Goal: Task Accomplishment & Management: Manage account settings

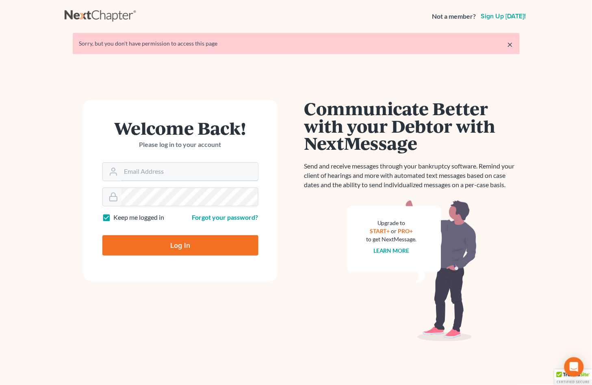
type input "[EMAIL_ADDRESS][DOMAIN_NAME]"
click at [167, 247] on input "Log In" at bounding box center [180, 245] width 156 height 20
type input "Thinking..."
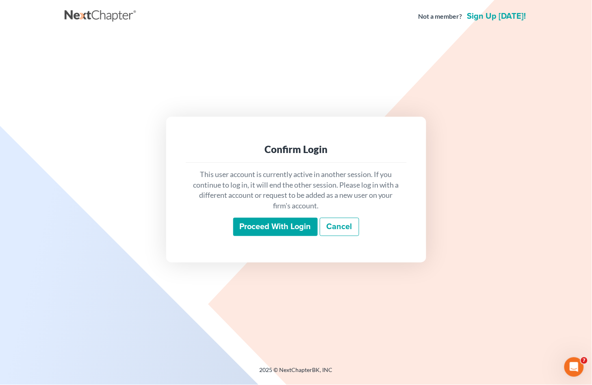
click at [274, 228] on input "Proceed with login" at bounding box center [275, 227] width 85 height 19
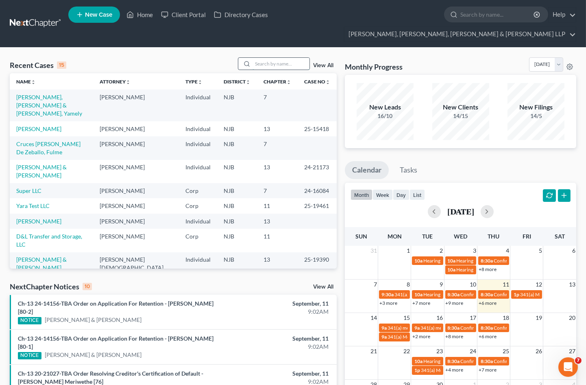
click at [266, 58] on input "search" at bounding box center [280, 64] width 57 height 12
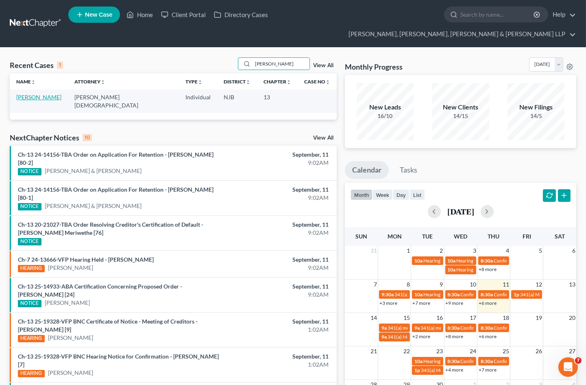
type input "elmer"
click at [39, 94] on link "Agapito, Elmer" at bounding box center [38, 97] width 45 height 7
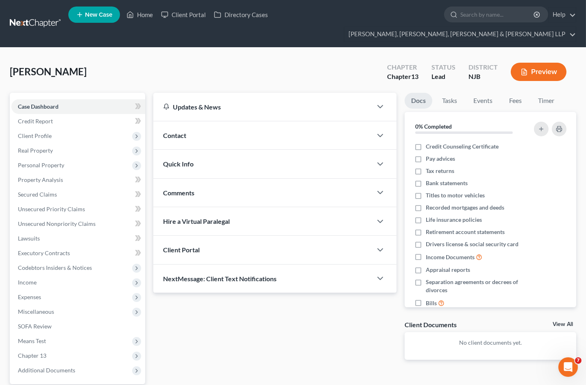
drag, startPoint x: 80, startPoint y: 56, endPoint x: 12, endPoint y: 55, distance: 67.5
click at [12, 57] on div "Agapito, Elmer Upgraded Chapter Chapter 13 Status Lead District NJB Preview" at bounding box center [293, 74] width 566 height 35
copy span "Agapito, Elmer"
click at [356, 335] on div "Updates & News × New Jersey District Notes Take a look at NextChapter's Distric…" at bounding box center [274, 233] width 251 height 280
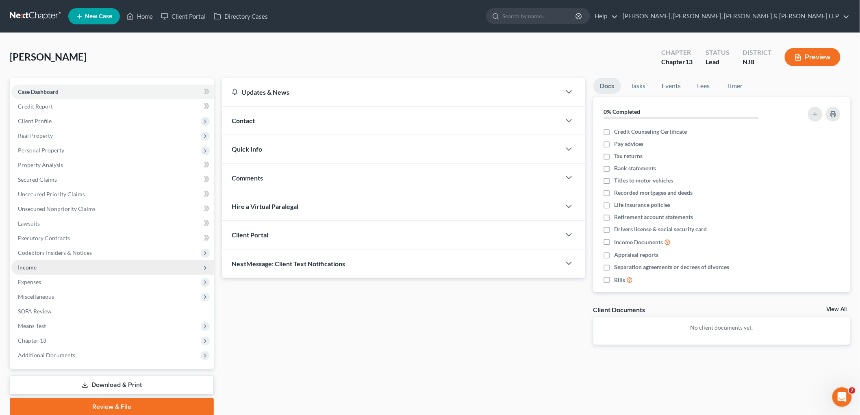
click at [37, 265] on span "Income" at bounding box center [112, 267] width 202 height 15
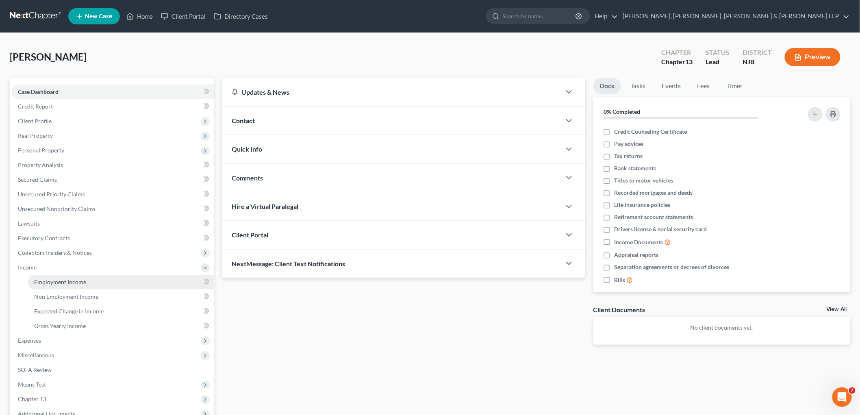
click at [54, 285] on link "Employment Income" at bounding box center [121, 282] width 186 height 15
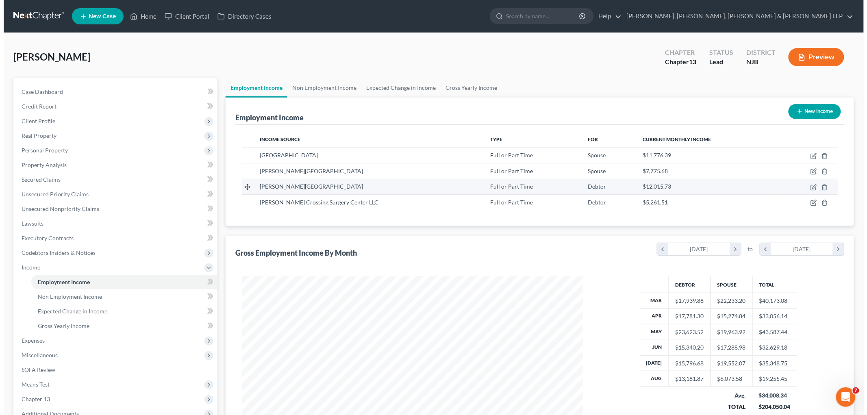
scroll to position [170, 357]
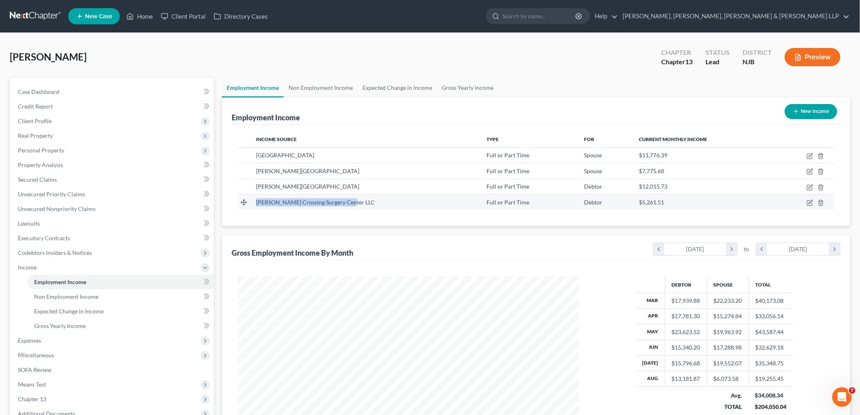
drag, startPoint x: 254, startPoint y: 201, endPoint x: 351, endPoint y: 205, distance: 96.8
click at [351, 205] on td "Hudson Crossing Surgery Center LLC" at bounding box center [365, 201] width 231 height 15
copy span "Hudson Crossing Surgery Center LLC"
click at [592, 201] on icon "button" at bounding box center [810, 203] width 7 height 7
select select "0"
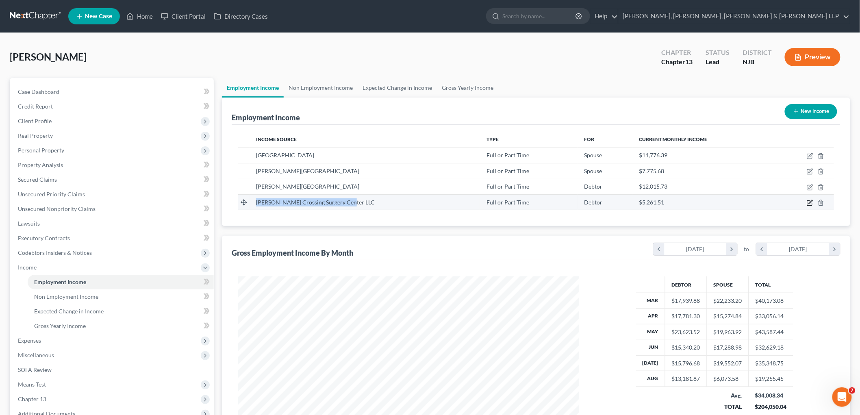
select select "44"
select select "2"
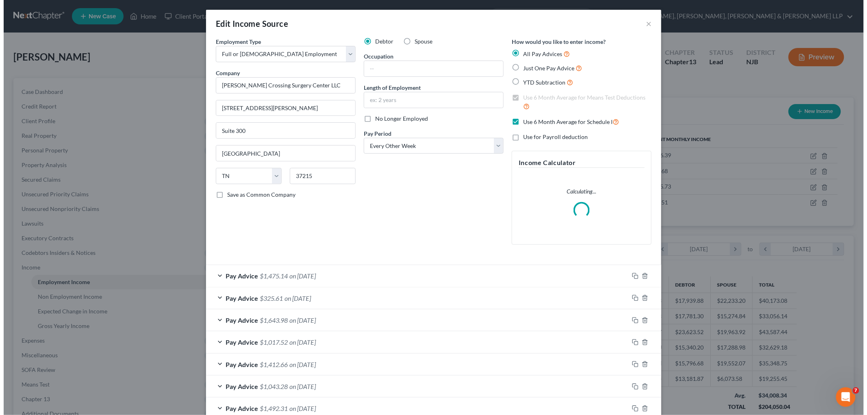
scroll to position [172, 360]
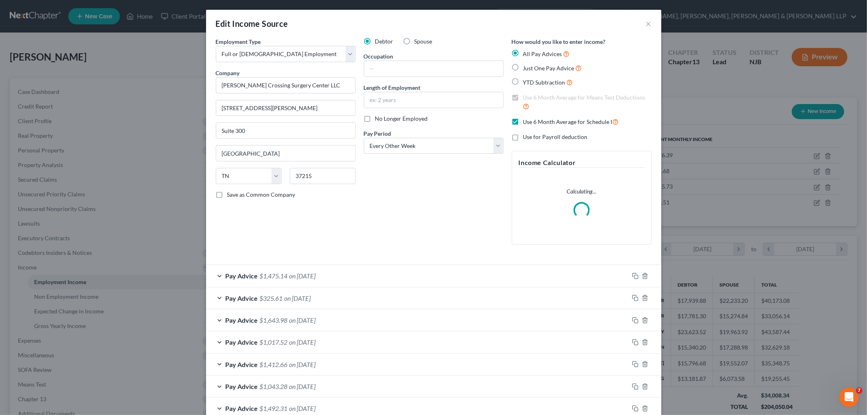
drag, startPoint x: 364, startPoint y: 118, endPoint x: 364, endPoint y: 124, distance: 6.1
click at [375, 117] on label "No Longer Employed" at bounding box center [401, 119] width 53 height 8
click at [379, 117] on input "No Longer Employed" at bounding box center [381, 117] width 5 height 5
checkbox input "true"
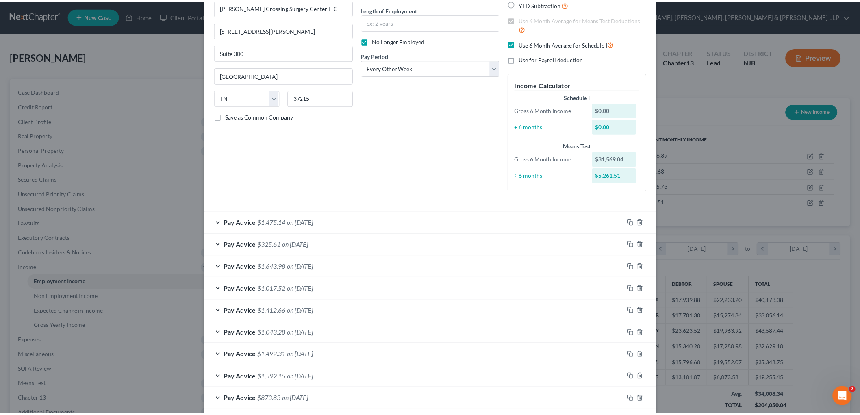
scroll to position [207, 0]
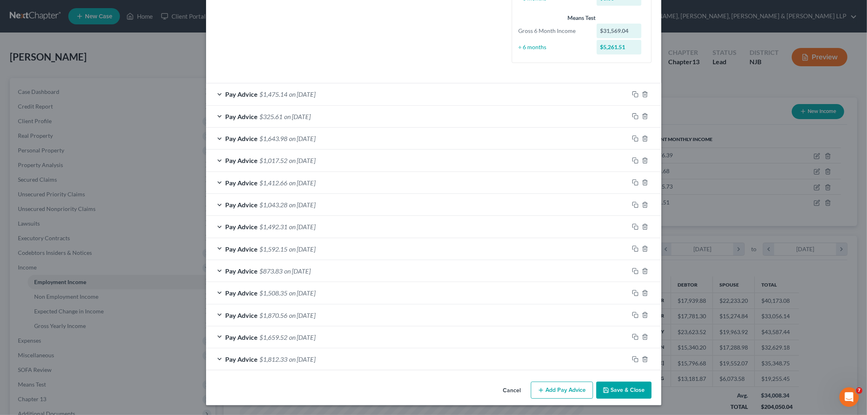
click at [592, 384] on button "Save & Close" at bounding box center [623, 390] width 55 height 17
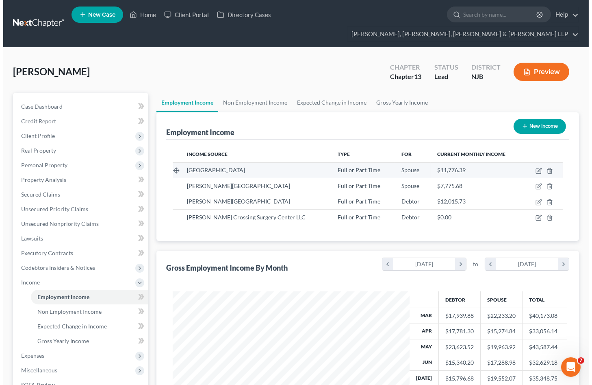
scroll to position [406416, 406325]
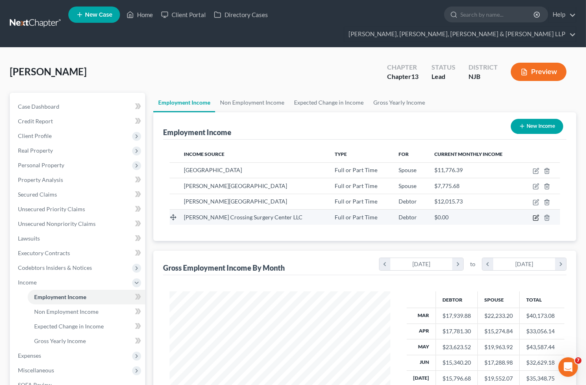
click at [535, 215] on icon "button" at bounding box center [537, 217] width 4 height 4
select select "0"
select select "44"
select select "2"
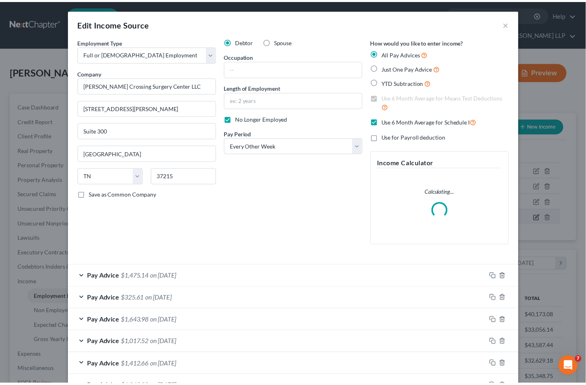
scroll to position [146, 240]
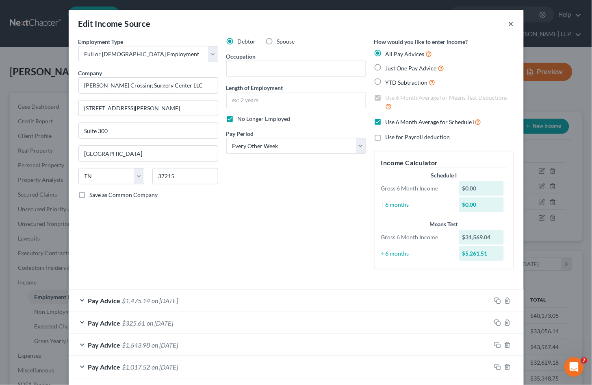
click at [509, 23] on button "×" at bounding box center [512, 24] width 6 height 10
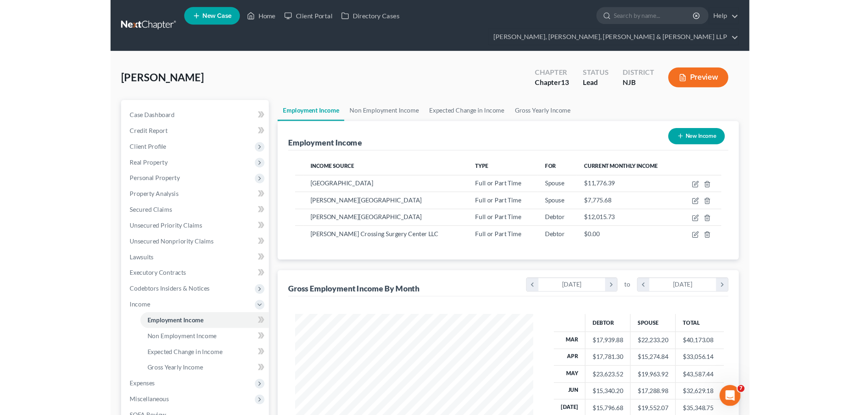
scroll to position [406416, 406325]
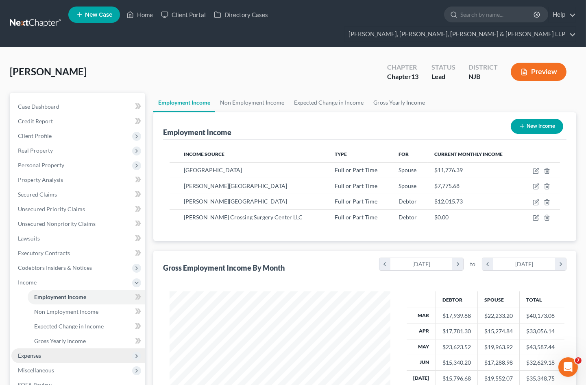
click at [46, 348] on span "Expenses" at bounding box center [78, 355] width 134 height 15
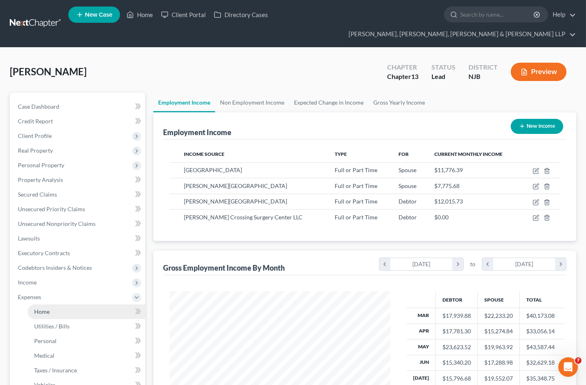
click at [44, 308] on span "Home" at bounding box center [41, 311] width 15 height 7
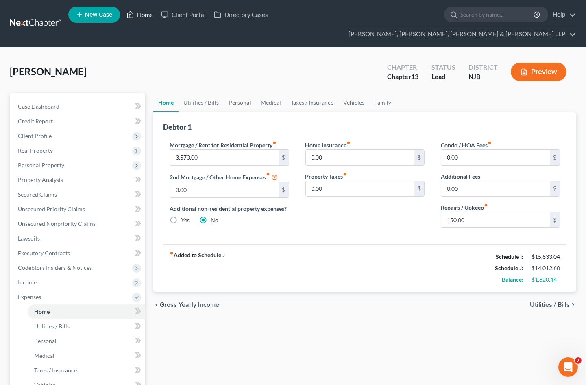
click at [141, 15] on link "Home" at bounding box center [139, 14] width 35 height 15
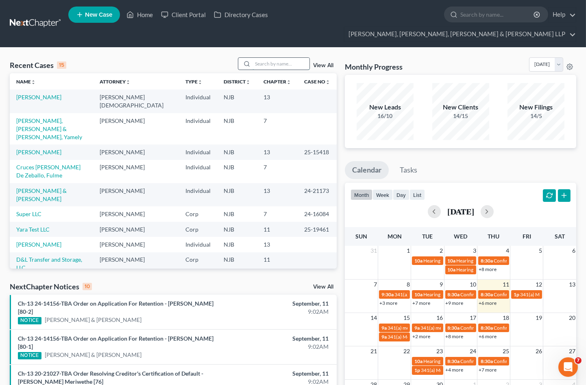
click at [286, 58] on input "search" at bounding box center [280, 64] width 57 height 12
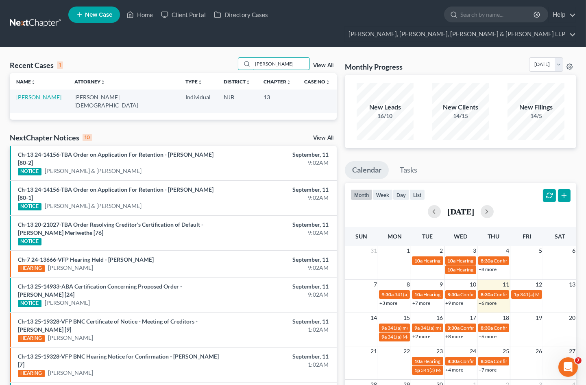
type input "elmer"
click at [41, 94] on link "Agapito, Elmer" at bounding box center [38, 97] width 45 height 7
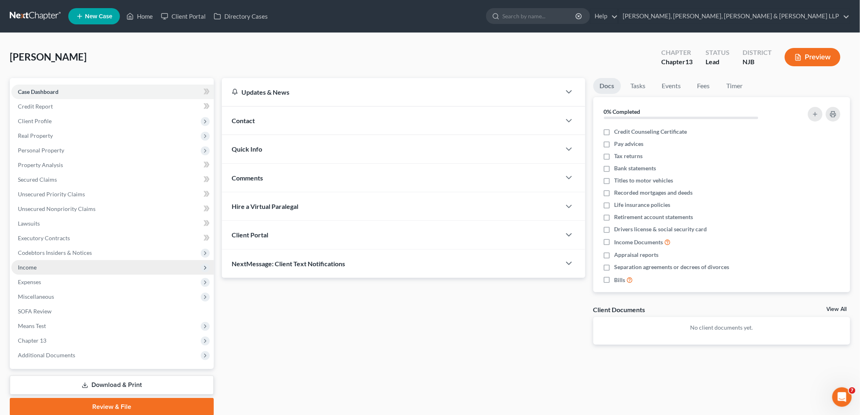
click at [33, 267] on span "Income" at bounding box center [27, 267] width 19 height 7
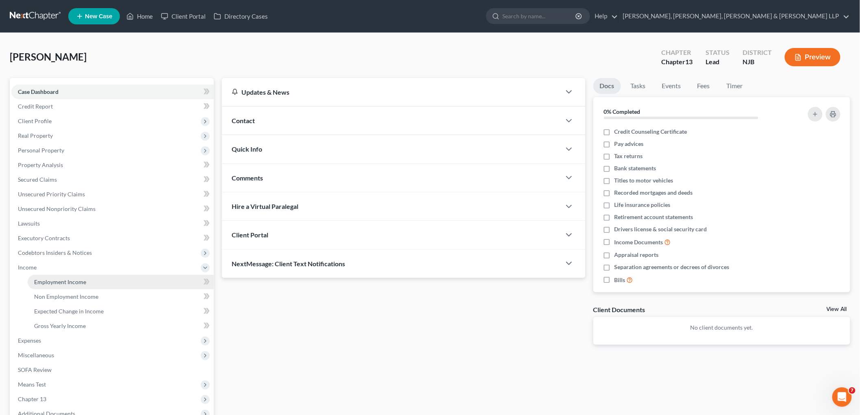
click at [44, 282] on span "Employment Income" at bounding box center [60, 281] width 52 height 7
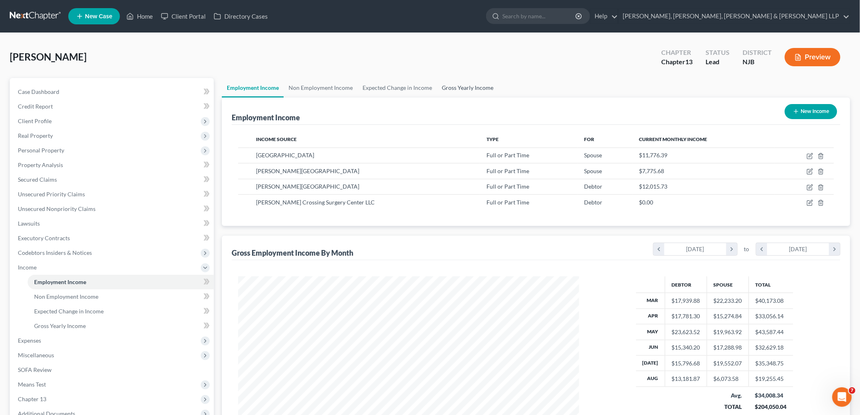
click at [462, 87] on link "Gross Yearly Income" at bounding box center [467, 88] width 61 height 20
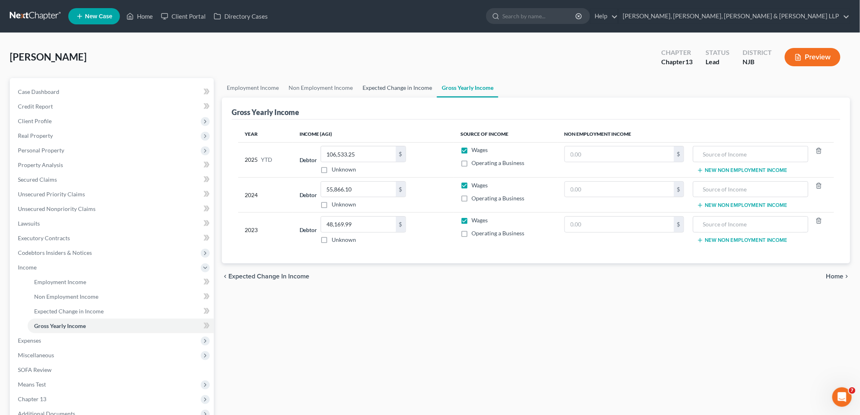
click at [402, 87] on link "Expected Change in Income" at bounding box center [397, 88] width 79 height 20
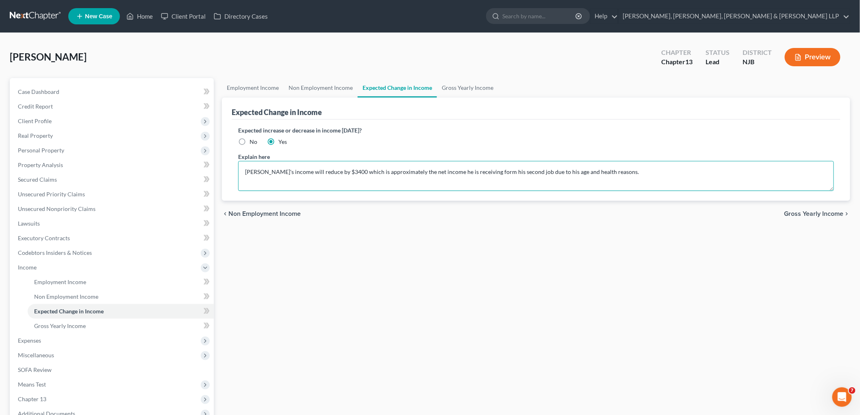
click at [592, 171] on textarea "Debtor's income will reduce by $3400 which is approximately the net income he i…" at bounding box center [536, 176] width 596 height 30
click at [592, 173] on textarea "Debtor's income will reduce by $3400 which is approximately the net income he i…" at bounding box center [536, 176] width 596 height 30
drag, startPoint x: 391, startPoint y: 180, endPoint x: 244, endPoint y: 174, distance: 147.3
click at [244, 174] on textarea "Debtor's income will reduce by $3400 which is approximately the net income he i…" at bounding box center [536, 176] width 596 height 30
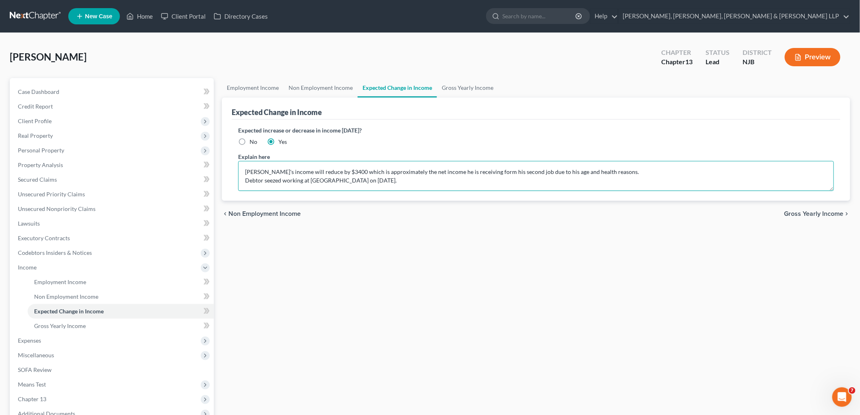
click at [350, 177] on textarea "Debtor's income will reduce by $3400 which is approximately the net income he i…" at bounding box center [536, 176] width 596 height 30
drag, startPoint x: 395, startPoint y: 171, endPoint x: 243, endPoint y: 177, distance: 152.6
click at [243, 177] on textarea "Debtor's income will reduce by $3400 which is approximately the net income he i…" at bounding box center [536, 176] width 596 height 30
paste textarea "ceased working at Hudson on September 5, 2025."
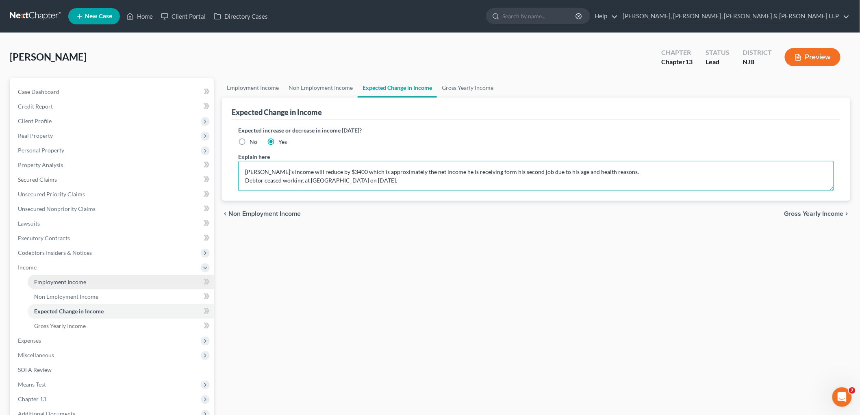
type textarea "Debtor's income will reduce by $3400 which is approximately the net income he i…"
click at [59, 281] on span "Employment Income" at bounding box center [60, 281] width 52 height 7
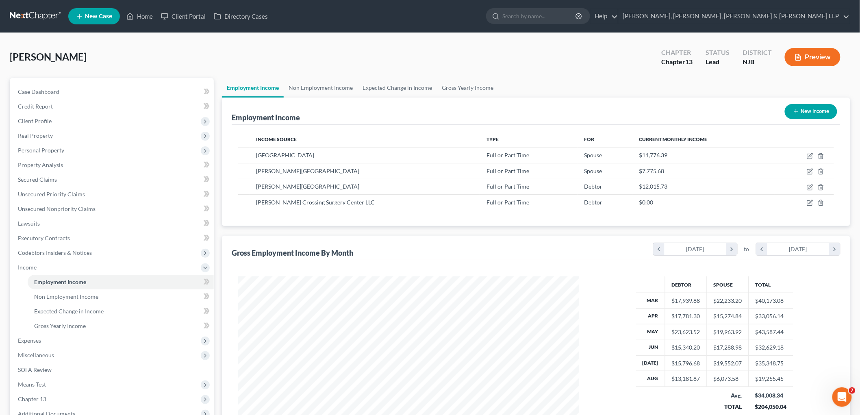
scroll to position [170, 357]
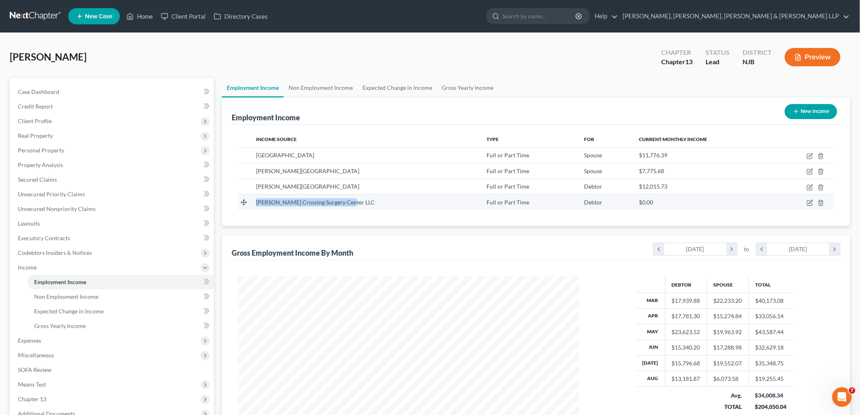
drag, startPoint x: 352, startPoint y: 205, endPoint x: 256, endPoint y: 202, distance: 96.0
click at [256, 202] on td "Hudson Crossing Surgery Center LLC" at bounding box center [365, 201] width 231 height 15
copy span "Hudson Crossing Surgery Center LLC"
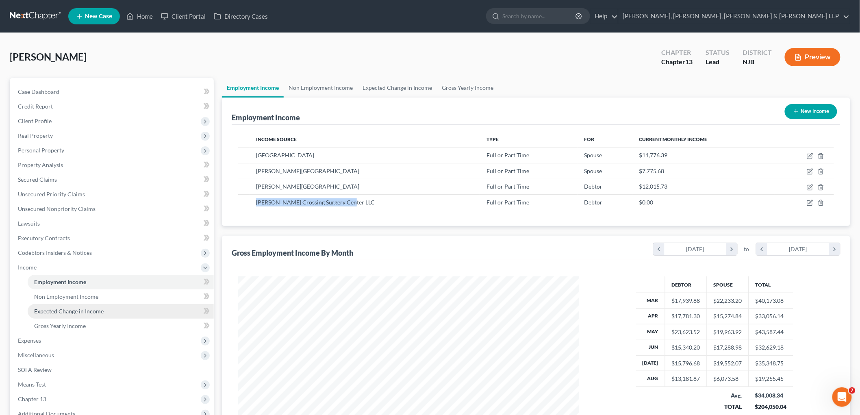
click at [76, 314] on span "Expected Change in Income" at bounding box center [69, 311] width 70 height 7
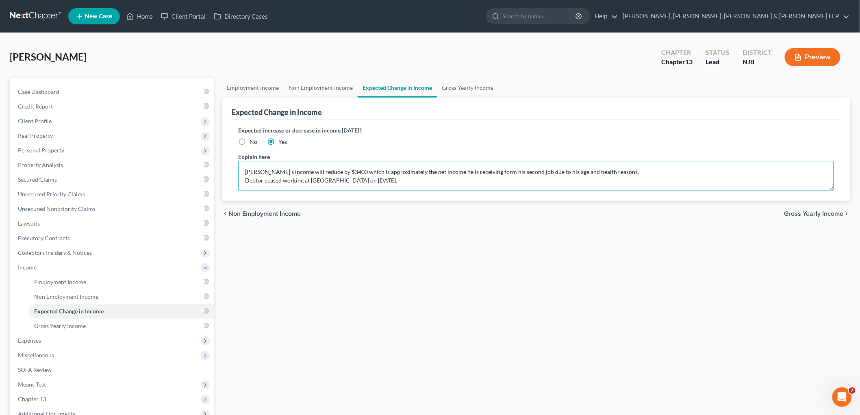
drag, startPoint x: 329, startPoint y: 180, endPoint x: 311, endPoint y: 176, distance: 18.6
click at [311, 176] on textarea "Debtor's income will reduce by $3400 which is approximately the net income he i…" at bounding box center [536, 176] width 596 height 30
paste textarea "Crossing Surgery Center LLC"
type textarea "Debtor's income will reduce by $3400 which is approximately the net income he i…"
click at [379, 240] on div "Employment Income Non Employment Income Expected Change in Income Gross Yearly …" at bounding box center [536, 276] width 637 height 396
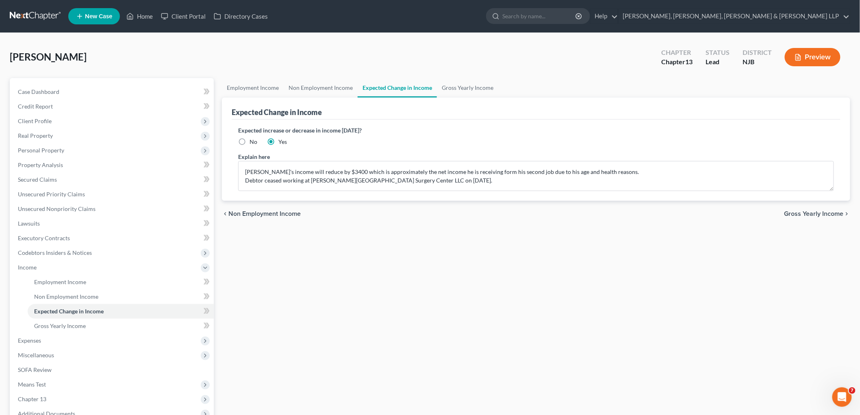
click at [592, 211] on span "Gross Yearly Income" at bounding box center [814, 214] width 59 height 7
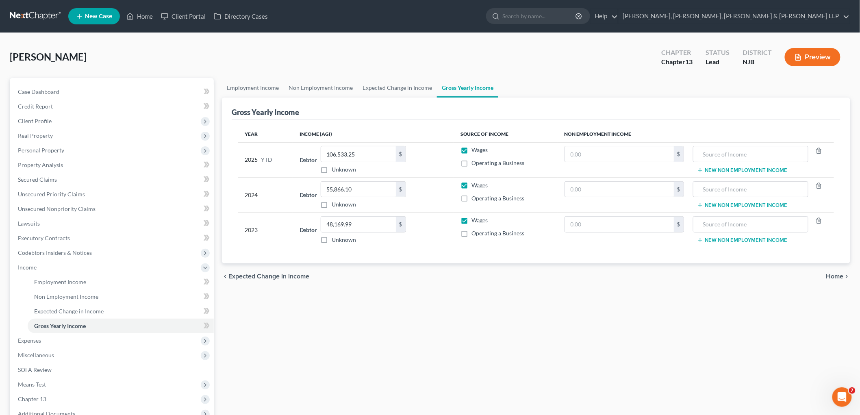
click at [592, 278] on span "Home" at bounding box center [835, 276] width 17 height 7
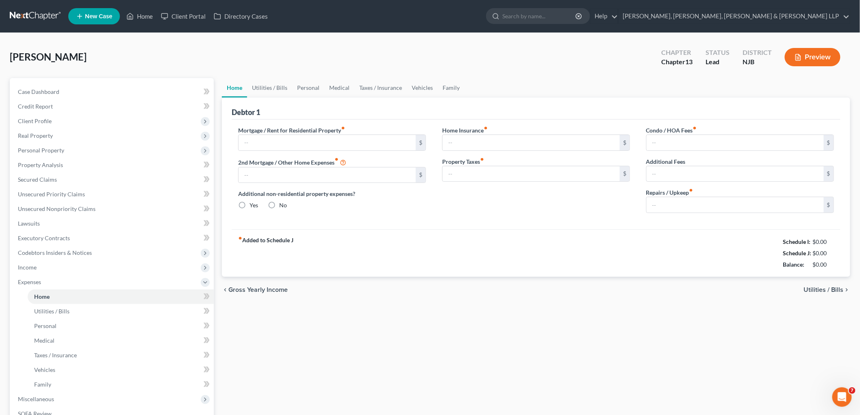
type input "3,570.00"
type input "0.00"
radio input "true"
type input "0.00"
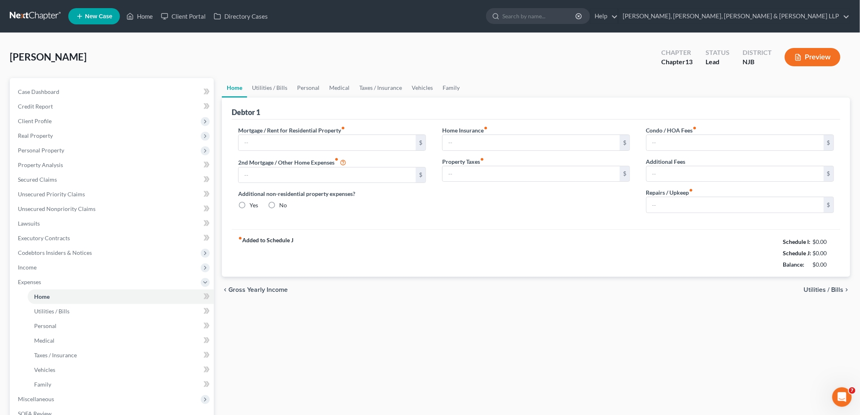
type input "0.00"
type input "150.00"
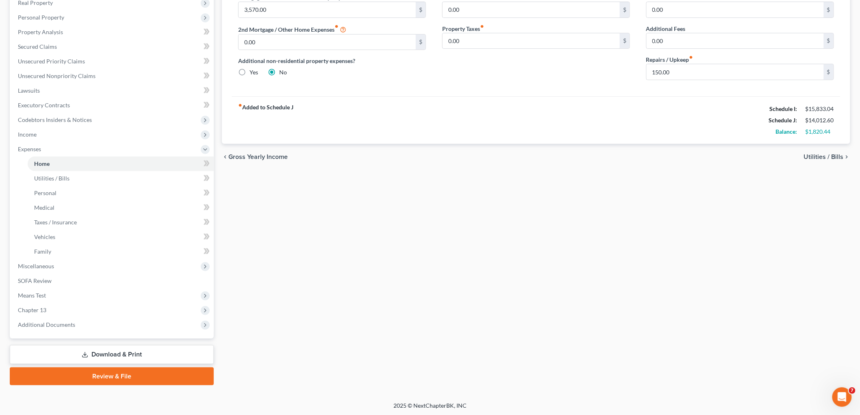
drag, startPoint x: 141, startPoint y: 352, endPoint x: 150, endPoint y: 352, distance: 8.5
click at [141, 352] on link "Download & Print" at bounding box center [112, 354] width 204 height 19
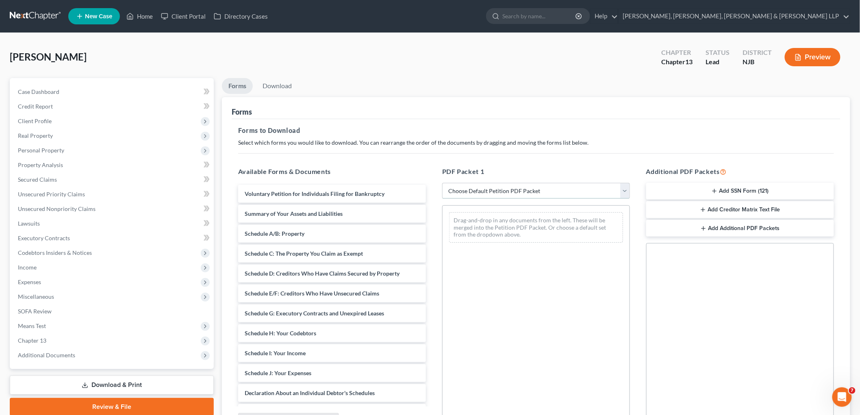
click at [481, 194] on select "Choose Default Petition PDF Packet Complete Bankruptcy Petition (all forms and …" at bounding box center [536, 191] width 188 height 16
select select "0"
click at [442, 183] on select "Choose Default Petition PDF Packet Complete Bankruptcy Petition (all forms and …" at bounding box center [536, 191] width 188 height 16
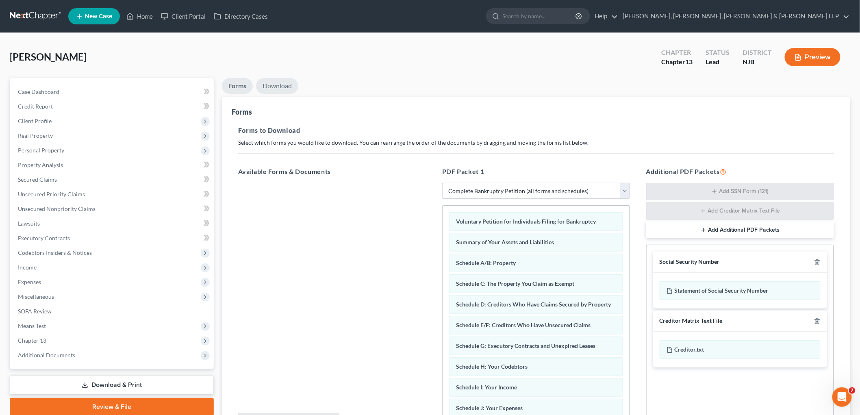
click at [274, 87] on link "Download" at bounding box center [277, 86] width 42 height 16
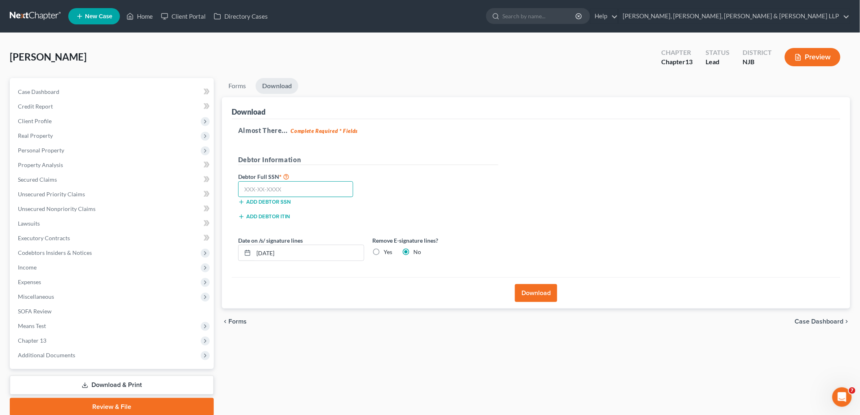
click at [269, 189] on input "text" at bounding box center [295, 189] width 115 height 16
type input "612-74-3048"
click at [535, 290] on button "Download" at bounding box center [536, 293] width 42 height 18
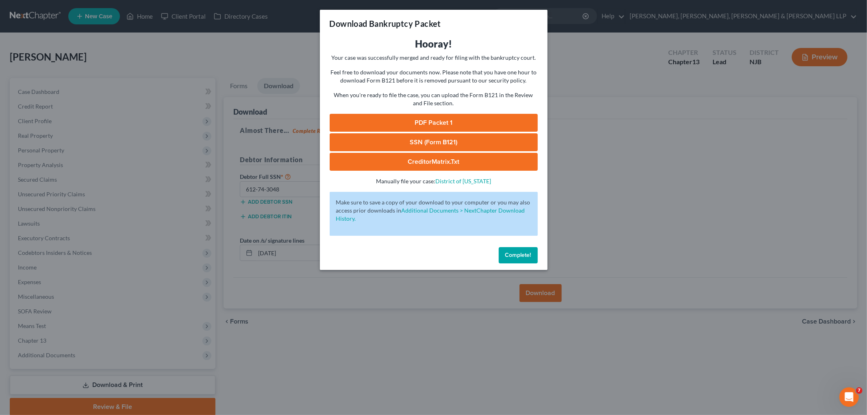
click at [409, 122] on link "PDF Packet 1" at bounding box center [434, 123] width 208 height 18
click at [523, 254] on span "Complete!" at bounding box center [518, 255] width 26 height 7
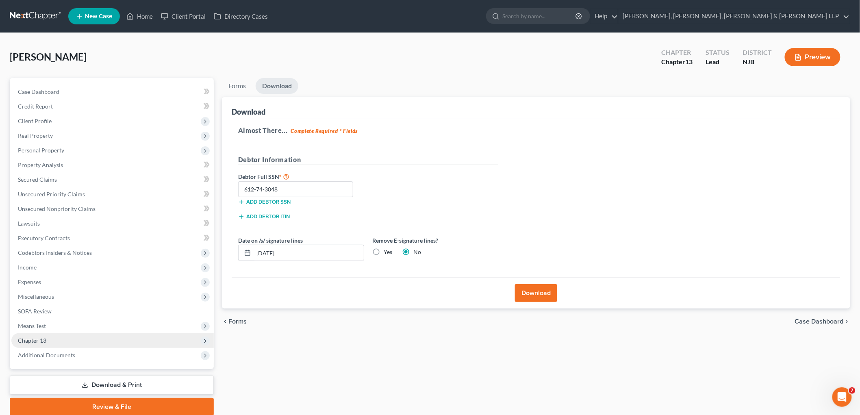
click at [38, 340] on span "Chapter 13" at bounding box center [32, 340] width 28 height 7
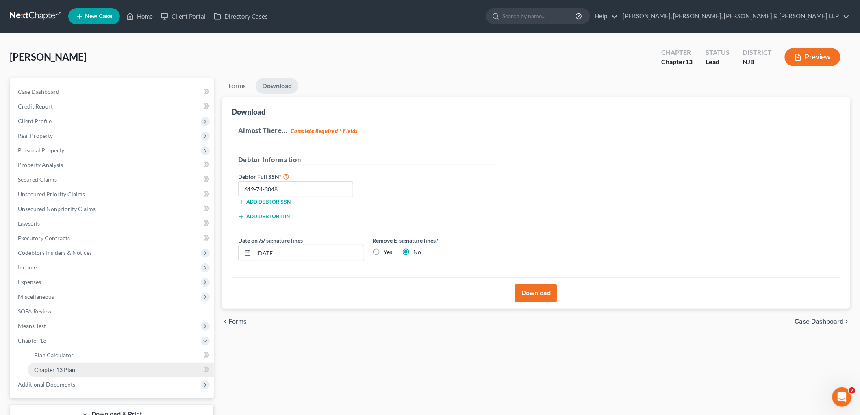
click at [53, 370] on span "Chapter 13 Plan" at bounding box center [54, 369] width 41 height 7
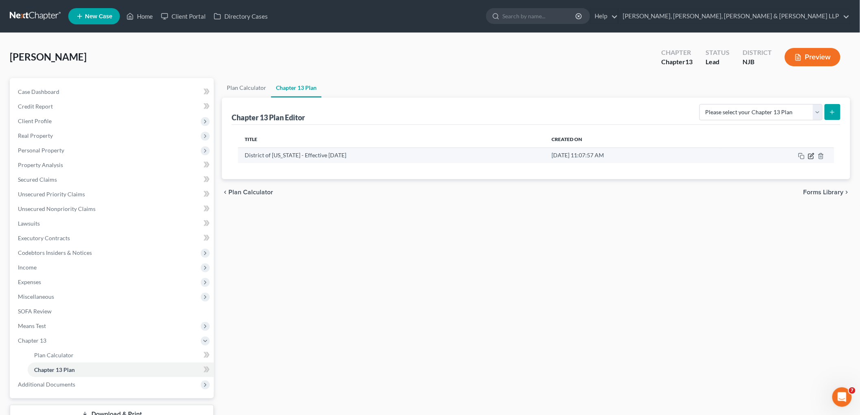
click at [592, 155] on icon "button" at bounding box center [811, 156] width 7 height 7
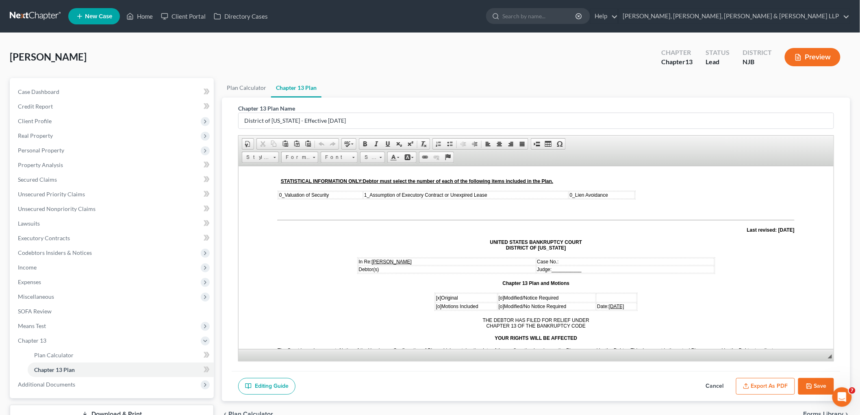
scroll to position [45, 0]
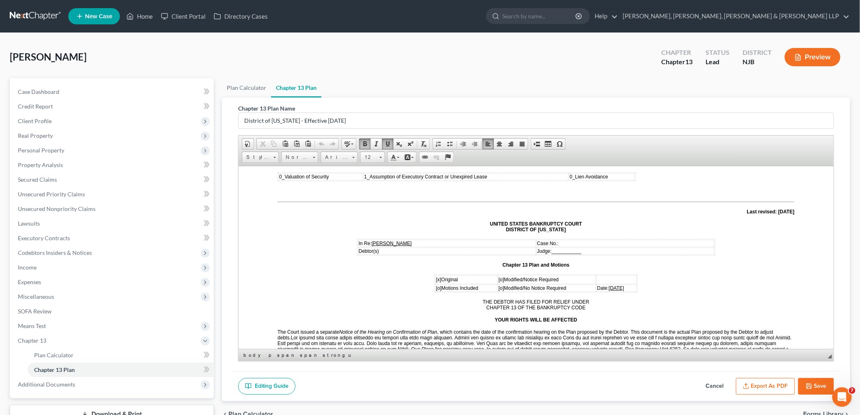
drag, startPoint x: 620, startPoint y: 285, endPoint x: 599, endPoint y: 283, distance: 20.5
click at [592, 284] on td "Date: 09/04/2025" at bounding box center [616, 287] width 41 height 7
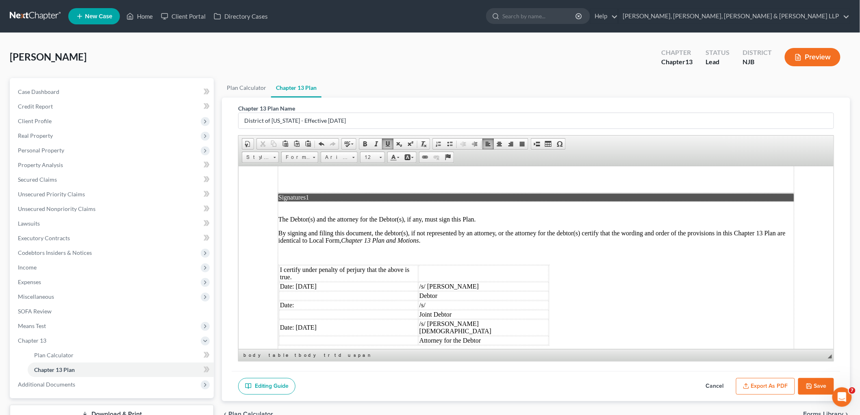
scroll to position [2064, 0]
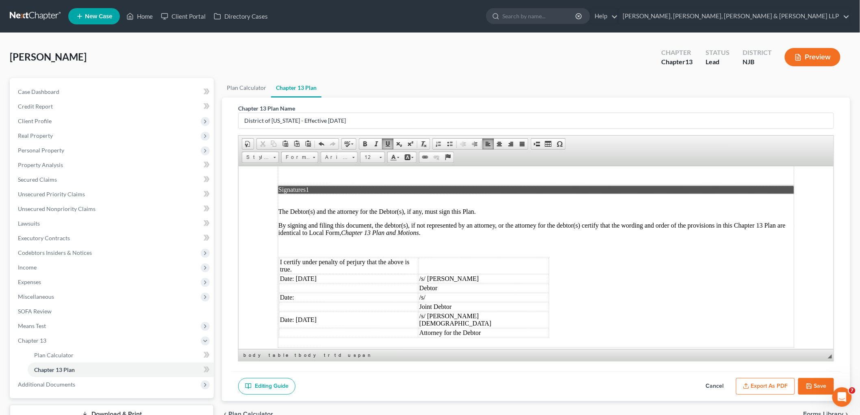
drag, startPoint x: 327, startPoint y: 230, endPoint x: 295, endPoint y: 227, distance: 32.2
click at [295, 274] on td "Date: 09/04/2025" at bounding box center [348, 278] width 139 height 9
drag, startPoint x: 329, startPoint y: 265, endPoint x: 296, endPoint y: 264, distance: 33.0
click at [296, 311] on td "Date: 09/04/2025" at bounding box center [348, 319] width 139 height 16
click at [592, 384] on button "Export as PDF" at bounding box center [765, 386] width 59 height 17
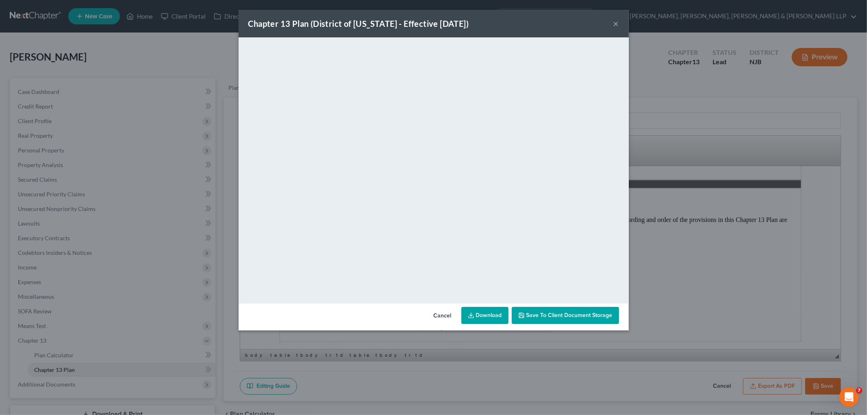
click at [436, 316] on button "Cancel" at bounding box center [442, 316] width 31 height 16
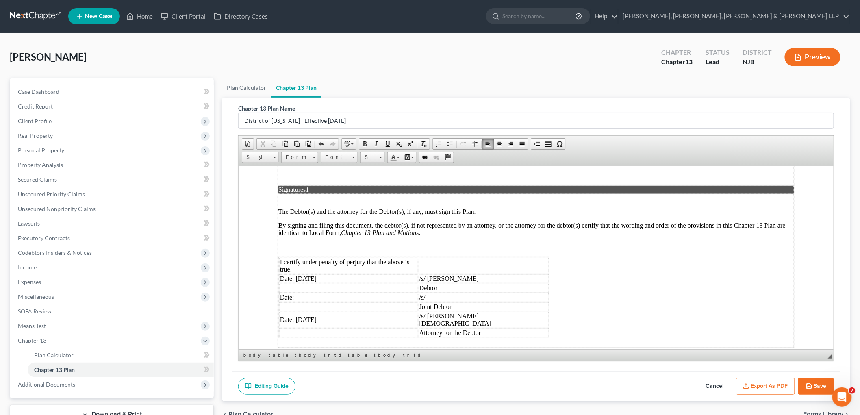
click at [592, 384] on button "Save" at bounding box center [816, 386] width 36 height 17
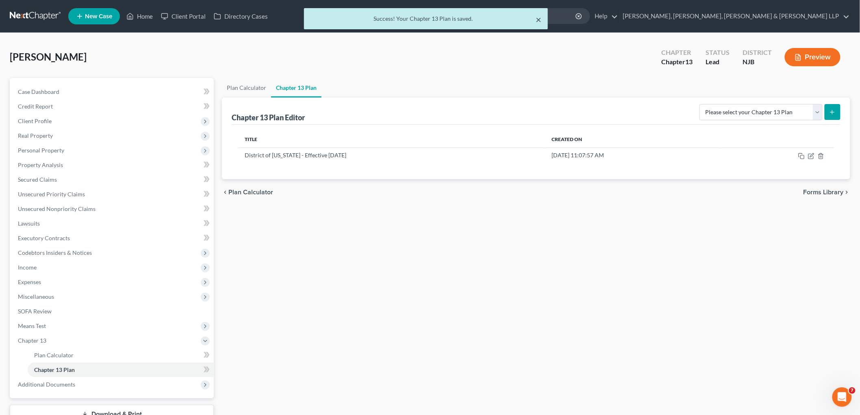
click at [539, 18] on button "×" at bounding box center [539, 20] width 6 height 10
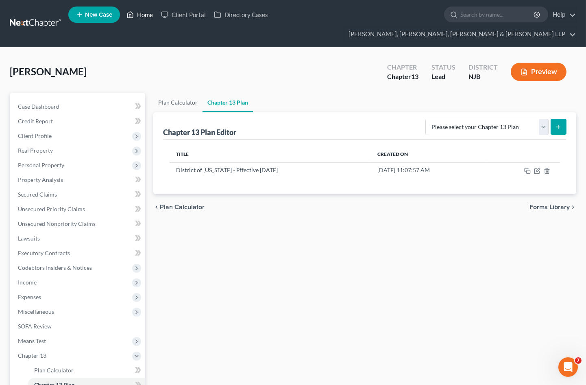
click at [148, 9] on link "Home" at bounding box center [139, 14] width 35 height 15
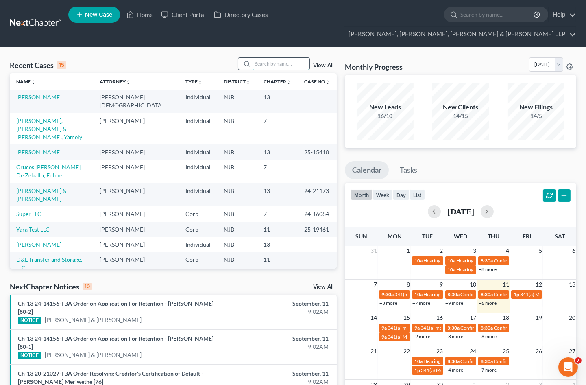
click at [272, 58] on input "search" at bounding box center [280, 64] width 57 height 12
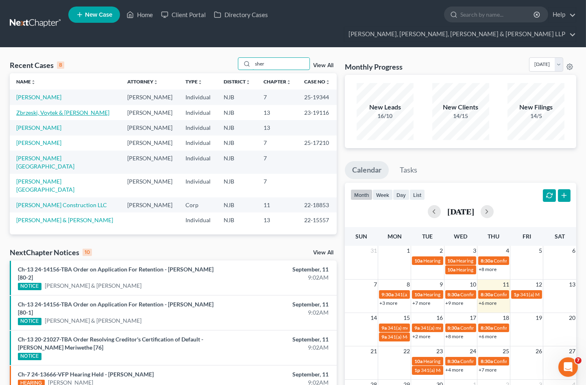
type input "sher"
click at [63, 109] on link "Zbrzeski, Voytek & Sherry" at bounding box center [62, 112] width 93 height 7
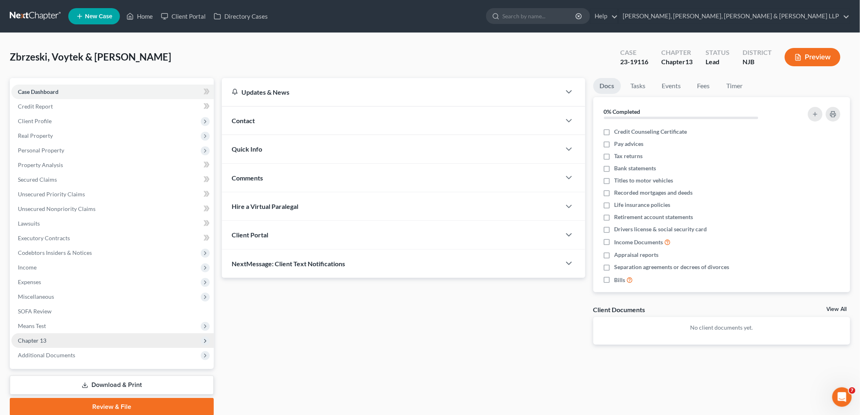
click at [40, 339] on span "Chapter 13" at bounding box center [32, 340] width 28 height 7
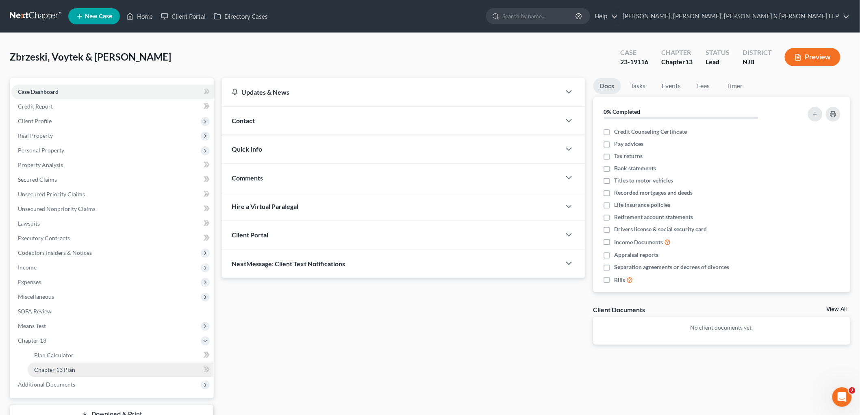
click at [55, 372] on link "Chapter 13 Plan" at bounding box center [121, 370] width 186 height 15
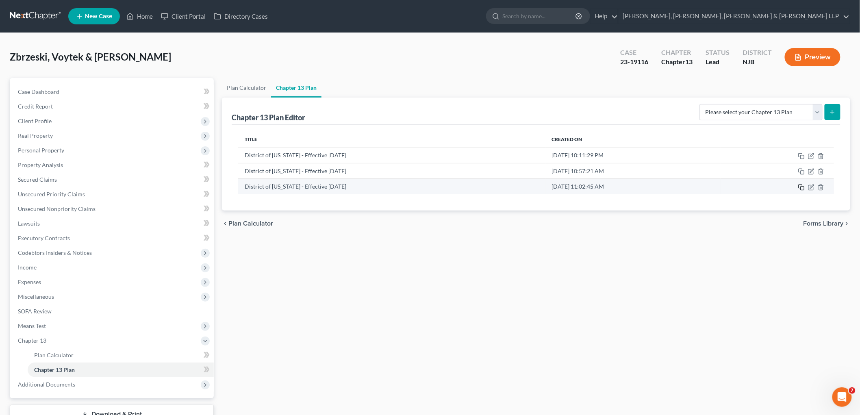
click at [592, 188] on rect "button" at bounding box center [803, 189] width 4 height 4
click at [592, 188] on icon "button" at bounding box center [801, 187] width 7 height 7
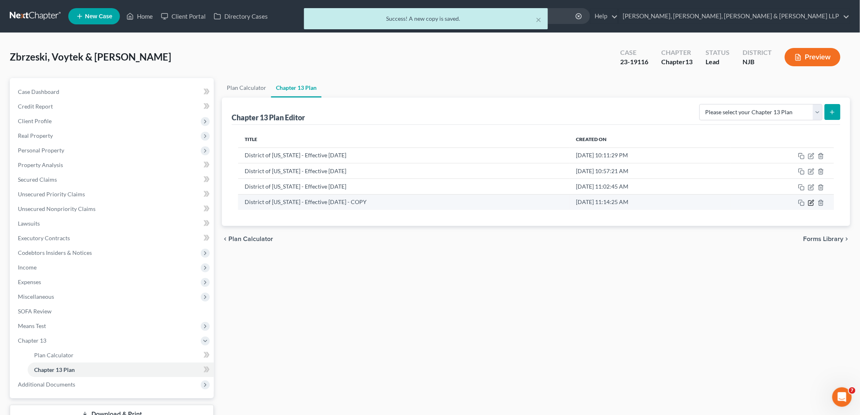
click at [592, 202] on icon "button" at bounding box center [811, 203] width 7 height 7
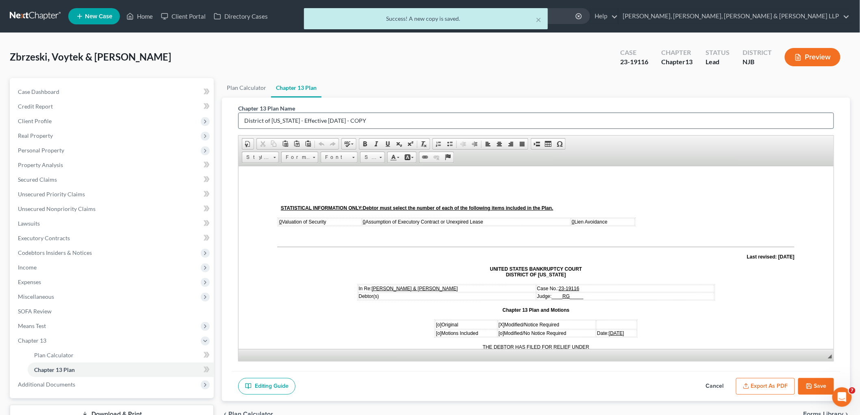
drag, startPoint x: 377, startPoint y: 120, endPoint x: 362, endPoint y: 120, distance: 15.0
click at [362, 120] on input "District of New Jersey - Effective 11/14/2023 - COPY" at bounding box center [536, 120] width 595 height 15
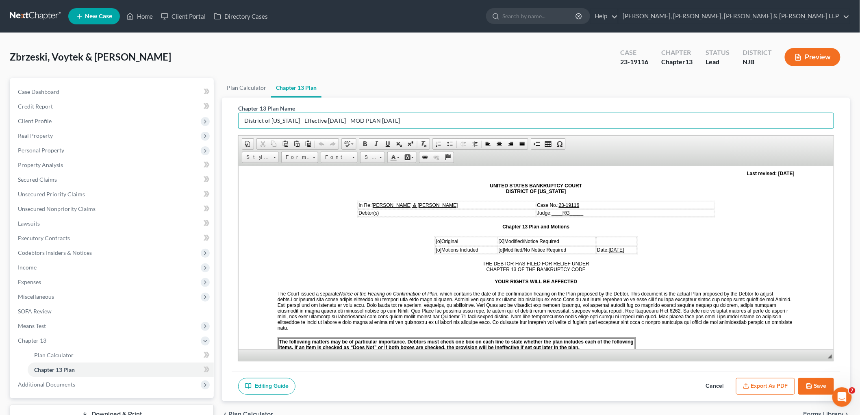
scroll to position [90, 0]
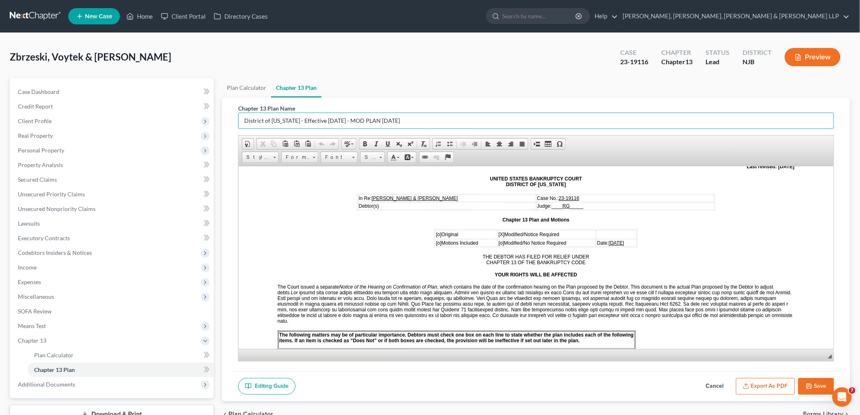
type input "District of New Jersey - Effective 11/14/2023 - MOD PLAN 09.11.25"
drag, startPoint x: 626, startPoint y: 240, endPoint x: 591, endPoint y: 237, distance: 34.7
click at [592, 239] on td "Date: March 13, 2024" at bounding box center [616, 242] width 41 height 7
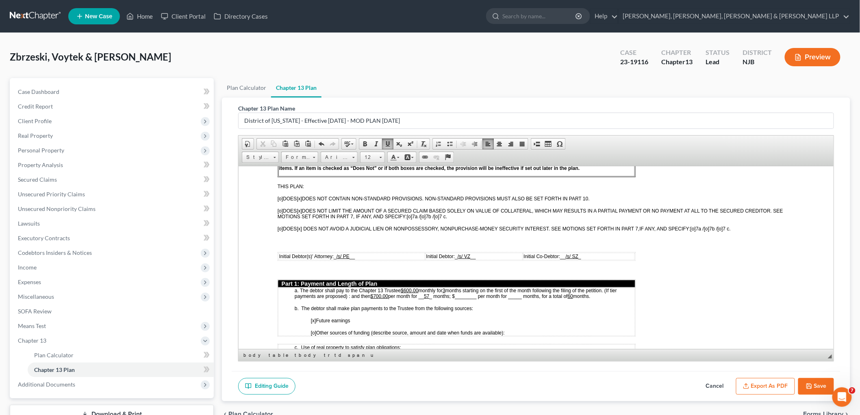
scroll to position [271, 0]
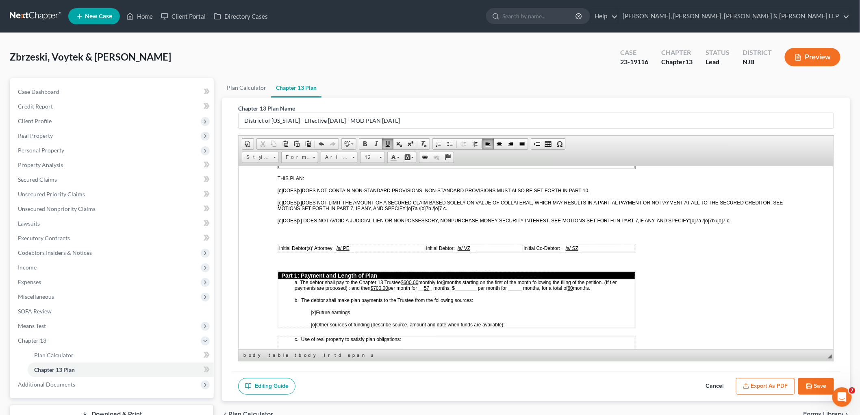
drag, startPoint x: 808, startPoint y: 381, endPoint x: 232, endPoint y: 54, distance: 662.9
click at [592, 381] on button "Save" at bounding box center [816, 386] width 36 height 17
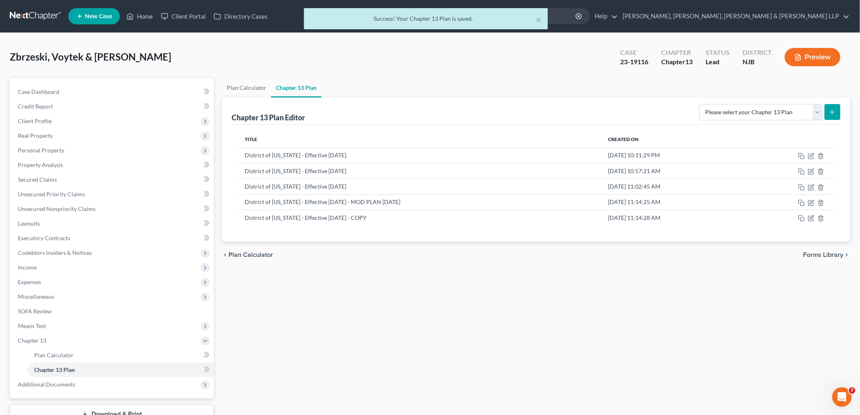
click at [140, 15] on div "× Success! Your Chapter 13 Plan is saved." at bounding box center [426, 20] width 860 height 25
click at [537, 21] on button "×" at bounding box center [539, 20] width 6 height 10
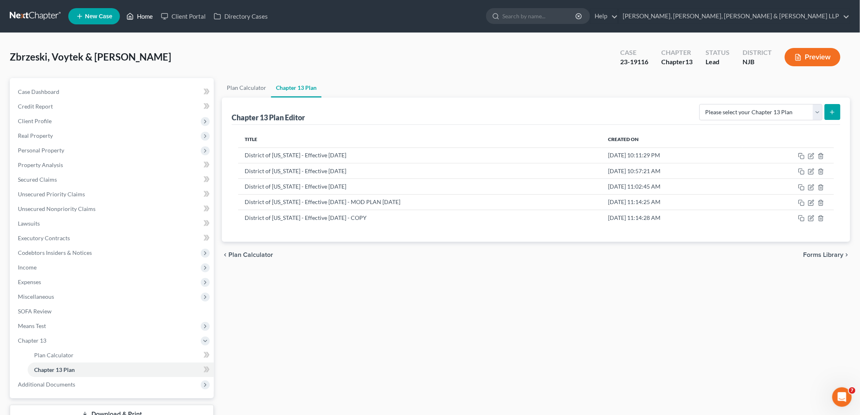
click at [139, 15] on link "Home" at bounding box center [139, 16] width 35 height 15
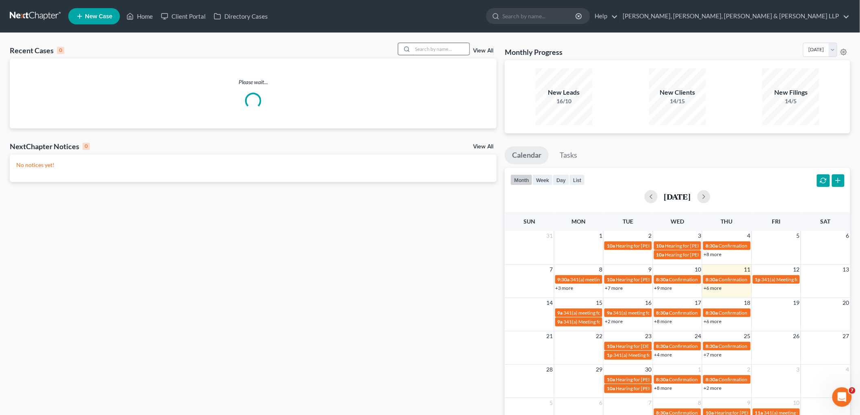
click at [424, 49] on input "search" at bounding box center [441, 49] width 57 height 12
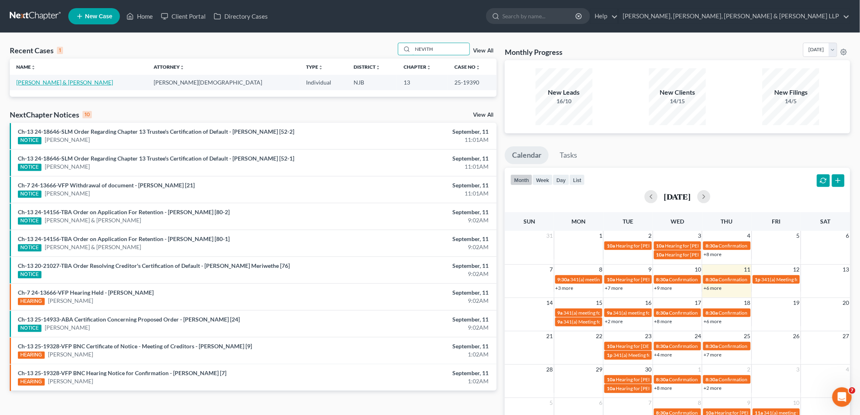
type input "NEVITH"
click at [58, 80] on link "Nevith, Robert & Darleana" at bounding box center [64, 82] width 97 height 7
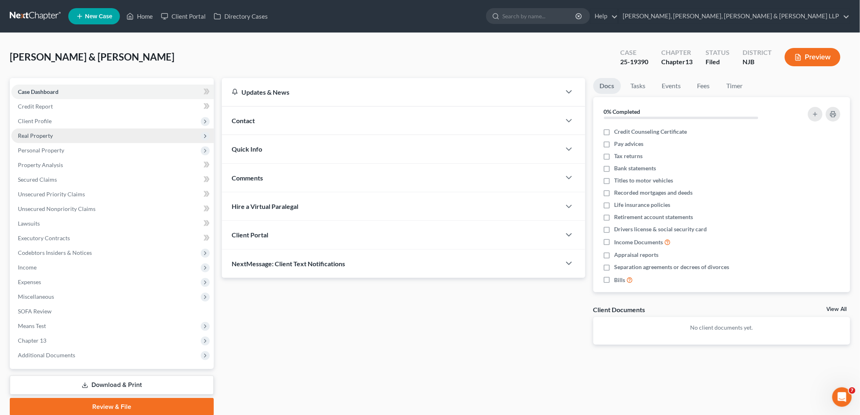
click at [46, 133] on span "Real Property" at bounding box center [35, 135] width 35 height 7
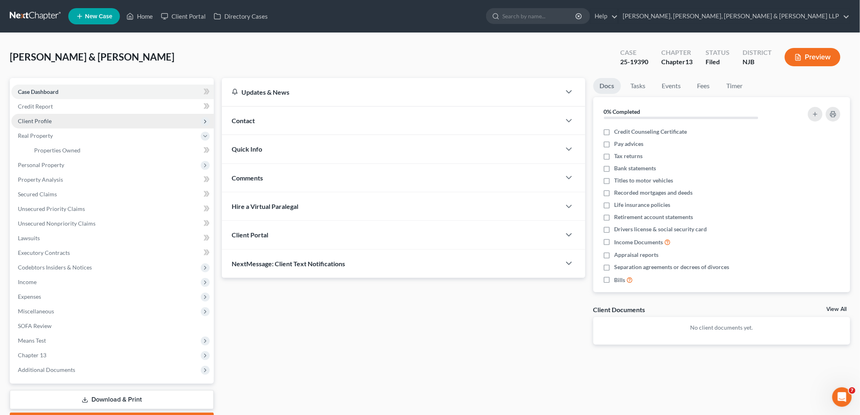
click at [39, 120] on span "Client Profile" at bounding box center [35, 120] width 34 height 7
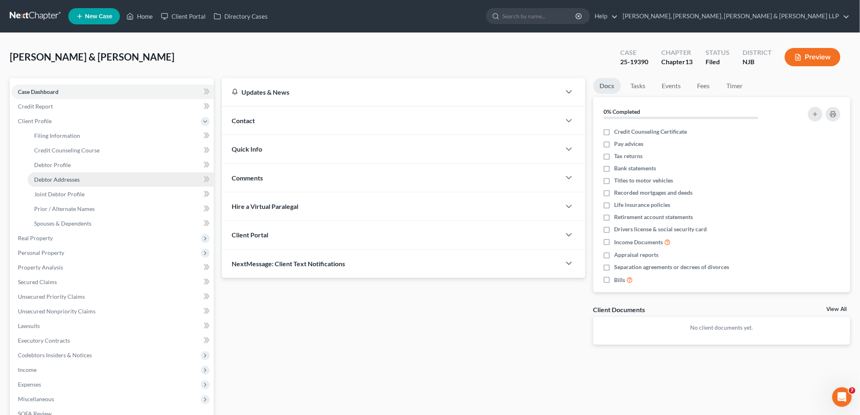
click at [59, 179] on span "Debtor Addresses" at bounding box center [57, 179] width 46 height 7
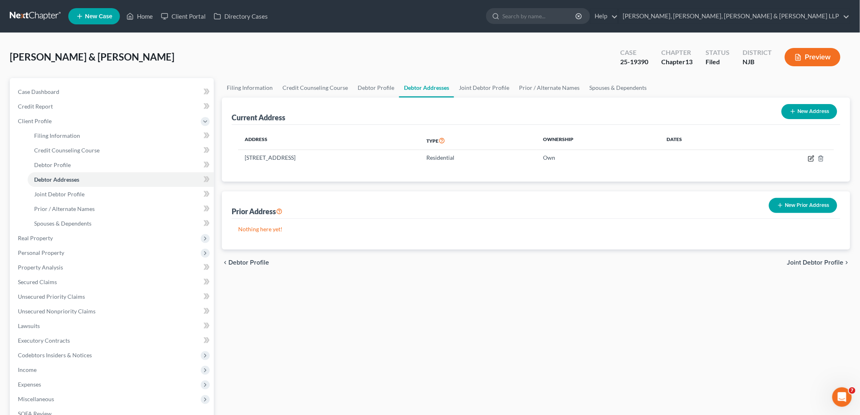
drag, startPoint x: 811, startPoint y: 157, endPoint x: 804, endPoint y: 67, distance: 90.2
click at [592, 157] on icon "button" at bounding box center [811, 158] width 7 height 7
select select "33"
select select "0"
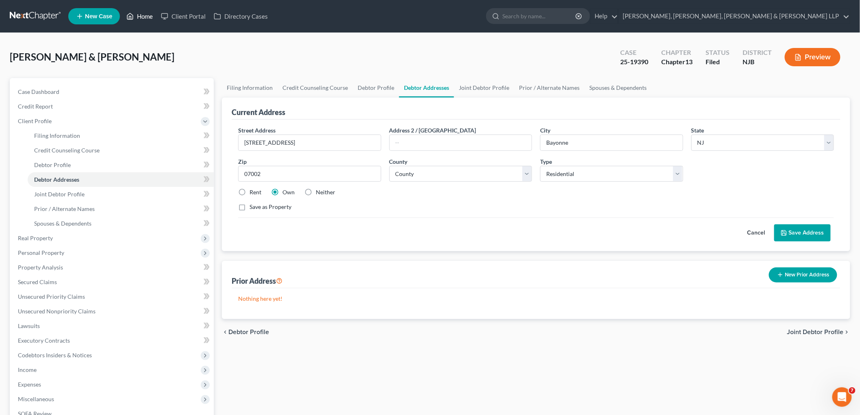
click at [144, 17] on link "Home" at bounding box center [139, 16] width 35 height 15
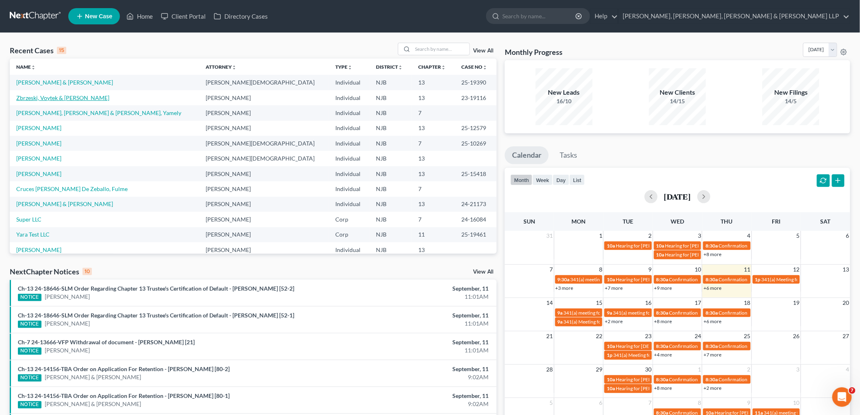
click at [52, 99] on link "Zbrzeski, Voytek & Sherry" at bounding box center [62, 97] width 93 height 7
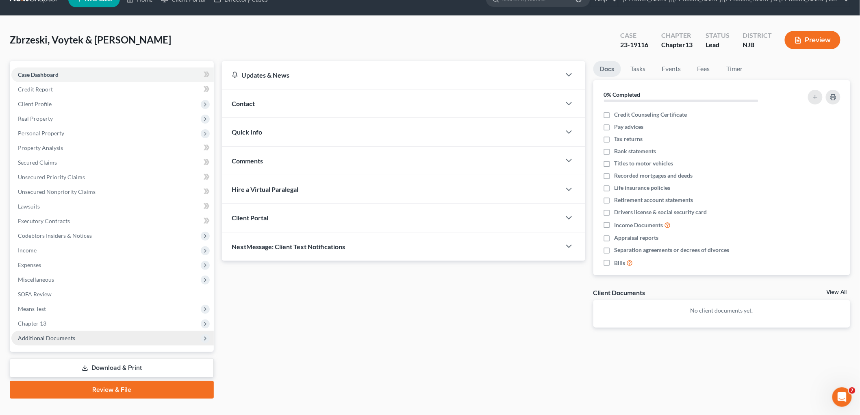
scroll to position [30, 0]
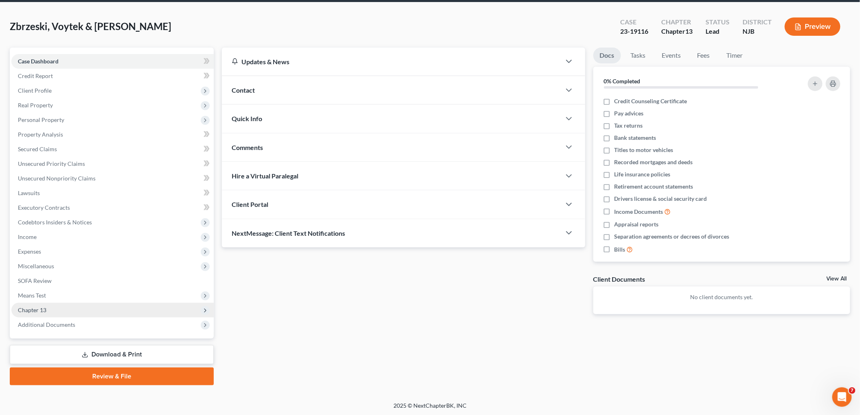
click at [38, 308] on span "Chapter 13" at bounding box center [32, 310] width 28 height 7
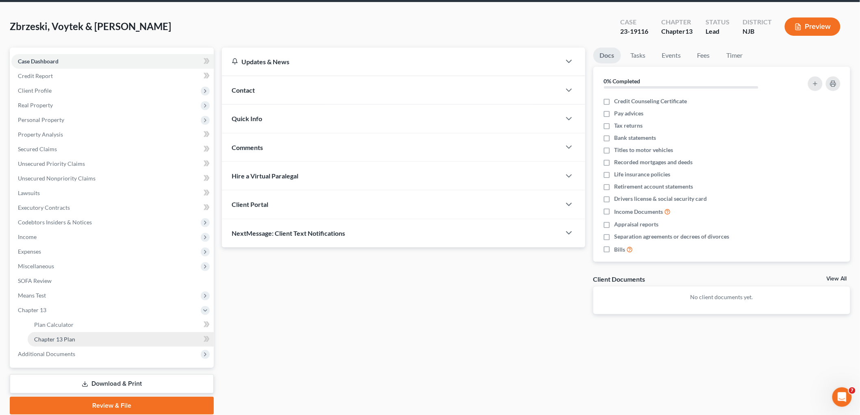
click at [56, 342] on link "Chapter 13 Plan" at bounding box center [121, 339] width 186 height 15
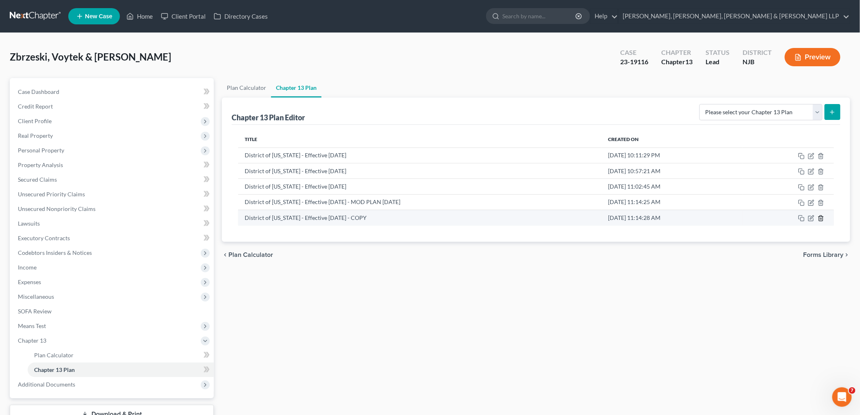
click at [592, 219] on line "button" at bounding box center [821, 219] width 0 height 2
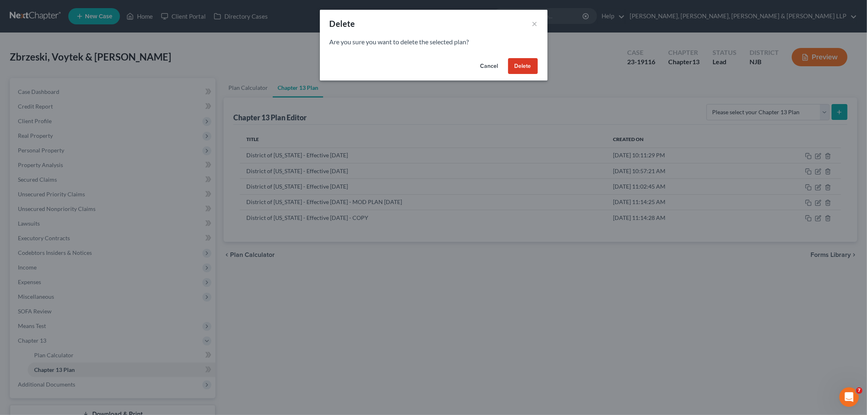
click at [522, 63] on button "Delete" at bounding box center [523, 66] width 30 height 16
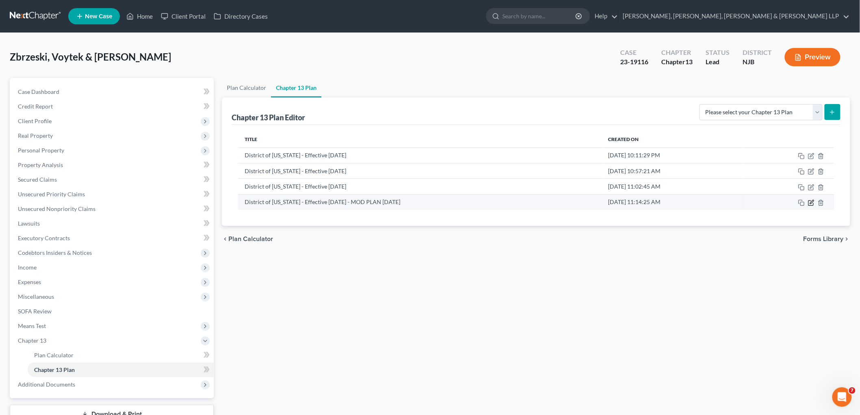
click at [592, 202] on icon "button" at bounding box center [811, 203] width 7 height 7
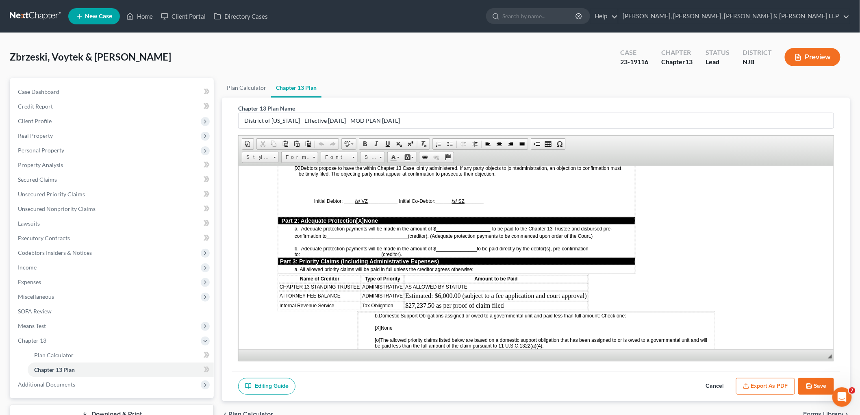
scroll to position [632, 0]
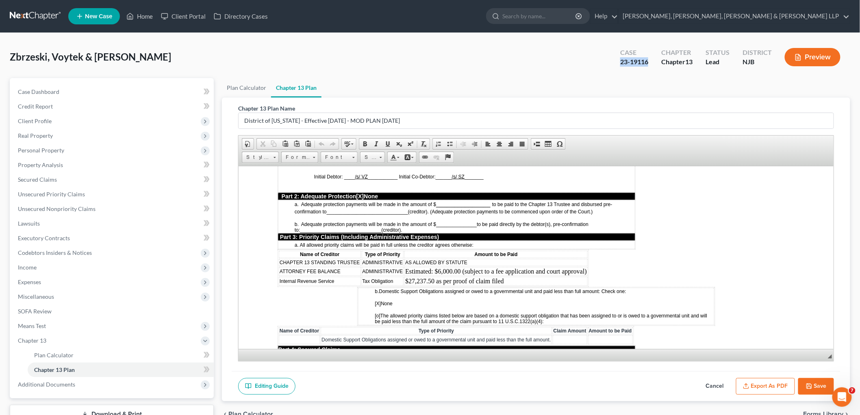
drag, startPoint x: 619, startPoint y: 61, endPoint x: 648, endPoint y: 63, distance: 28.9
click at [592, 63] on div "Case 23-19116" at bounding box center [634, 58] width 41 height 24
copy div "23-19116"
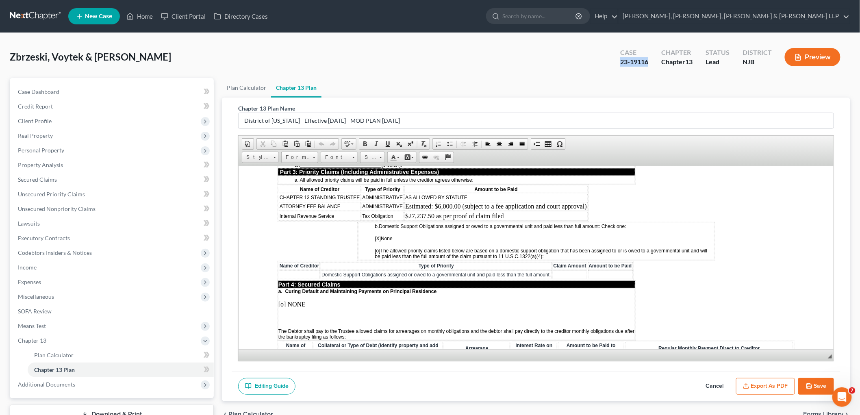
scroll to position [677, 0]
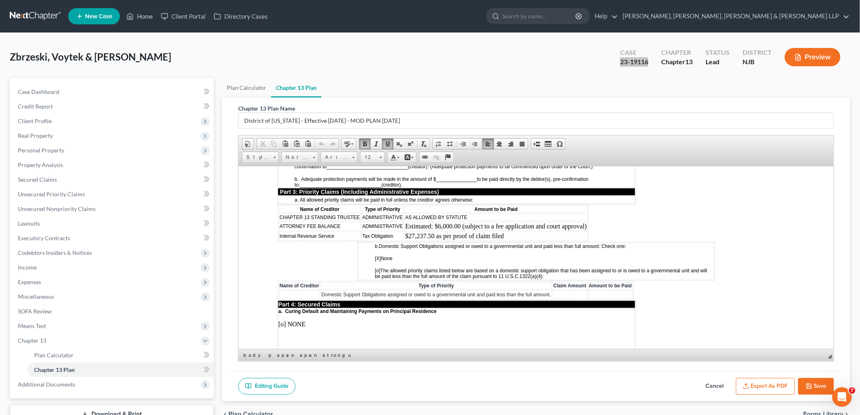
click at [439, 222] on td "Estimated: $6,000.00 (subject to a fee application and court approval)" at bounding box center [495, 226] width 183 height 9
drag, startPoint x: 433, startPoint y: 205, endPoint x: 405, endPoint y: 201, distance: 28.3
click at [405, 222] on td "Estimated: $1,000.00 (subject to a fee application and court approval)" at bounding box center [495, 226] width 183 height 9
click at [515, 222] on td "Estimated: $1,000.00 (subject to a fee application and court approval)" at bounding box center [495, 226] width 183 height 9
click at [439, 222] on td "Estimated: $1,000.00 (subject to a fee application and court approval)" at bounding box center [495, 226] width 183 height 9
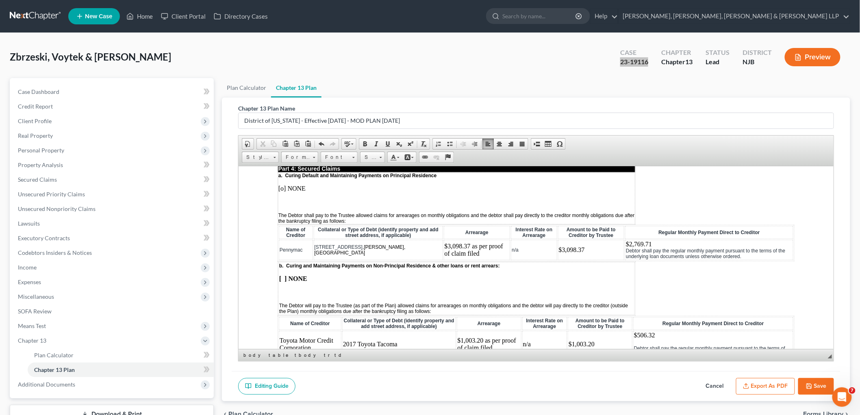
scroll to position [858, 0]
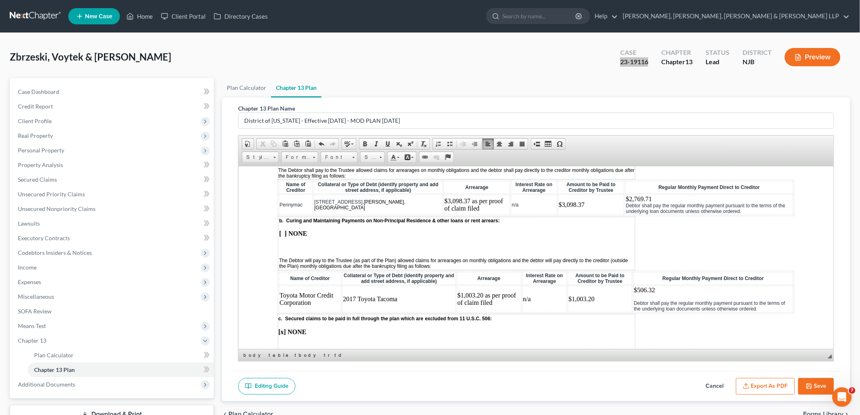
click at [592, 285] on td "$506.32 Debtor shall pay the regular monthly payment pursuant to the terms of t…" at bounding box center [713, 298] width 160 height 27
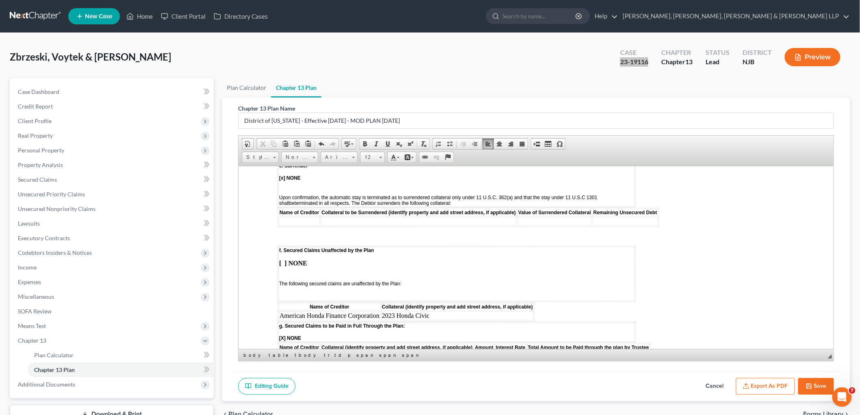
scroll to position [1220, 0]
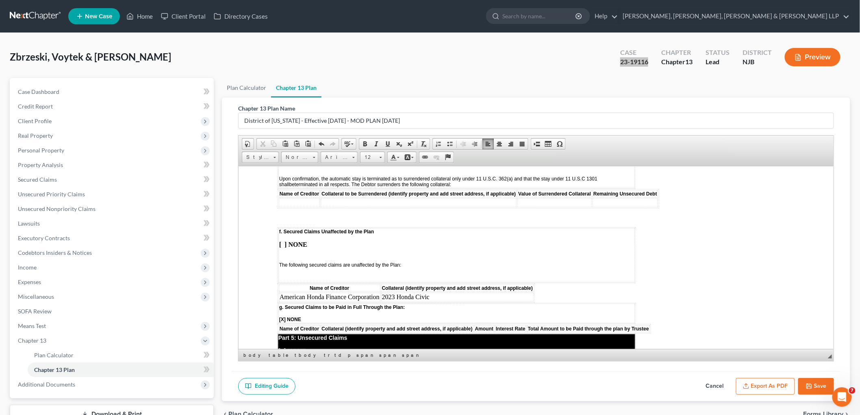
click at [294, 228] on td "f. Secured Claims Unaffected by the Plan [ ] NONE The following secured claims …" at bounding box center [456, 255] width 357 height 54
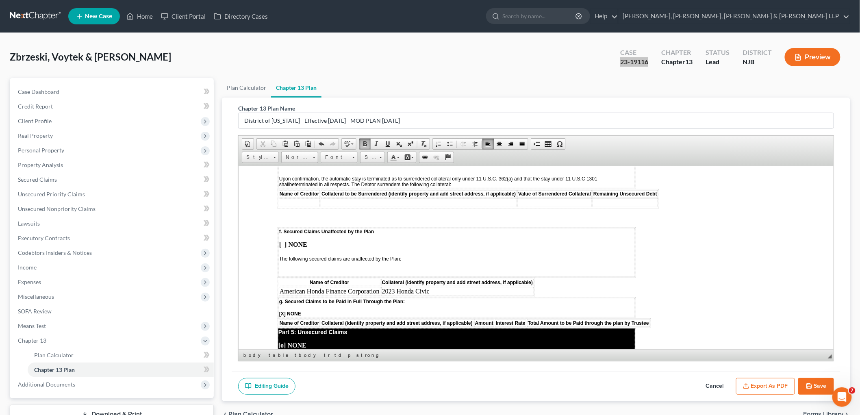
click at [291, 235] on td "f. Secured Claims Unaffected by the Plan [ ] NONE ​ The following secured claim…" at bounding box center [456, 252] width 357 height 49
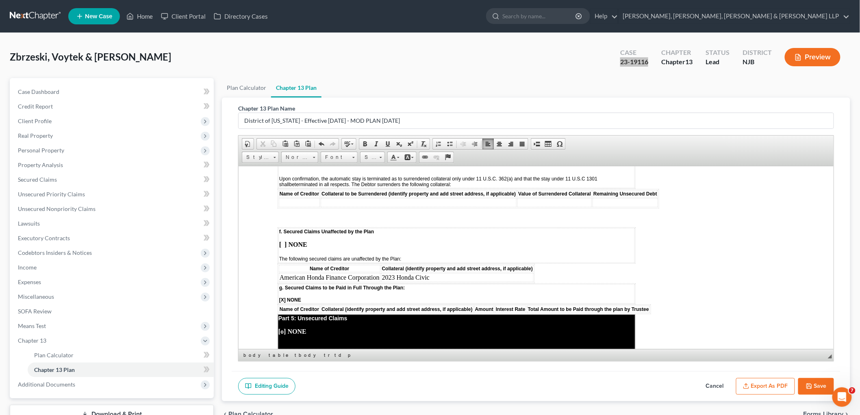
click at [282, 241] on strong "[ ] NONE" at bounding box center [293, 244] width 28 height 7
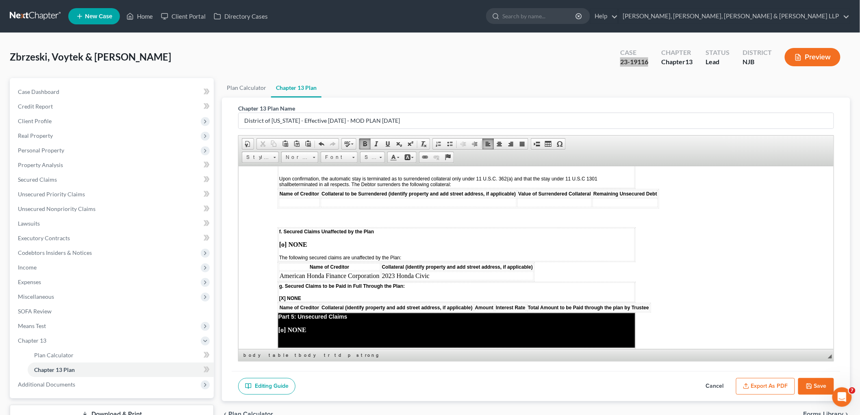
click at [436, 271] on td "2023 Honda Civic" at bounding box center [457, 275] width 152 height 9
click at [504, 276] on span "Insert Row After" at bounding box center [522, 277] width 47 height 10
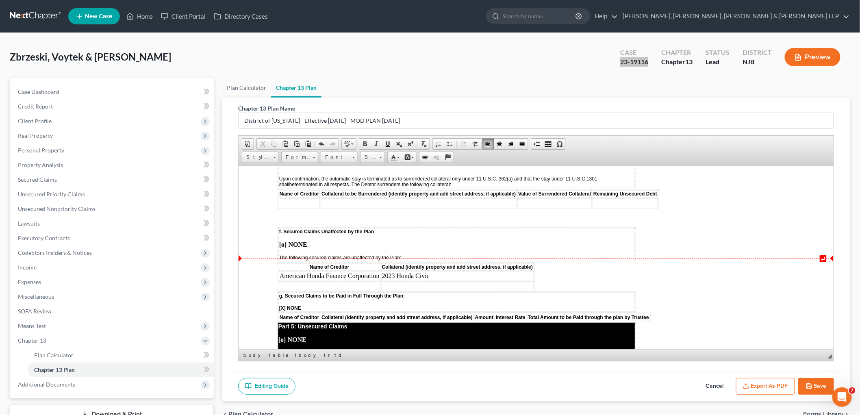
click at [344, 281] on td at bounding box center [329, 285] width 102 height 9
click at [552, 248] on body "↵ STATISTICAL INFORMATION ONLY: Debtor must select the number of each of the fo…" at bounding box center [535, 154] width 517 height 2338
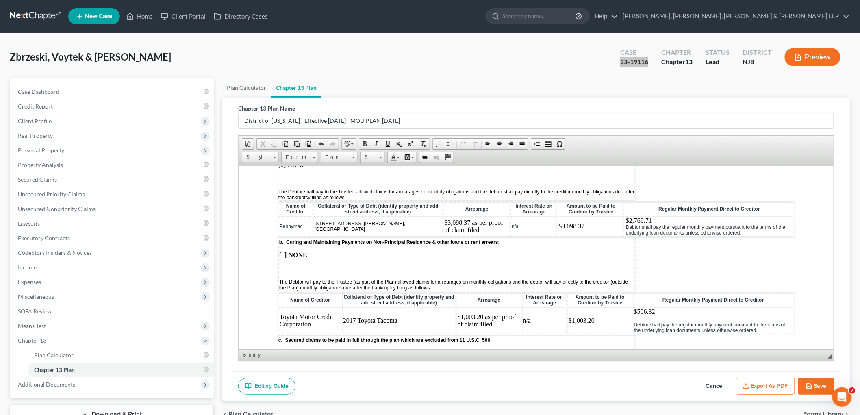
scroll to position [813, 0]
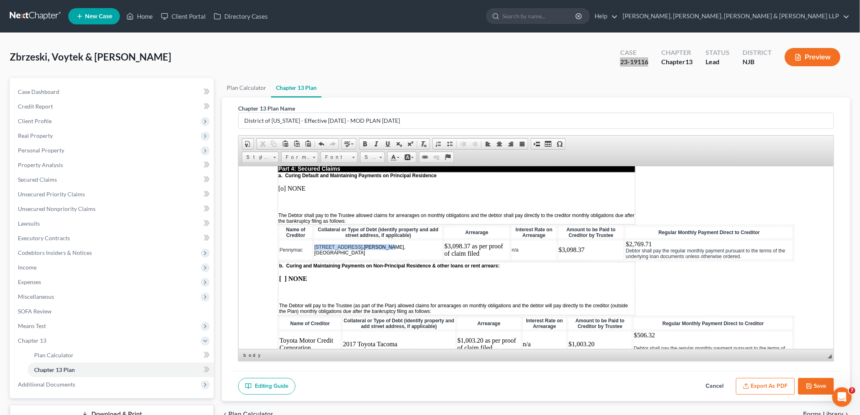
drag, startPoint x: 386, startPoint y: 226, endPoint x: 314, endPoint y: 226, distance: 71.6
click at [314, 239] on td "123 Papscoe Road, Hewitt, NJ" at bounding box center [377, 249] width 129 height 20
copy span "123 Papscoe Road, Hewitt, NJ"
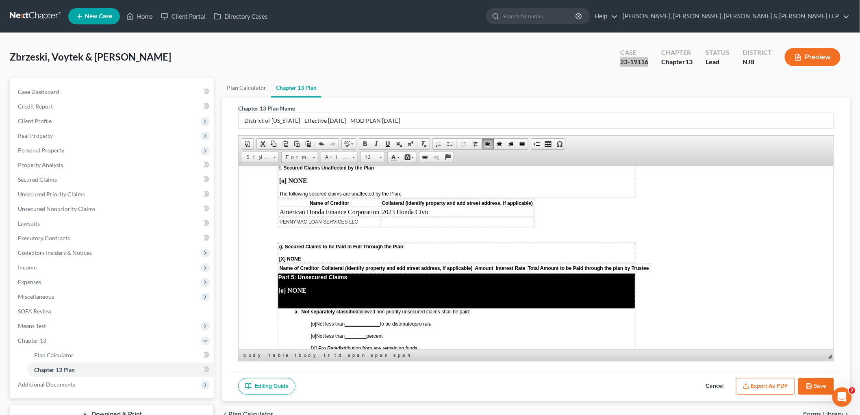
scroll to position [1265, 0]
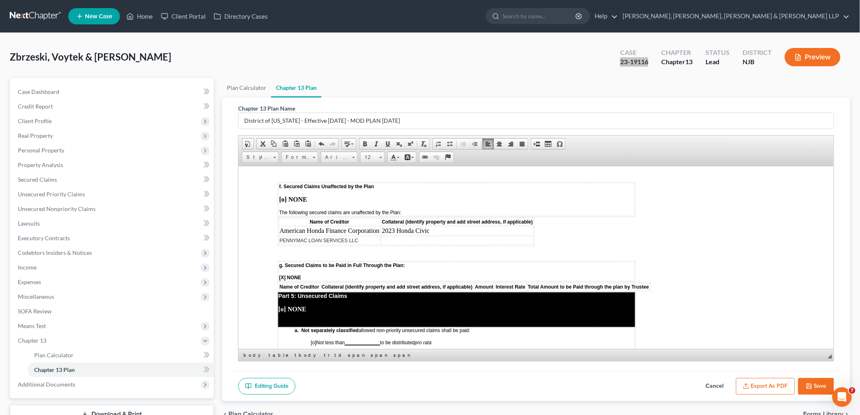
click at [389, 236] on td at bounding box center [457, 240] width 152 height 9
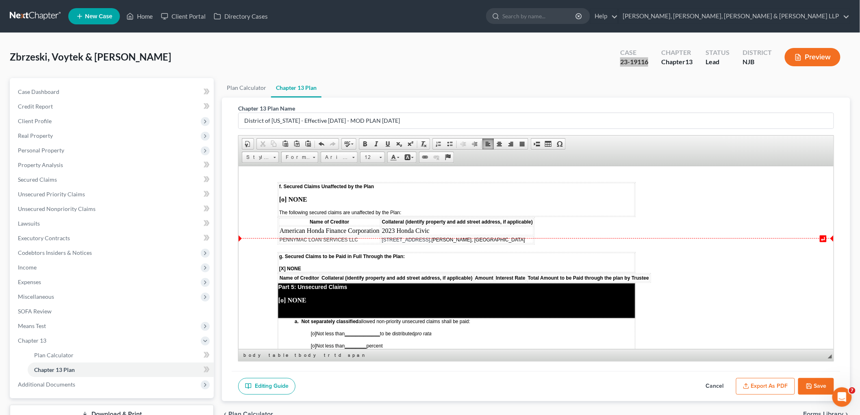
click at [592, 227] on body "↵ STATISTICAL INFORMATION ONLY: Debtor must select the number of each of the fo…" at bounding box center [535, 112] width 517 height 2344
click at [592, 239] on body "STATISTICAL INFORMATION ONLY: Debtor must select the number of each of the foll…" at bounding box center [535, 112] width 517 height 2344
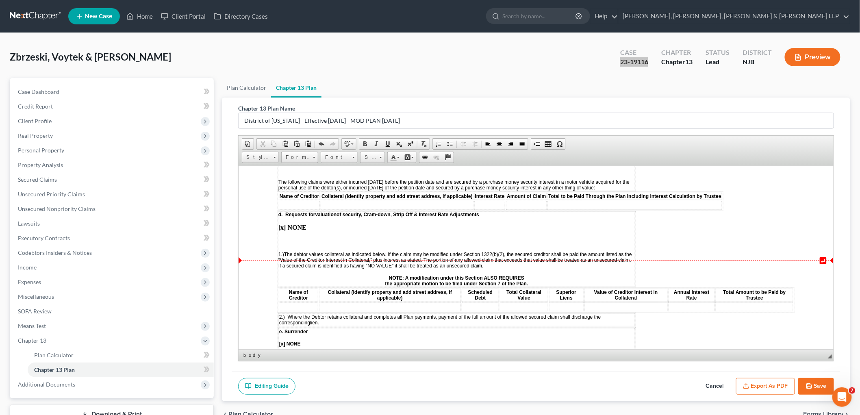
scroll to position [994, 0]
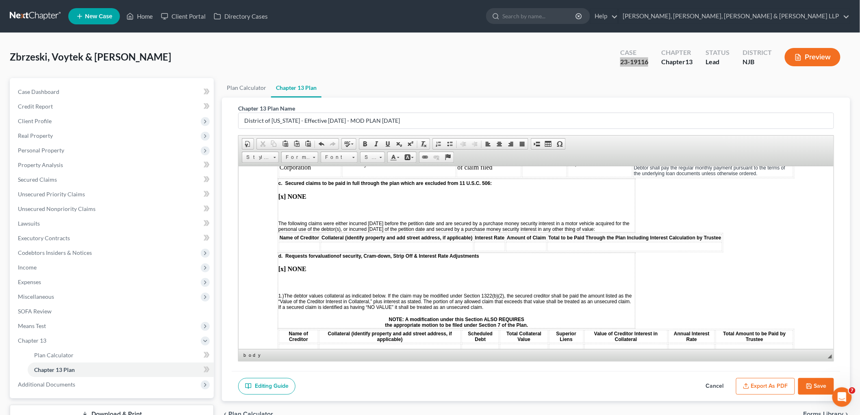
click at [292, 279] on p at bounding box center [456, 282] width 357 height 7
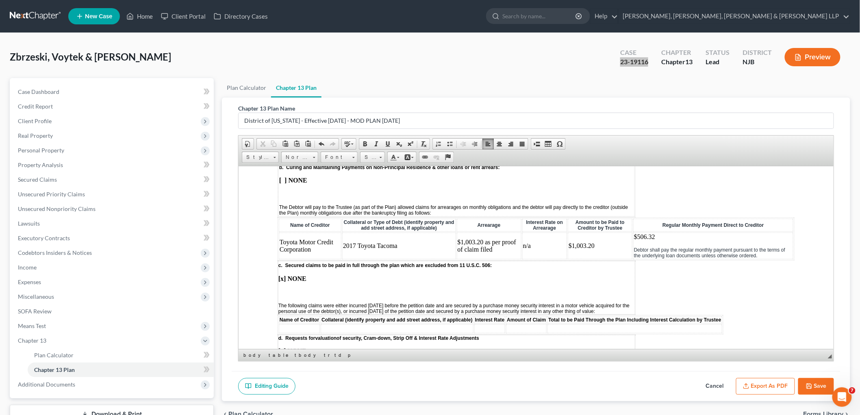
scroll to position [903, 0]
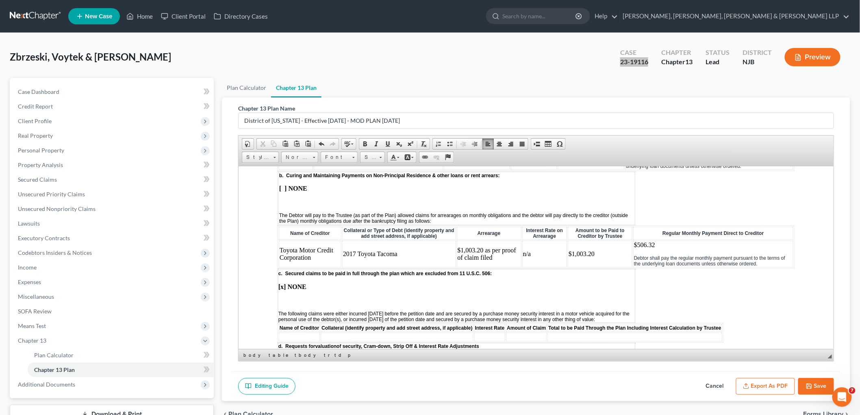
click at [285, 297] on p at bounding box center [456, 300] width 357 height 7
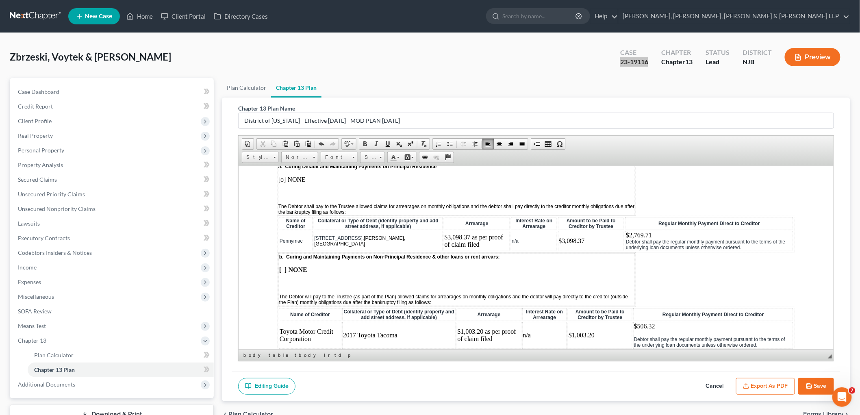
scroll to position [813, 0]
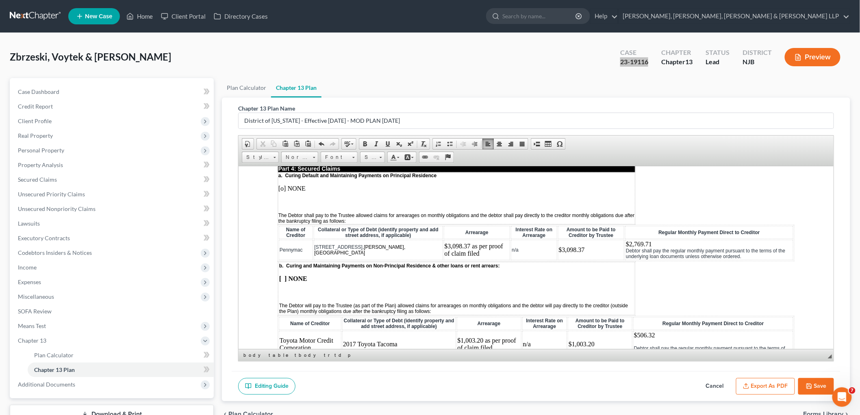
click at [290, 289] on p at bounding box center [456, 292] width 355 height 7
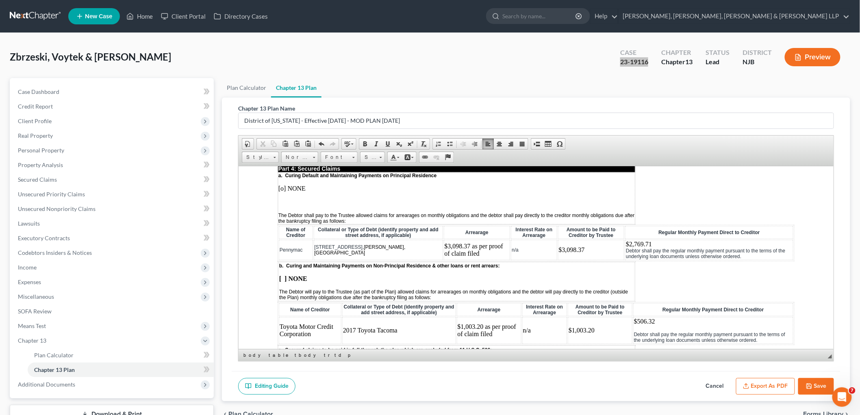
click at [283, 275] on strong "[ ] NONE" at bounding box center [293, 278] width 28 height 7
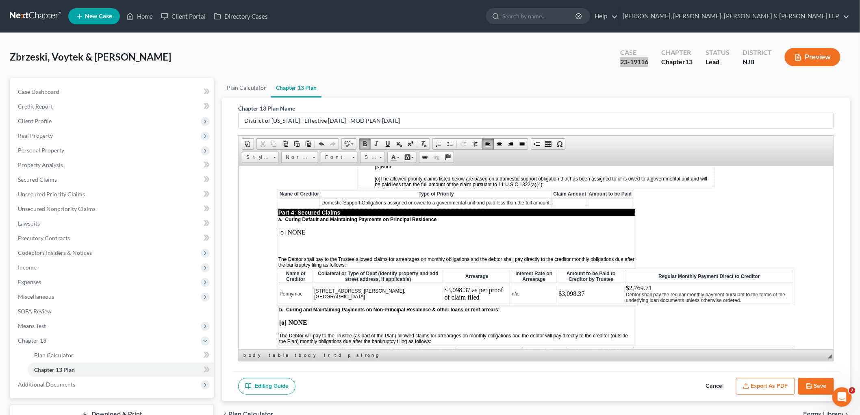
scroll to position [768, 0]
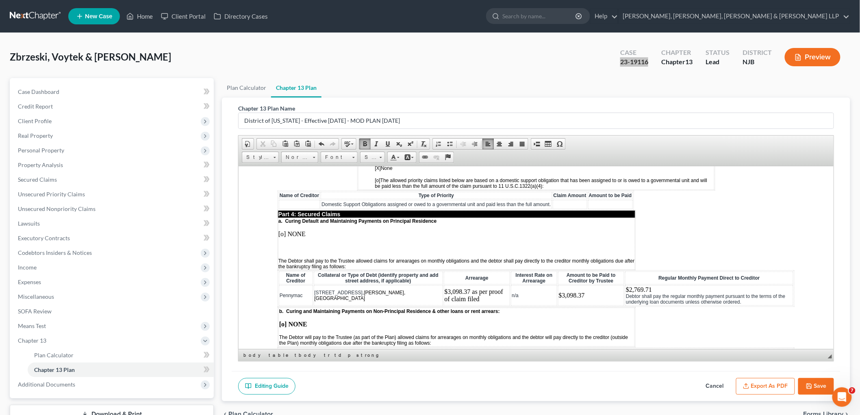
click at [292, 244] on p at bounding box center [456, 247] width 357 height 7
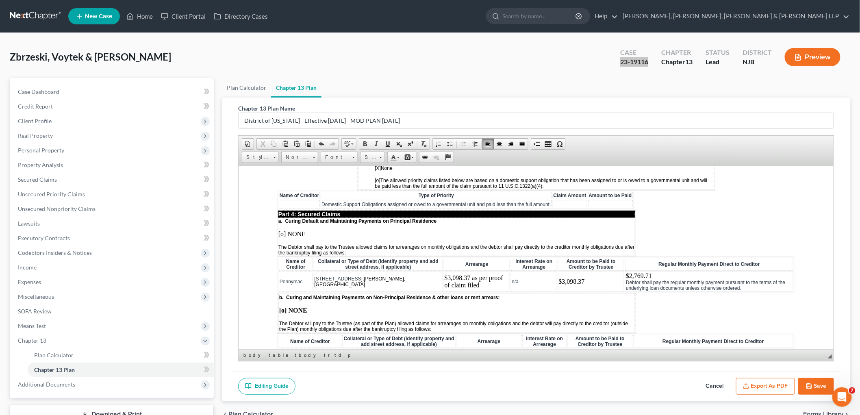
click at [283, 230] on p "[o] NONE" at bounding box center [456, 233] width 357 height 7
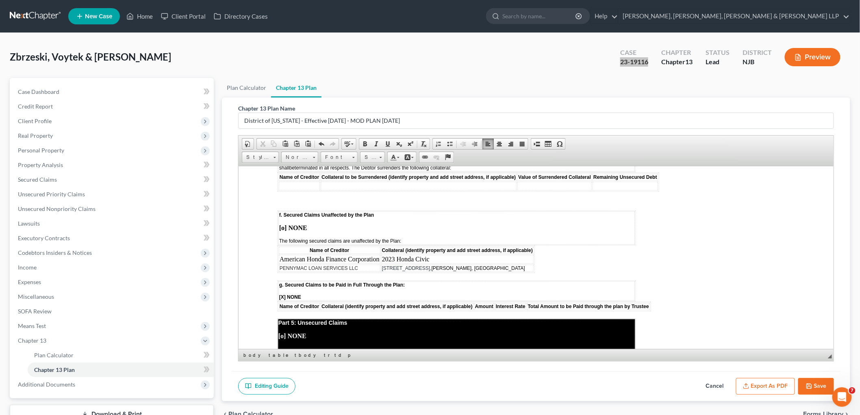
scroll to position [1174, 0]
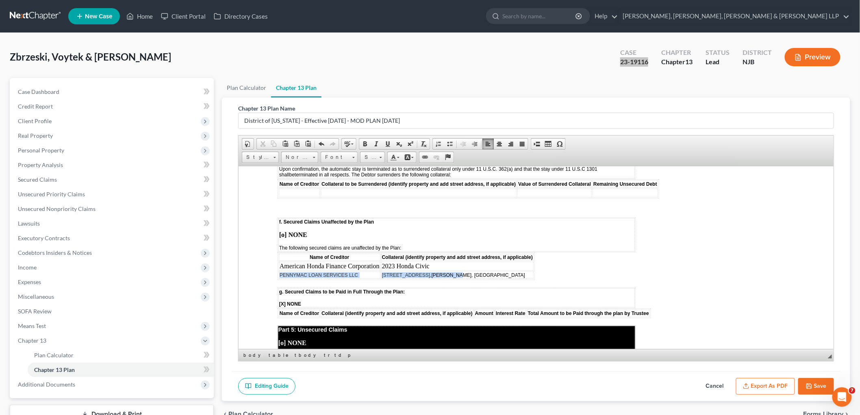
drag, startPoint x: 279, startPoint y: 240, endPoint x: 451, endPoint y: 241, distance: 172.0
click at [451, 271] on tr "PENNYMAC LOAN SERVICES LLC 123 Papscoe Road, Hewitt, NJ" at bounding box center [405, 274] width 255 height 7
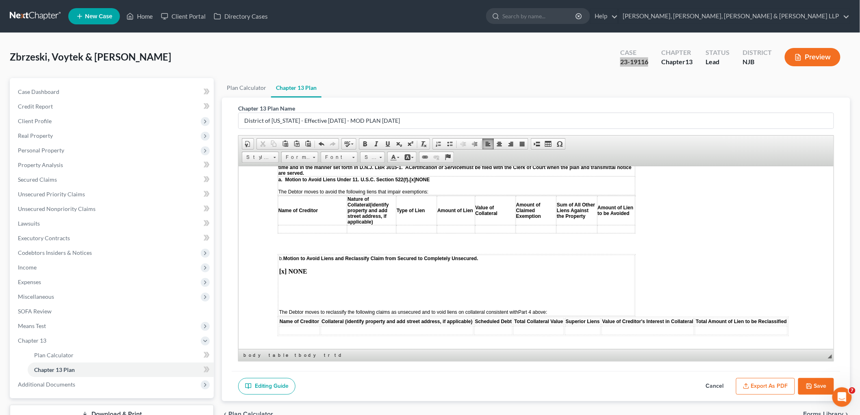
scroll to position [1536, 0]
click at [306, 254] on td "b. Motion to Avoid Liens and Reclassify Claim from Secured to Completely Unsecu…" at bounding box center [456, 284] width 357 height 61
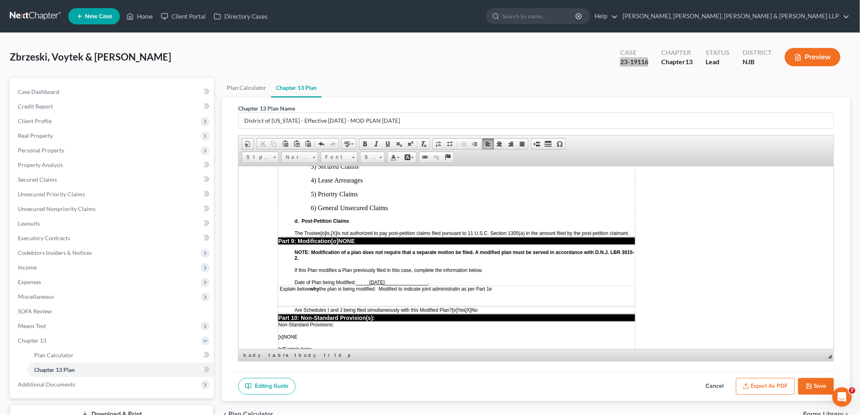
scroll to position [1897, 0]
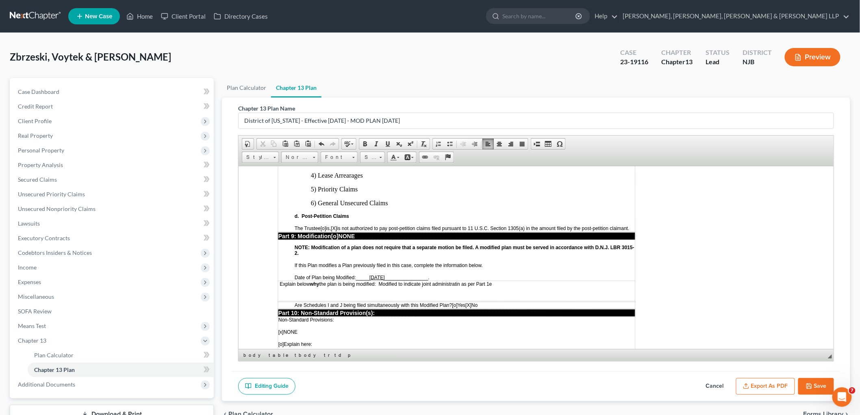
click at [531, 86] on ul "Plan Calculator Chapter 13 Plan" at bounding box center [536, 88] width 629 height 20
drag, startPoint x: 619, startPoint y: 61, endPoint x: 651, endPoint y: 64, distance: 31.8
click at [592, 64] on div "Case 23-19116" at bounding box center [634, 58] width 41 height 24
copy div "23-19116"
drag, startPoint x: 402, startPoint y: 230, endPoint x: 372, endPoint y: 231, distance: 30.9
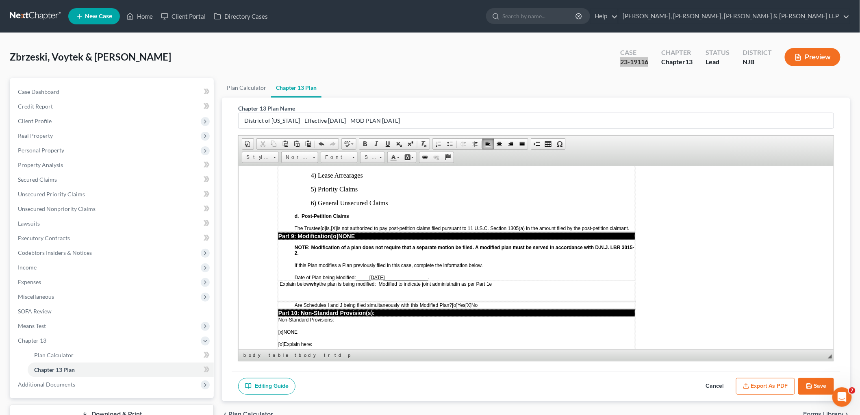
click at [372, 274] on span "_____ January 29, 2024 ________________" at bounding box center [392, 277] width 72 height 6
click at [283, 281] on td "Explain below why the plan is being modified: Modified to indicate joint admini…" at bounding box center [456, 291] width 357 height 20
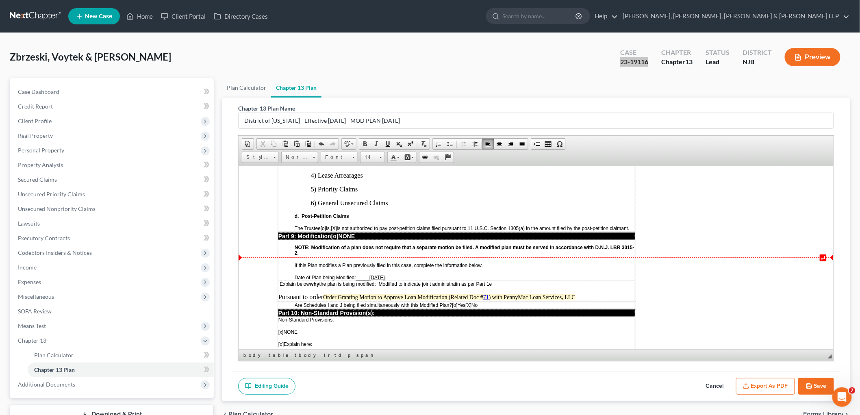
click at [323, 293] on p "Pursuant to order Order Granting Motion to Approve Loan Modification (Related D…" at bounding box center [456, 296] width 357 height 7
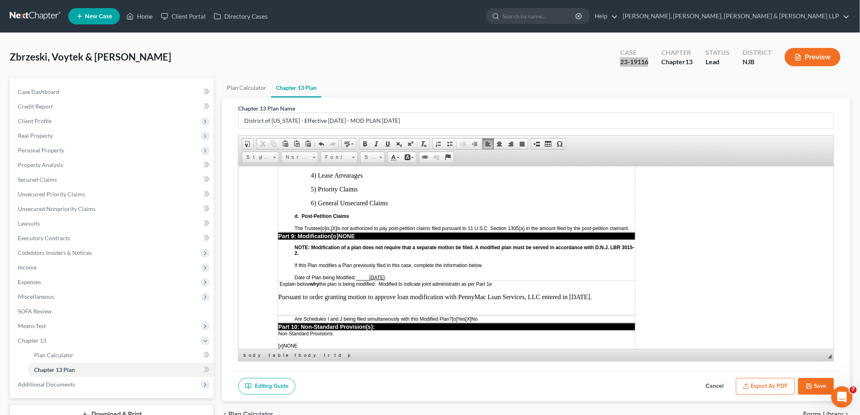
click at [592, 384] on icon "Open Intercom Messenger" at bounding box center [840, 395] width 13 height 13
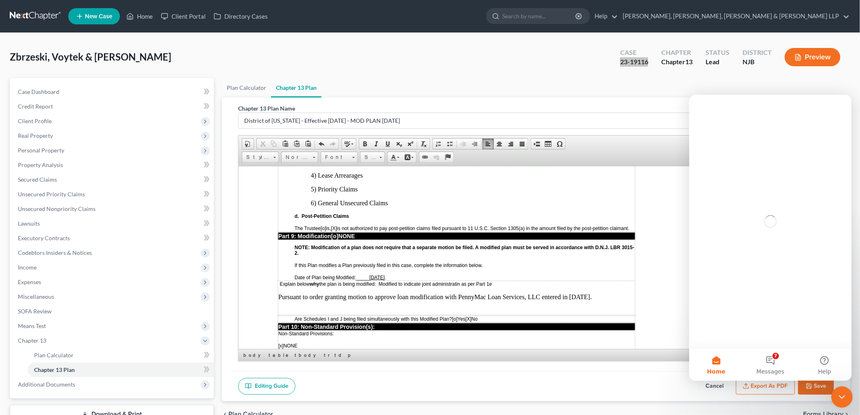
scroll to position [0, 0]
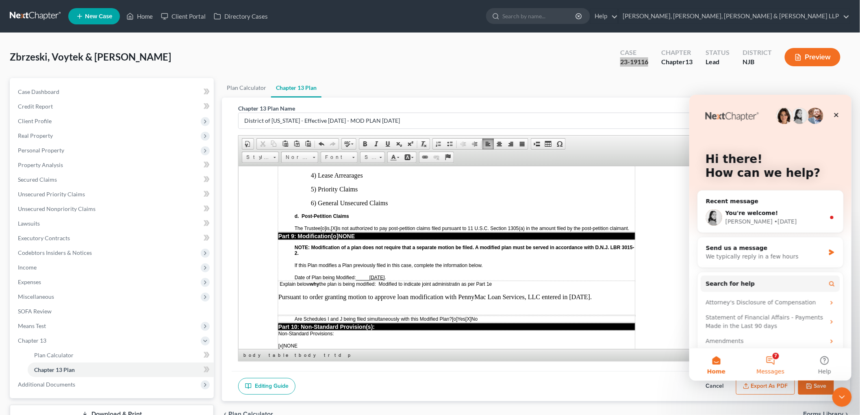
click at [592, 362] on button "7 Messages" at bounding box center [770, 364] width 54 height 33
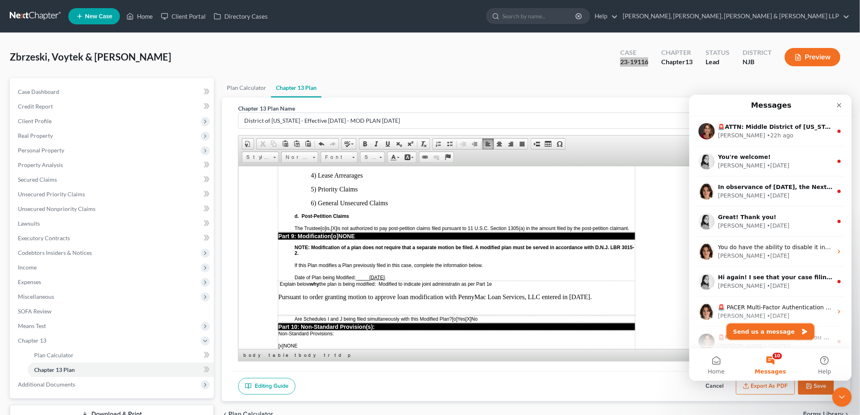
click at [592, 331] on button "Send us a message" at bounding box center [771, 331] width 88 height 16
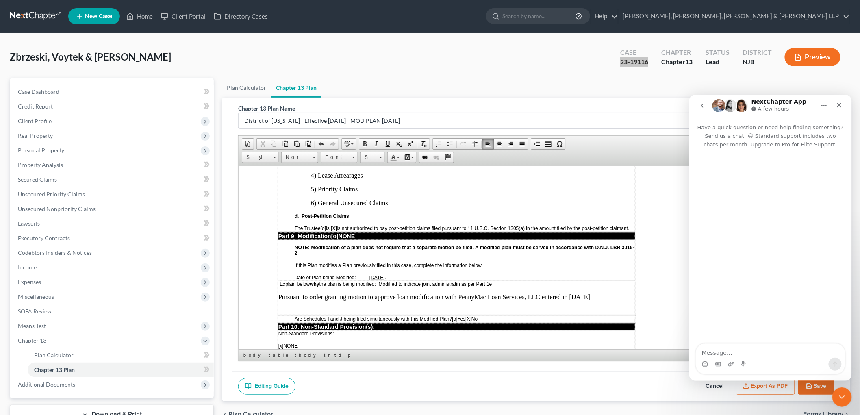
click at [592, 352] on textarea "Message…" at bounding box center [770, 351] width 149 height 14
type textarea "h"
type textarea "Hello, do you have tutorials on chapter 13 plans"
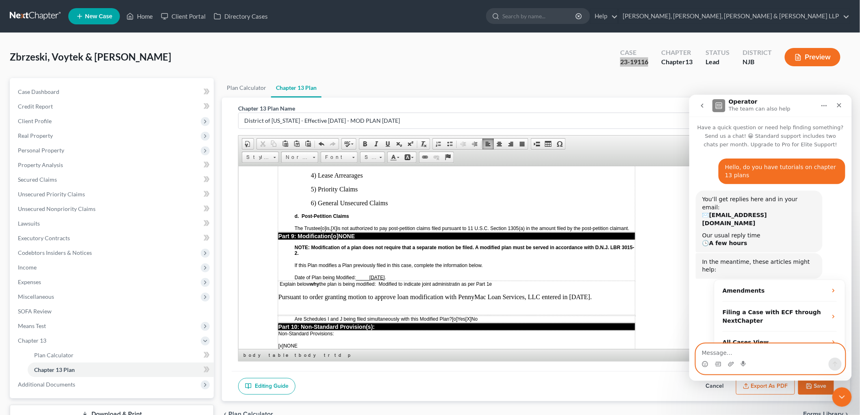
scroll to position [15, 0]
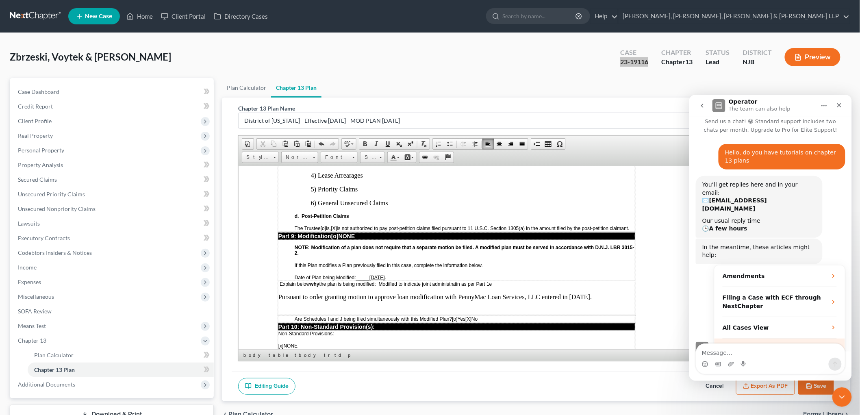
click at [592, 345] on span "More in the Help Center" at bounding box center [783, 348] width 77 height 7
click at [592, 384] on icon "Close Intercom Messenger" at bounding box center [841, 396] width 10 height 10
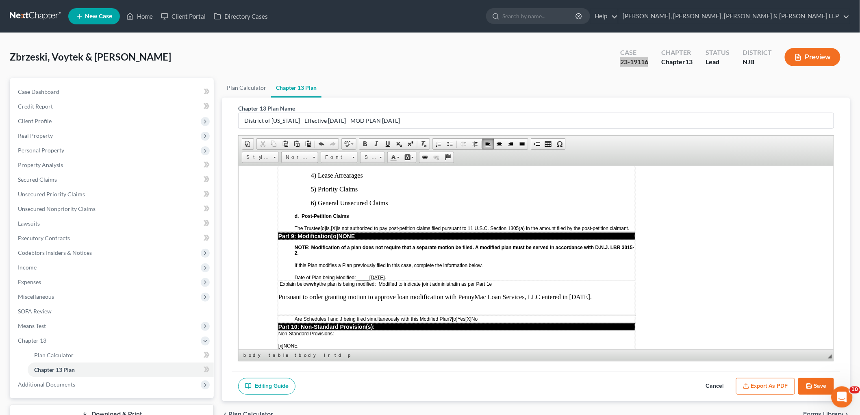
scroll to position [28, 0]
drag, startPoint x: 624, startPoint y: 250, endPoint x: 279, endPoint y: 252, distance: 345.2
click at [279, 293] on p "Pursuant to order granting motion to approve loan modification with PennyMac Lo…" at bounding box center [456, 296] width 357 height 7
copy p "Pursuant to order granting motion to approve loan modification with PennyMac Lo…"
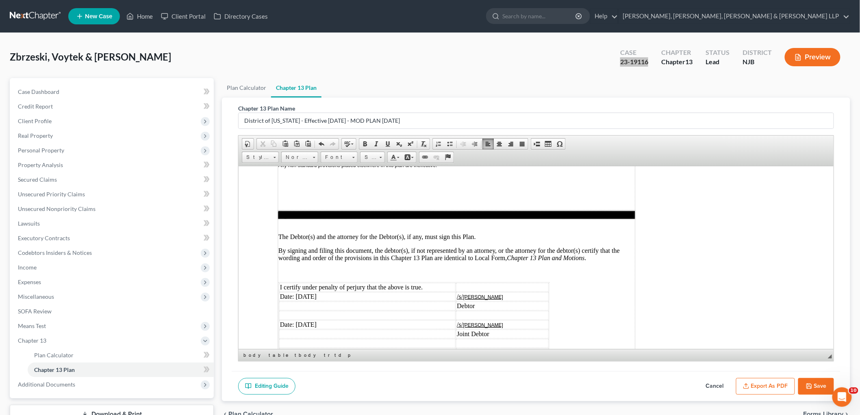
scroll to position [2123, 0]
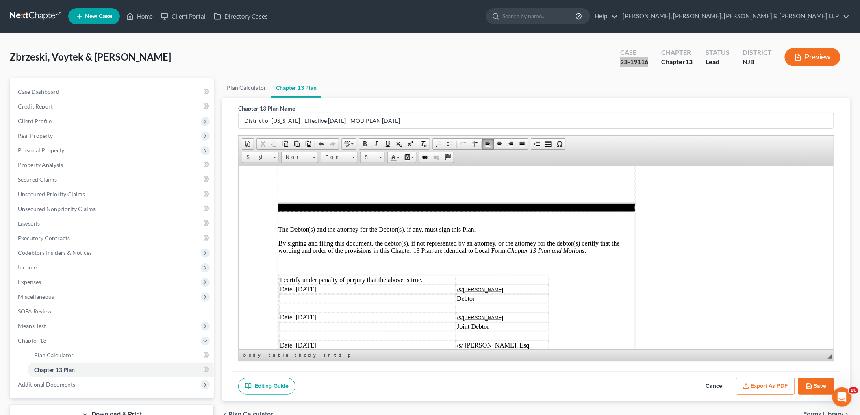
drag, startPoint x: 328, startPoint y: 257, endPoint x: 295, endPoint y: 257, distance: 32.5
click at [295, 285] on td "Date: 03/13/2024" at bounding box center [367, 289] width 176 height 9
drag, startPoint x: 330, startPoint y: 281, endPoint x: 296, endPoint y: 281, distance: 34.2
click at [296, 313] on td "Date: 03/13/2024" at bounding box center [367, 317] width 176 height 9
drag, startPoint x: 325, startPoint y: 308, endPoint x: 296, endPoint y: 309, distance: 28.9
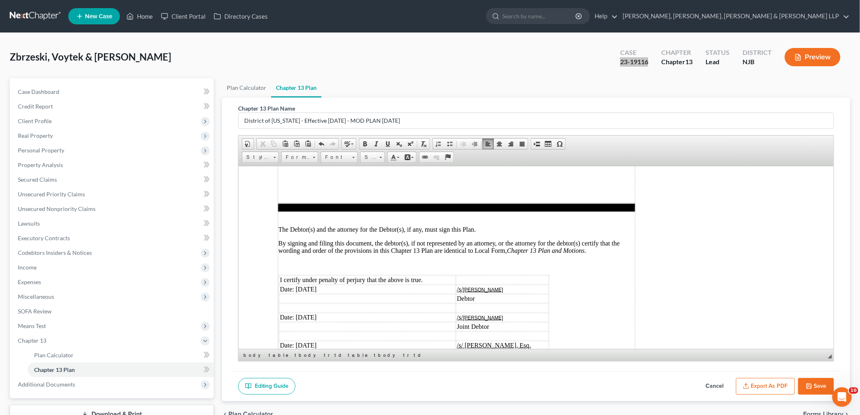
click at [296, 341] on td "Date: 03/13/2024" at bounding box center [367, 345] width 176 height 9
click at [592, 384] on button "Export as PDF" at bounding box center [765, 386] width 59 height 17
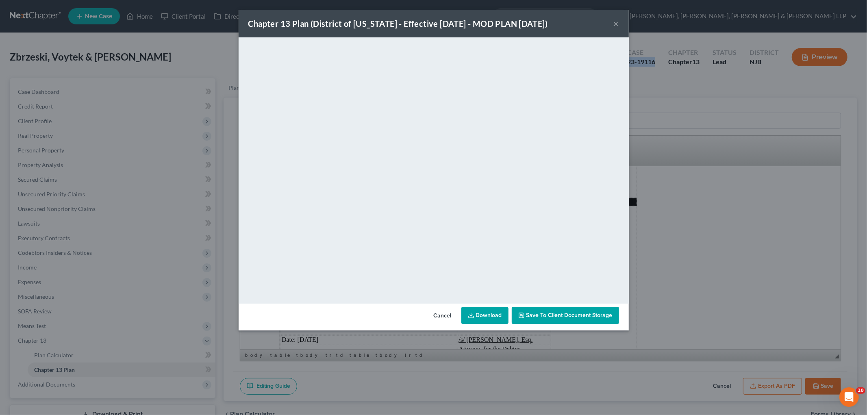
click at [437, 313] on button "Cancel" at bounding box center [442, 316] width 31 height 16
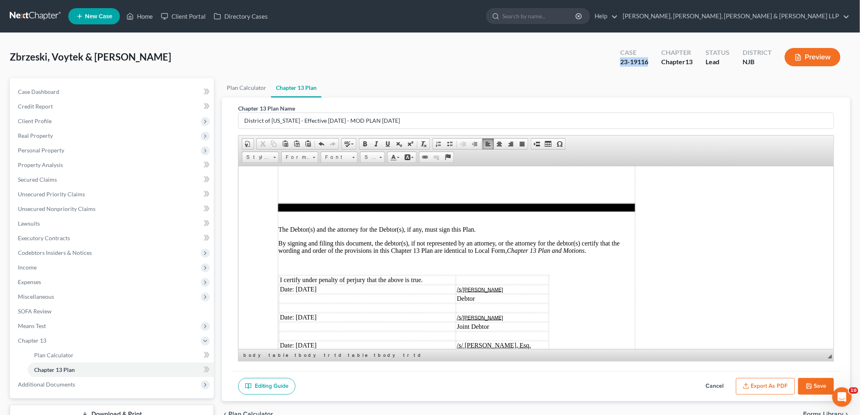
click at [592, 382] on button "Save" at bounding box center [816, 386] width 36 height 17
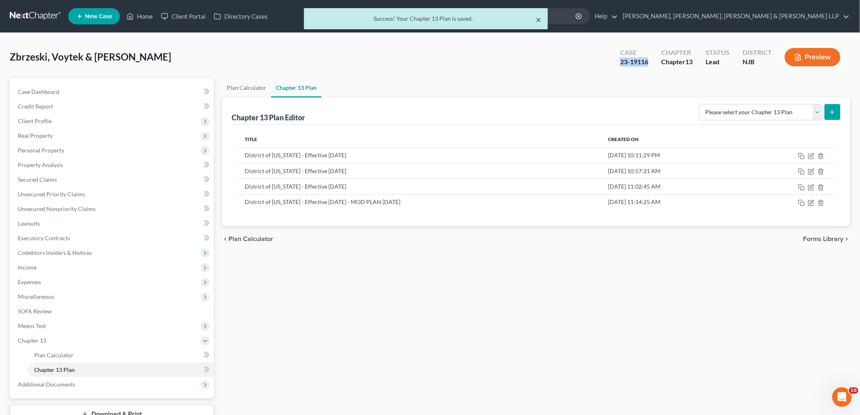
click at [542, 20] on button "×" at bounding box center [539, 20] width 6 height 10
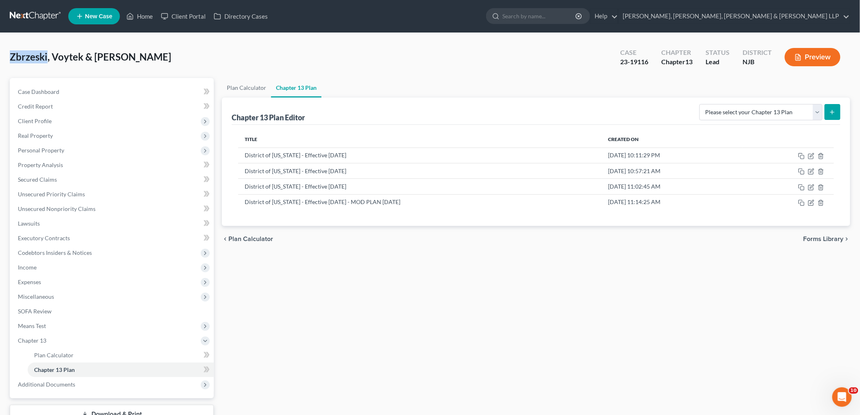
drag, startPoint x: 47, startPoint y: 57, endPoint x: 8, endPoint y: 56, distance: 38.7
click at [8, 56] on div "Zbrzeski, Voytek & Sherry Upgraded Case 23-19116 Chapter Chapter 13 Status Lead…" at bounding box center [430, 247] width 860 height 429
copy span "Zbrzeski"
click at [592, 285] on div "Plan Calculator Chapter 13 Plan Chapter 13 Plan Editor Please select your Chapt…" at bounding box center [536, 261] width 637 height 367
click at [133, 17] on icon at bounding box center [129, 16] width 7 height 10
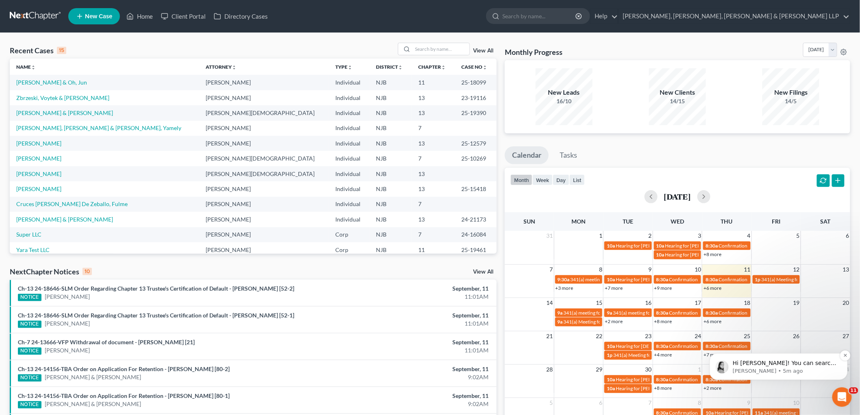
click at [592, 361] on p "Hi Silvia! You can search our Help Center articles for some chapter 13 training…" at bounding box center [785, 363] width 105 height 8
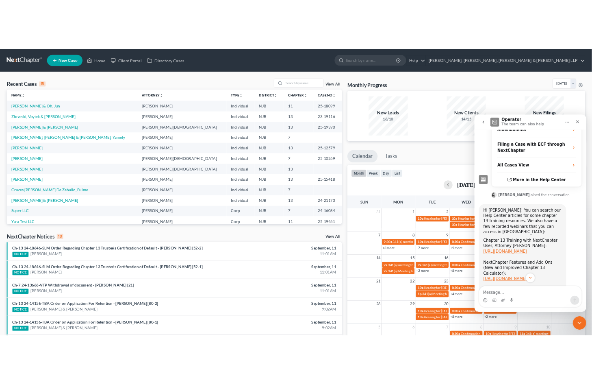
scroll to position [187, 0]
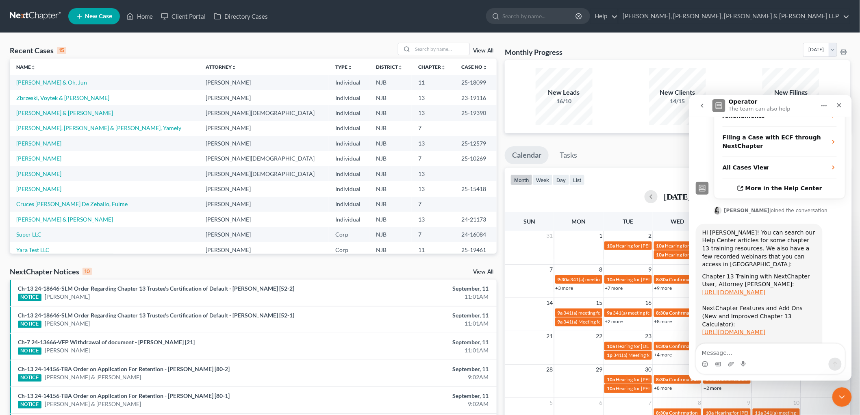
drag, startPoint x: 702, startPoint y: 206, endPoint x: 816, endPoint y: 319, distance: 160.1
click at [592, 319] on div "Hi Silvia! You can search our Help Center articles for some chapter 13 training…" at bounding box center [759, 294] width 114 height 132
copy div "Hi Silvia! You can search our Help Center articles for some chapter 13 training…"
click at [592, 384] on icon "Close Intercom Messenger" at bounding box center [841, 396] width 10 height 10
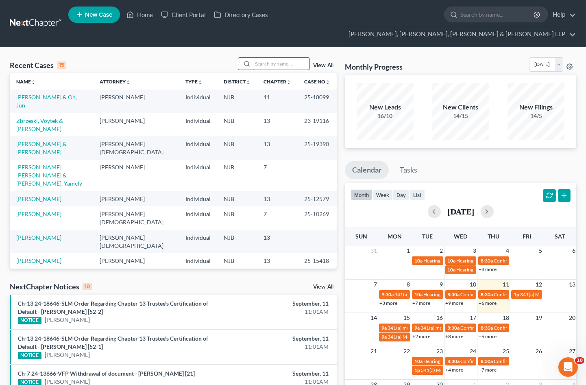
click at [274, 58] on input "search" at bounding box center [280, 64] width 57 height 12
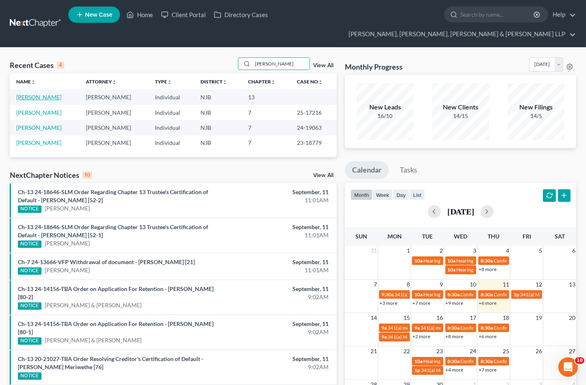
type input "medina"
click at [39, 94] on link "Medina, Denis" at bounding box center [38, 97] width 45 height 7
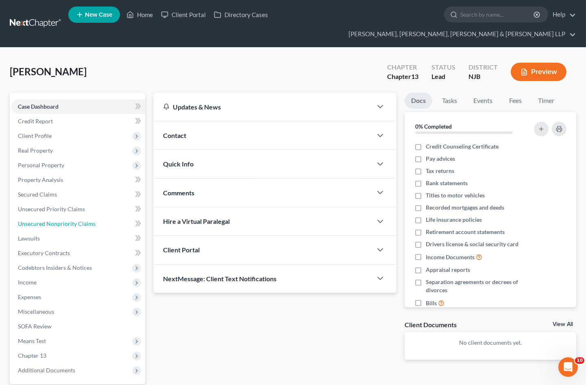
click at [44, 220] on span "Unsecured Nonpriority Claims" at bounding box center [57, 223] width 78 height 7
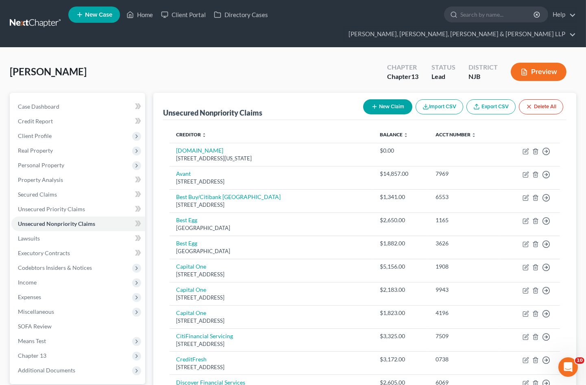
click at [392, 99] on button "New Claim" at bounding box center [387, 106] width 49 height 15
select select "0"
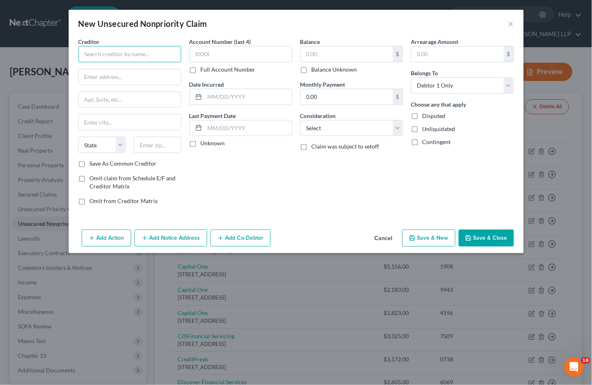
click at [133, 54] on input "text" at bounding box center [129, 54] width 103 height 16
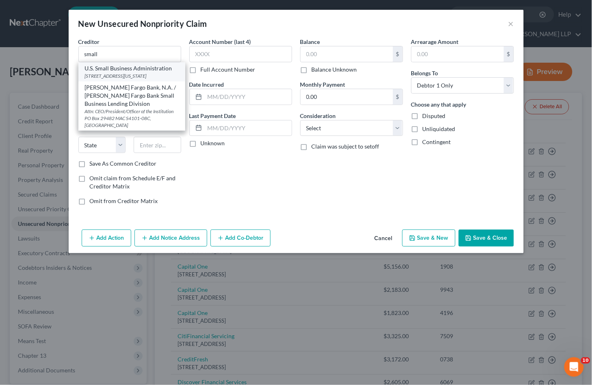
click at [128, 68] on div "U.S. Small Business Administration" at bounding box center [132, 68] width 94 height 8
type input "U.S. Small Business Administration"
type input "409 3rd Street, SW"
type input "Washington"
select select "8"
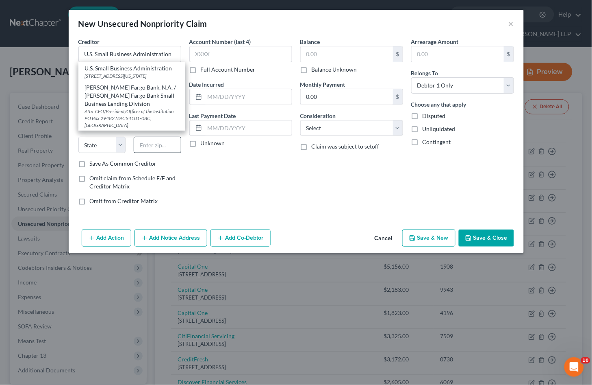
type input "20416"
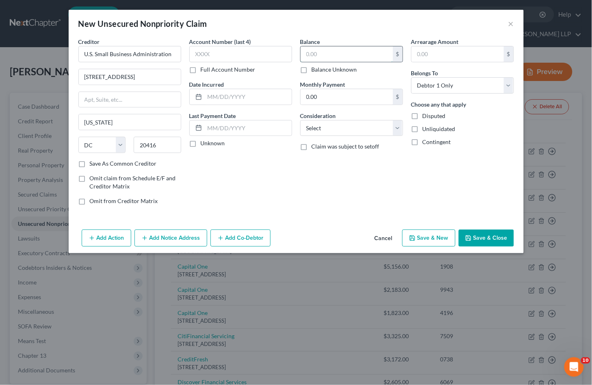
click at [334, 56] on input "text" at bounding box center [347, 53] width 92 height 15
type input "2,000"
click at [168, 235] on button "Add Notice Address" at bounding box center [171, 237] width 73 height 17
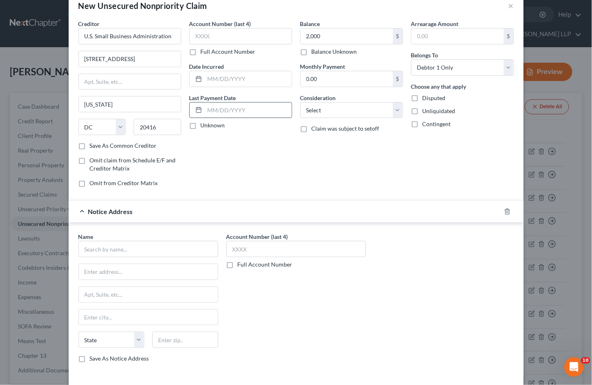
scroll to position [54, 0]
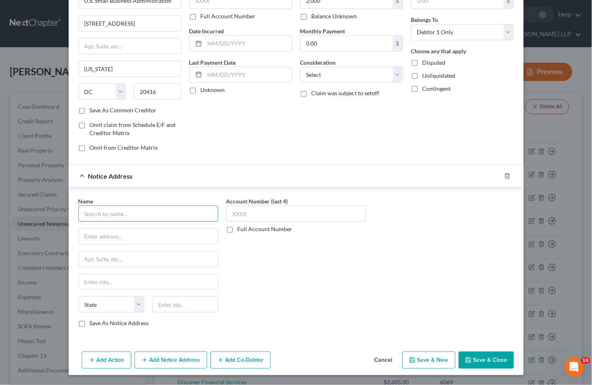
click at [155, 211] on input "text" at bounding box center [148, 213] width 140 height 16
paste input "United States Attorney"
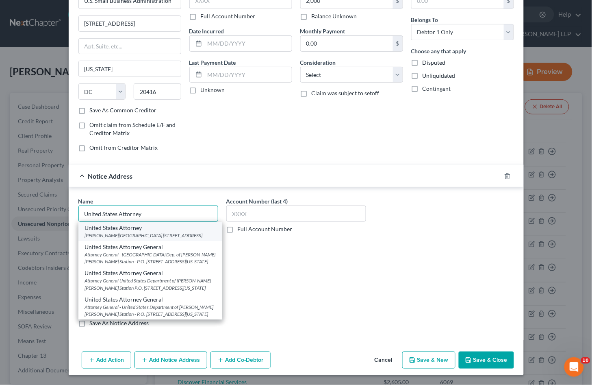
type input "United States Attorney"
click at [145, 233] on div "Peter Rodino Federal Building 970 Broad Street, Suite 700, Newark, NJ 07102" at bounding box center [150, 235] width 131 height 7
type input "Peter Rodino Federal Building"
type input "970 Broad Street, Suite 700"
type input "Newark"
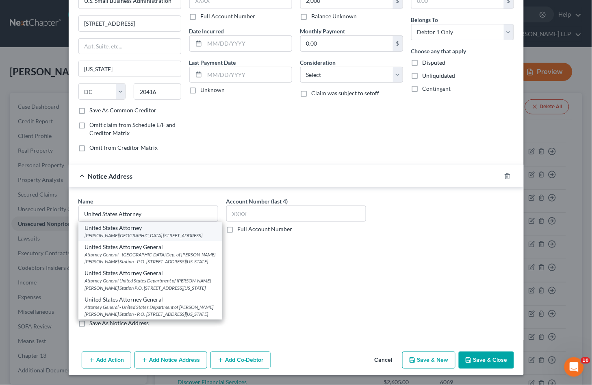
select select "33"
type input "07102"
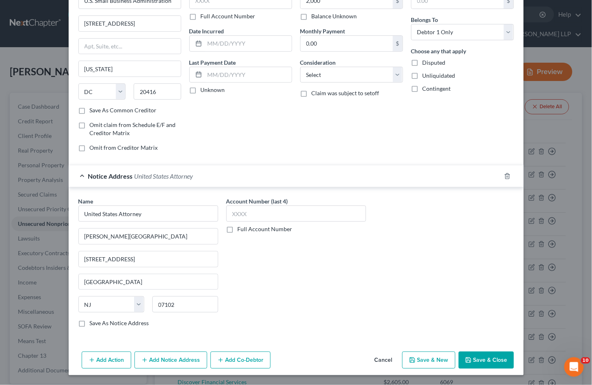
click at [162, 363] on button "Add Notice Address" at bounding box center [171, 359] width 73 height 17
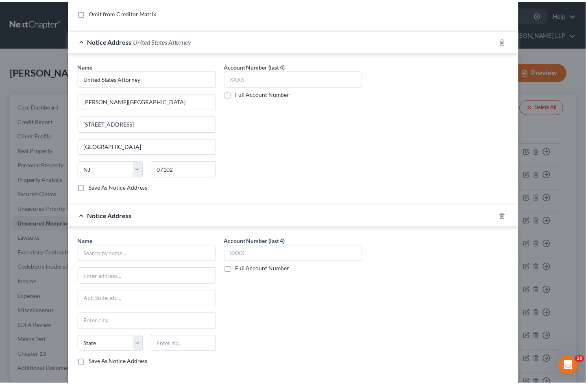
scroll to position [229, 0]
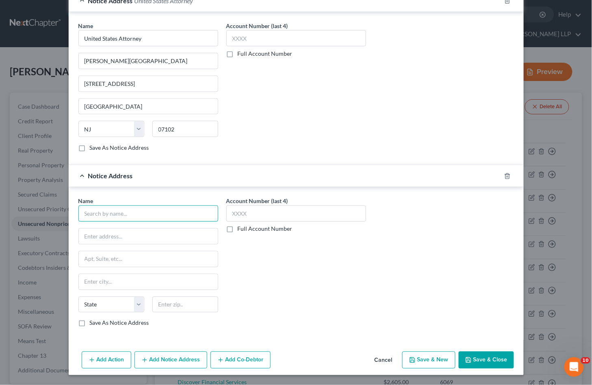
click at [152, 218] on input "text" at bounding box center [148, 213] width 140 height 16
paste input "United States Attorney General"
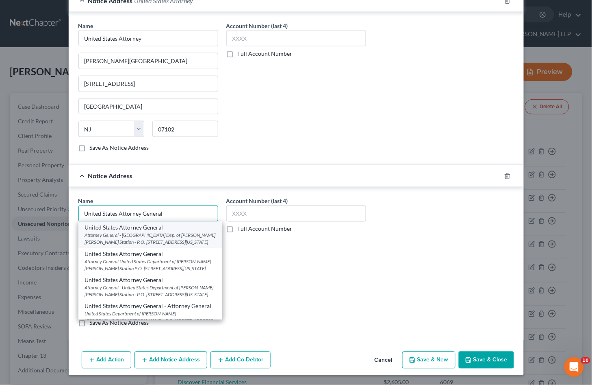
type input "United States Attorney General"
click at [141, 237] on div "Attorney General - United States Dep. of Justice Ben Franklin Station - P.O. Bo…" at bounding box center [150, 239] width 131 height 14
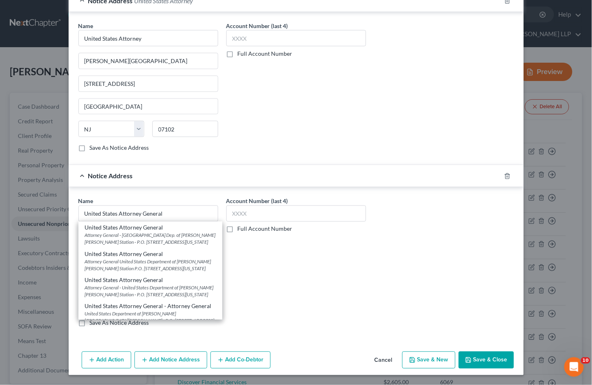
type input "Attorney General - United States Dep. of Justice"
type input "Ben Franklin Station - P.O. Box 683"
type input "Washington"
select select "8"
type input "20044"
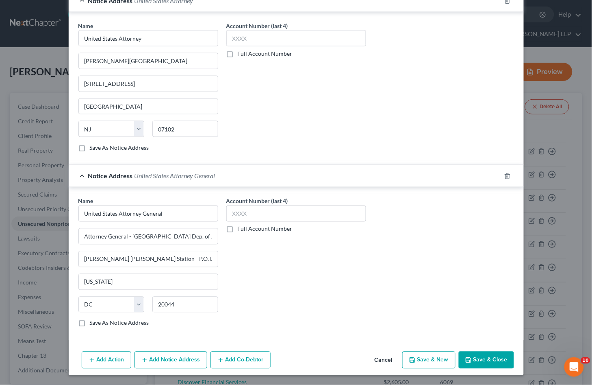
click at [102, 322] on label "Save As Notice Address" at bounding box center [119, 323] width 59 height 8
click at [98, 322] on input "Save As Notice Address" at bounding box center [95, 321] width 5 height 5
checkbox input "true"
click at [90, 147] on label "Save As Notice Address" at bounding box center [119, 148] width 59 height 8
click at [93, 147] on input "Save As Notice Address" at bounding box center [95, 146] width 5 height 5
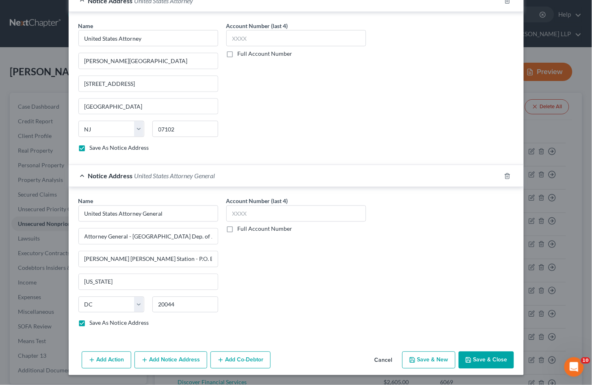
click at [474, 358] on button "Save & Close" at bounding box center [486, 359] width 55 height 17
checkbox input "false"
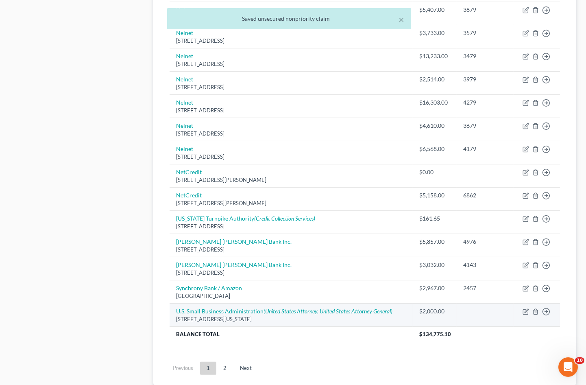
scroll to position [542, 0]
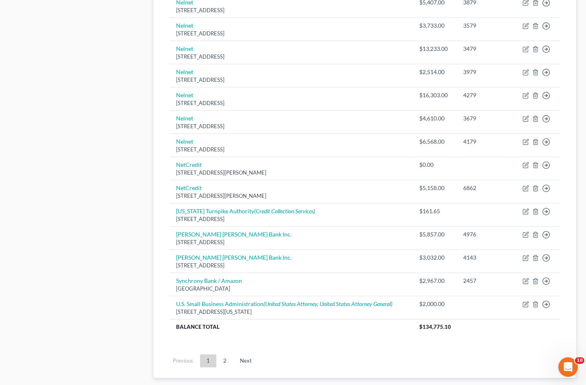
click at [324, 350] on ul "Previous 1 2 Next" at bounding box center [364, 360] width 403 height 21
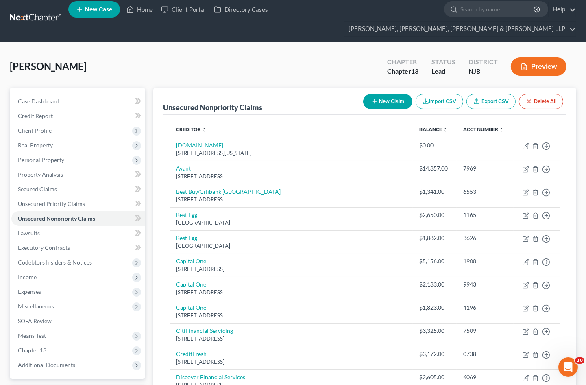
scroll to position [0, 0]
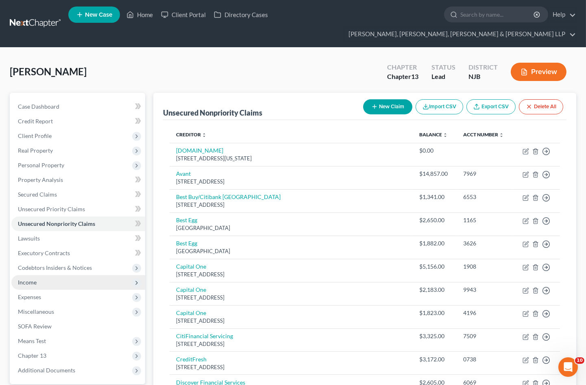
click at [31, 275] on span "Income" at bounding box center [78, 282] width 134 height 15
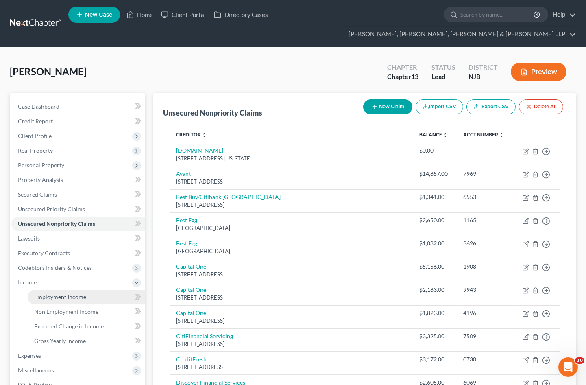
click at [38, 293] on span "Employment Income" at bounding box center [60, 296] width 52 height 7
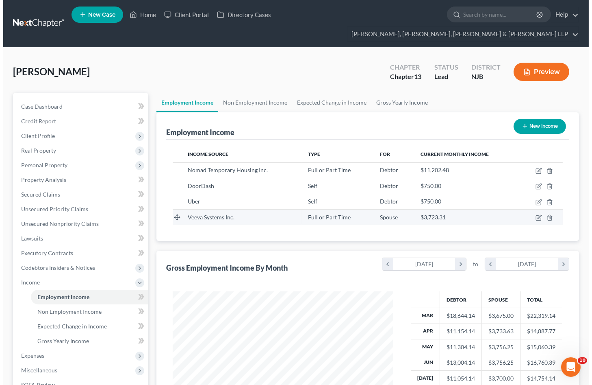
scroll to position [146, 237]
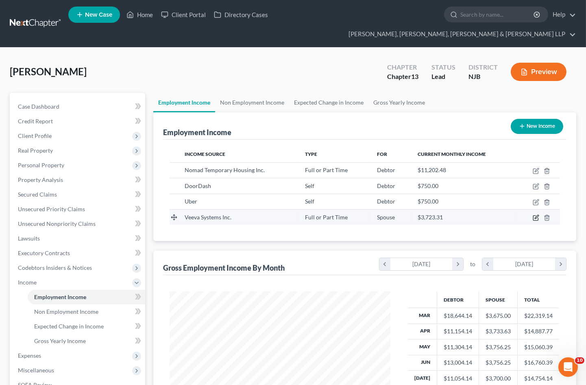
click at [534, 214] on icon "button" at bounding box center [536, 217] width 7 height 7
select select "0"
select select "4"
select select "2"
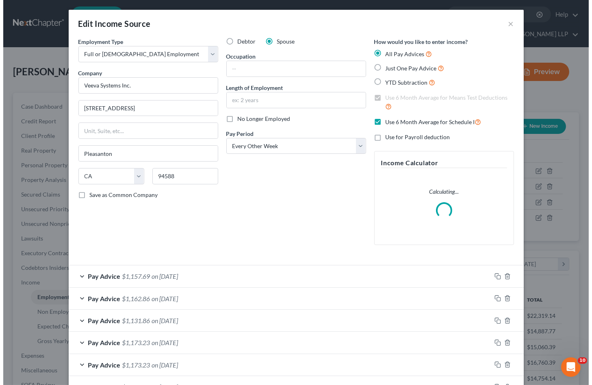
scroll to position [146, 240]
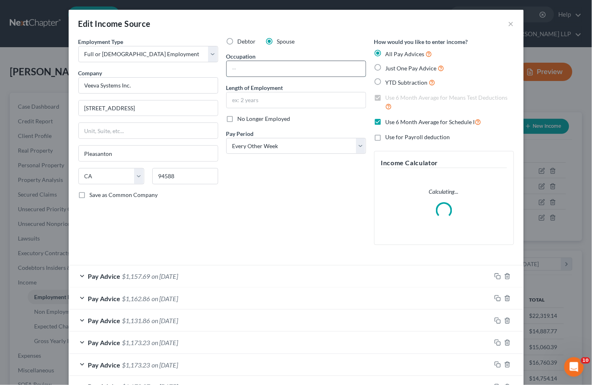
click at [280, 71] on input "text" at bounding box center [296, 68] width 139 height 15
paste input "Speaker Bureau Coordinator"
type input "Speaker Bureau Coordinator"
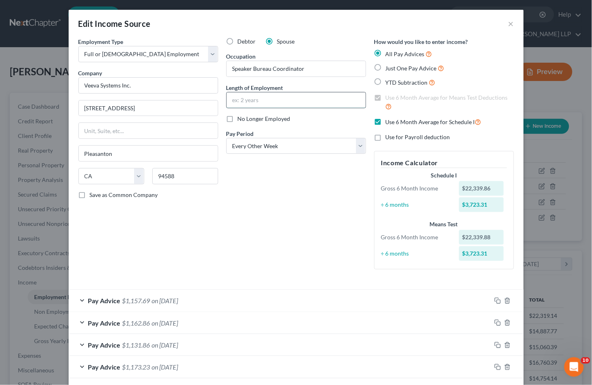
click at [282, 101] on input "text" at bounding box center [296, 99] width 139 height 15
type input "3 years"
click at [283, 201] on div "Debtor Spouse Occupation Speaker Bureau Coordinator Length of Employment 3 year…" at bounding box center [296, 156] width 148 height 238
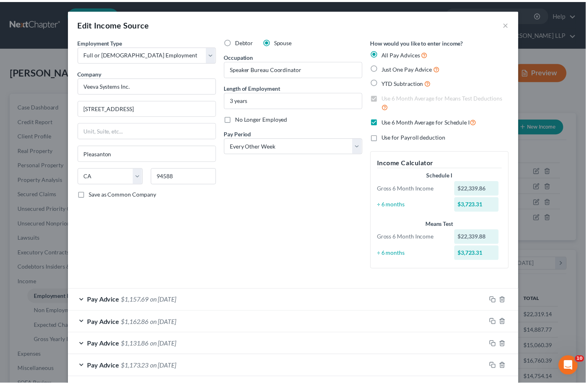
scroll to position [215, 0]
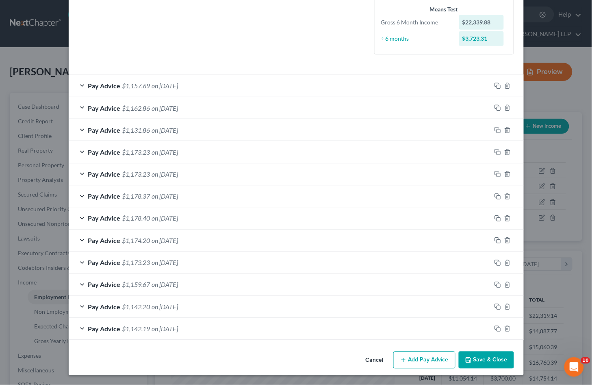
click at [472, 356] on button "Save & Close" at bounding box center [486, 359] width 55 height 17
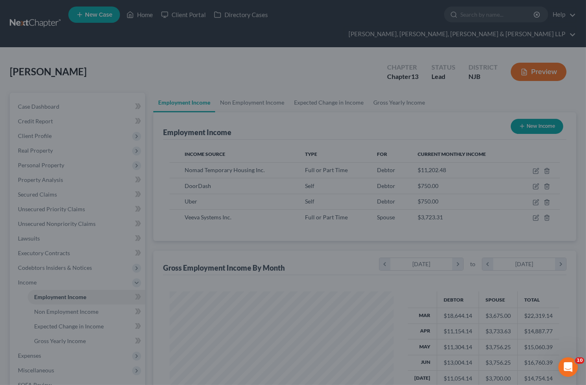
scroll to position [406416, 406325]
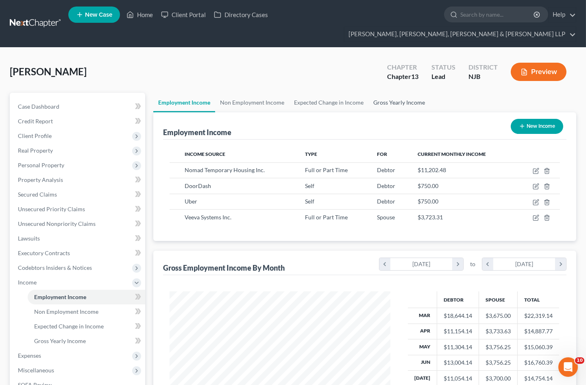
click at [389, 93] on link "Gross Yearly Income" at bounding box center [398, 103] width 61 height 20
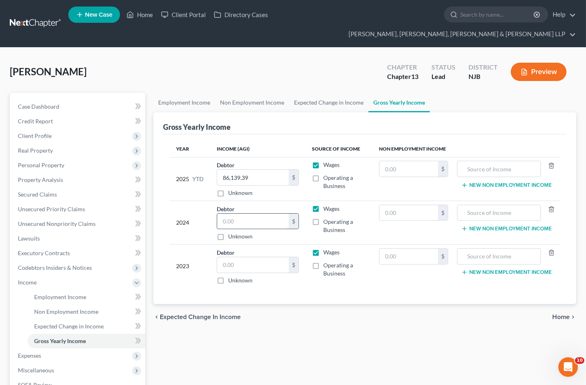
click at [251, 213] on input "text" at bounding box center [253, 220] width 72 height 15
paste input "123,063.49"
type input "123,063.49"
click at [179, 93] on link "Employment Income" at bounding box center [184, 103] width 62 height 20
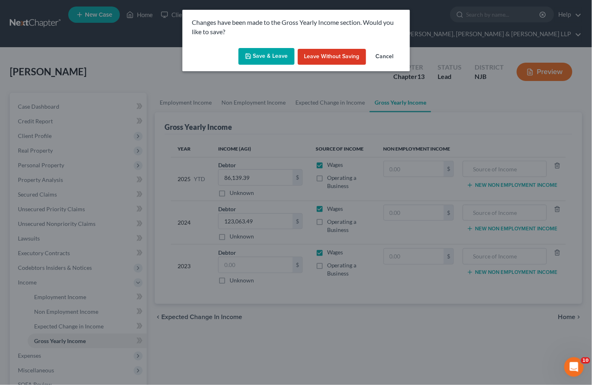
click at [265, 59] on button "Save & Leave" at bounding box center [267, 56] width 56 height 17
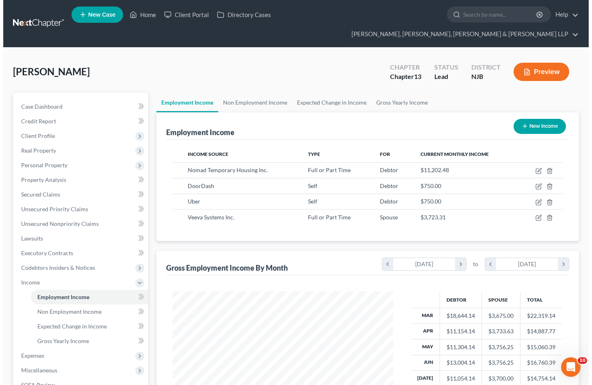
scroll to position [146, 237]
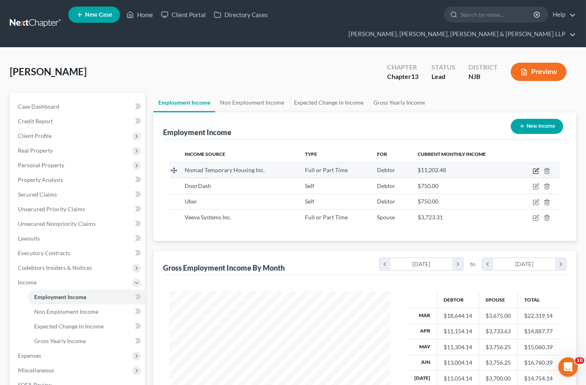
click at [535, 168] on icon "button" at bounding box center [537, 170] width 4 height 4
select select "0"
select select "4"
select select "2"
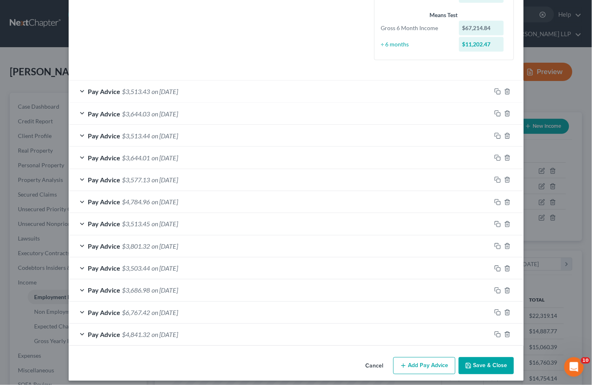
scroll to position [215, 0]
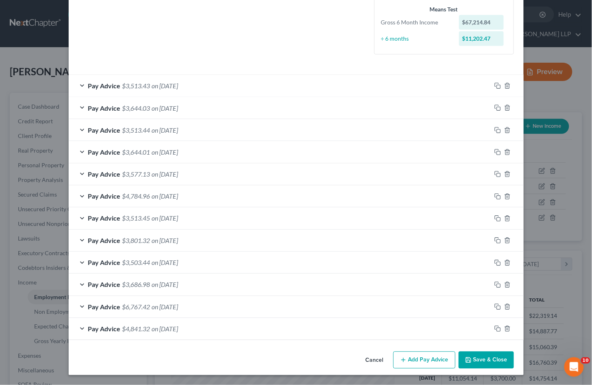
click at [285, 84] on div "Pay Advice $3,513.43 on 08/20/2025" at bounding box center [280, 86] width 423 height 22
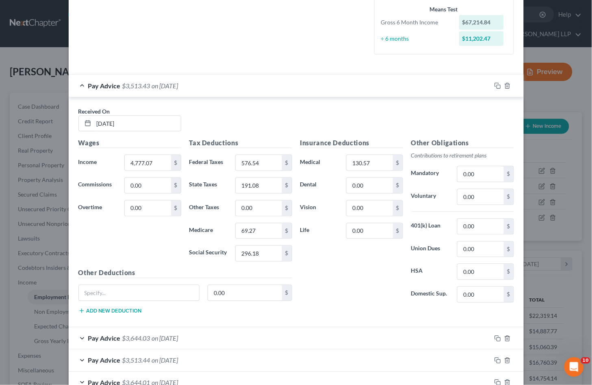
click at [285, 84] on div "Pay Advice $3,513.43 on 08/20/2025" at bounding box center [280, 86] width 423 height 22
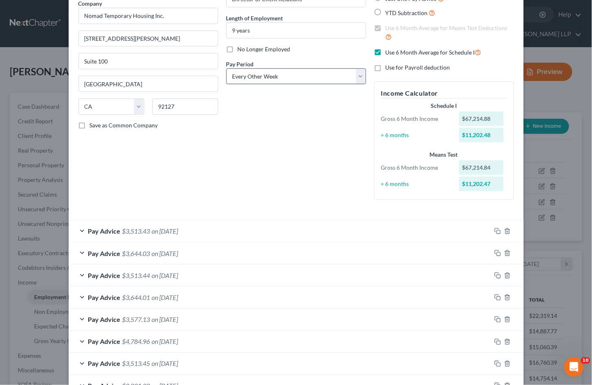
scroll to position [34, 0]
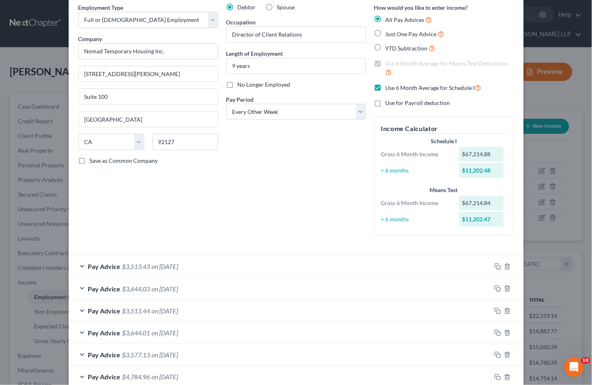
click at [386, 85] on label "Use 6 Month Average for Schedule I" at bounding box center [434, 87] width 96 height 9
click at [389, 85] on input "Use 6 Month Average for Schedule I" at bounding box center [391, 85] width 5 height 5
checkbox input "false"
click at [232, 267] on div "Pay Advice $3,513.43 on 08/20/2025" at bounding box center [280, 266] width 423 height 22
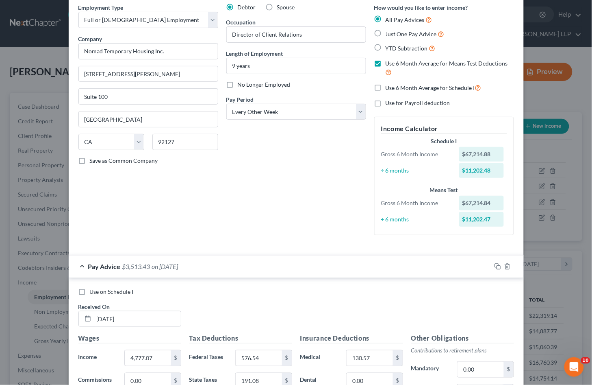
click at [103, 291] on span "Use on Schedule I" at bounding box center [112, 291] width 44 height 7
click at [98, 291] on input "Use on Schedule I" at bounding box center [95, 289] width 5 height 5
checkbox input "true"
click at [265, 266] on div "Pay Advice $3,513.43 on 08/20/2025 - Use on Schedule I" at bounding box center [280, 266] width 423 height 22
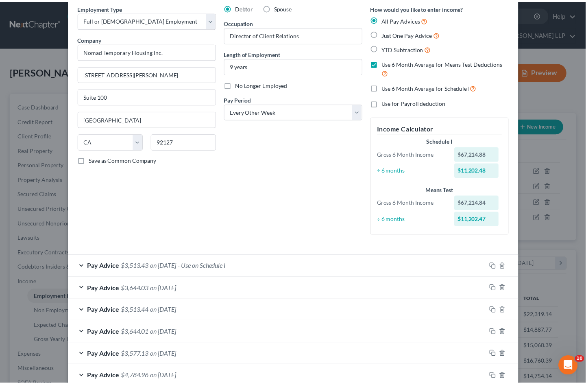
scroll to position [215, 0]
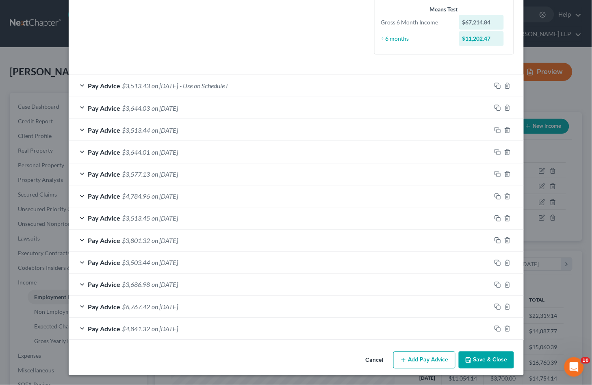
click at [479, 358] on button "Save & Close" at bounding box center [486, 359] width 55 height 17
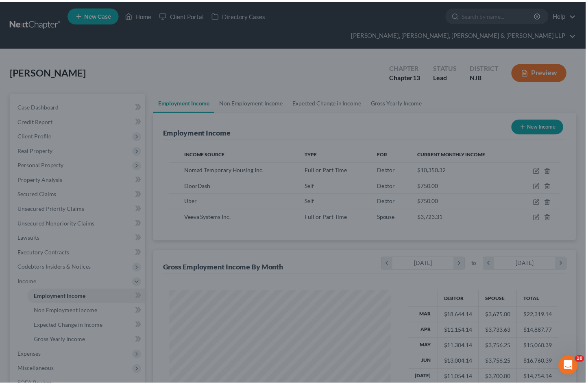
scroll to position [406416, 406325]
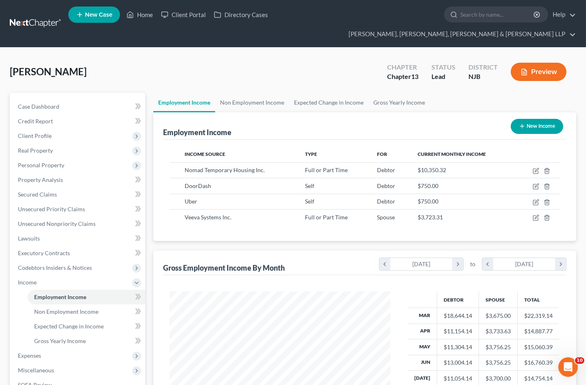
click at [228, 230] on div "Employment Income New Income Income Source Type For Current Monthly Income Noma…" at bounding box center [364, 284] width 423 height 344
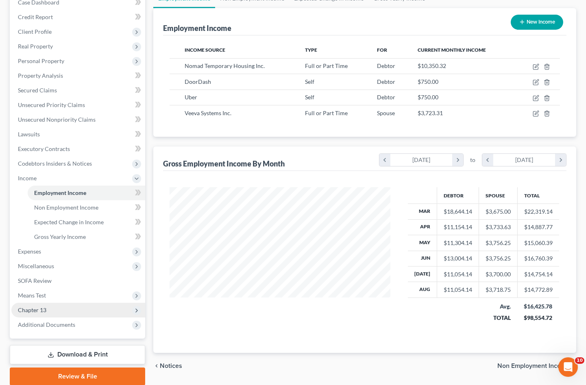
scroll to position [120, 0]
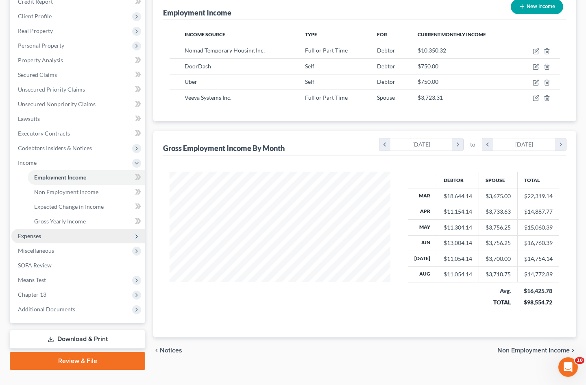
click at [37, 232] on span "Expenses" at bounding box center [29, 235] width 23 height 7
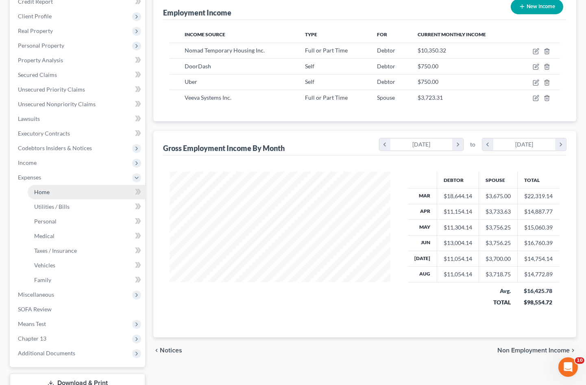
click at [45, 188] on span "Home" at bounding box center [41, 191] width 15 height 7
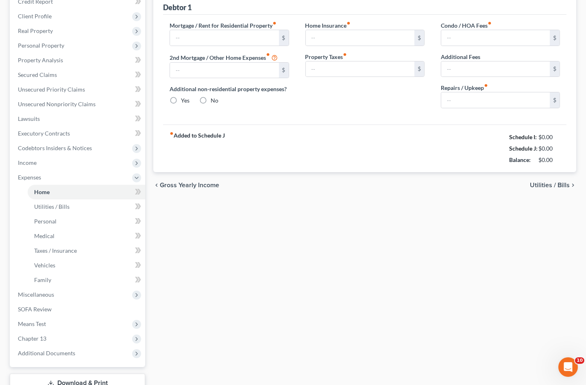
type input "2,954.02"
type input "0.00"
radio input "true"
type input "0.00"
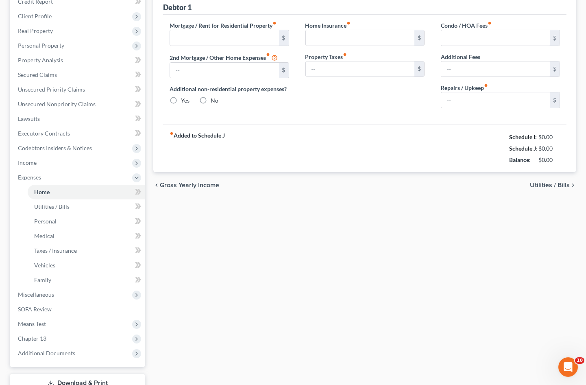
type input "0.00"
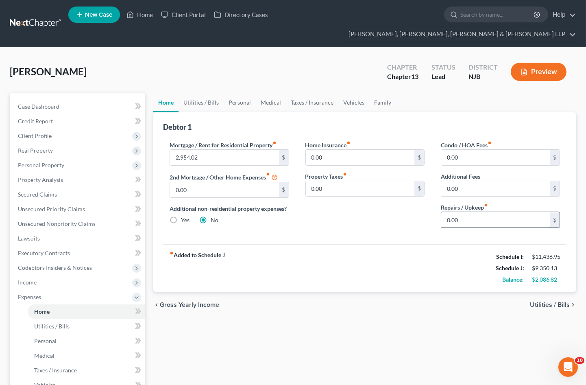
click at [466, 212] on input "0.00" at bounding box center [495, 219] width 109 height 15
type input "150"
click at [339, 227] on div "Mortgage / Rent for Residential Property fiber_manual_record 2,954.02 $ 2nd Mor…" at bounding box center [364, 189] width 403 height 110
click at [208, 93] on link "Utilities / Bills" at bounding box center [200, 103] width 45 height 20
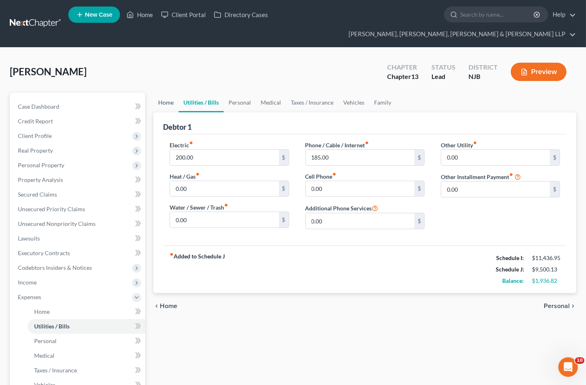
click at [160, 93] on link "Home" at bounding box center [165, 103] width 25 height 20
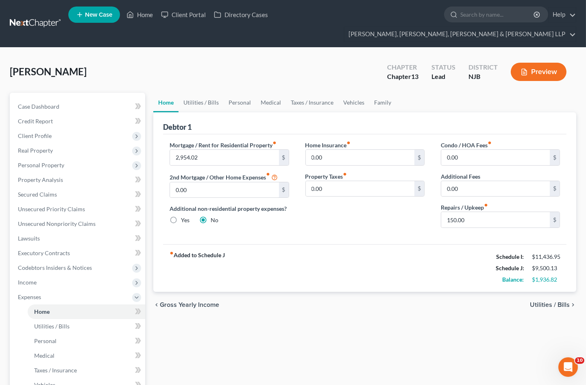
click at [171, 57] on div "Medina, Denis Upgraded Chapter Chapter 13 Status Lead District NJB Preview" at bounding box center [293, 74] width 566 height 35
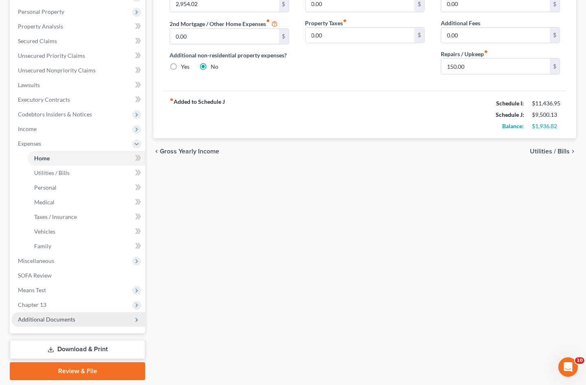
scroll to position [163, 0]
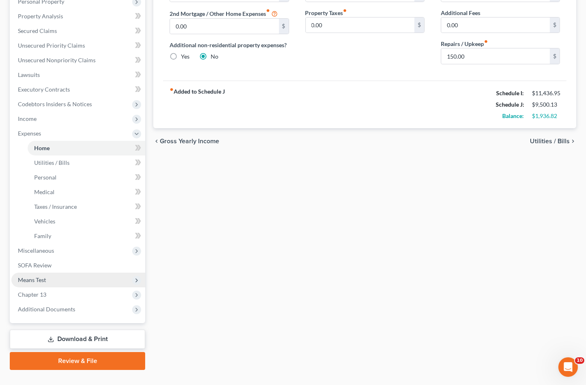
click at [38, 276] on span "Means Test" at bounding box center [32, 279] width 28 height 7
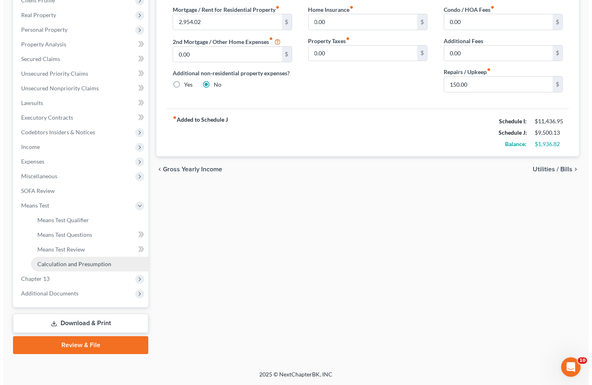
scroll to position [120, 0]
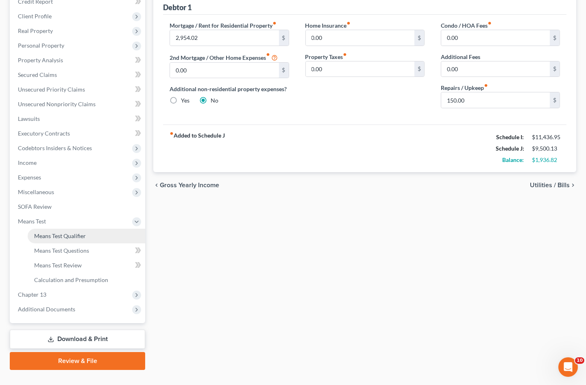
click at [49, 232] on span "Means Test Qualifier" at bounding box center [60, 235] width 52 height 7
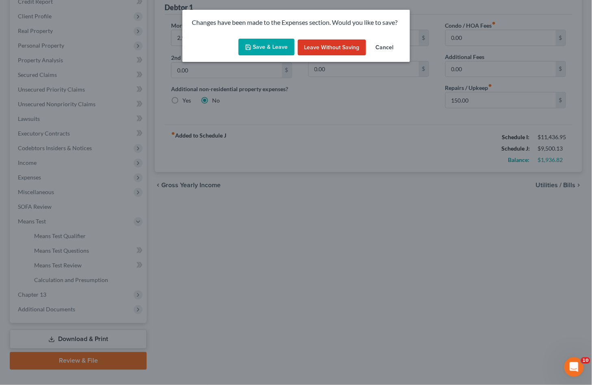
click at [269, 45] on button "Save & Leave" at bounding box center [267, 47] width 56 height 17
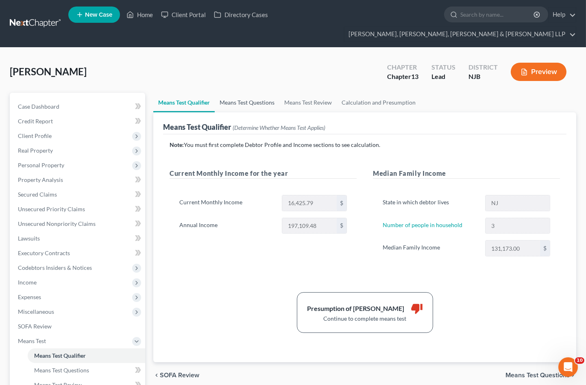
click at [254, 93] on link "Means Test Questions" at bounding box center [247, 103] width 65 height 20
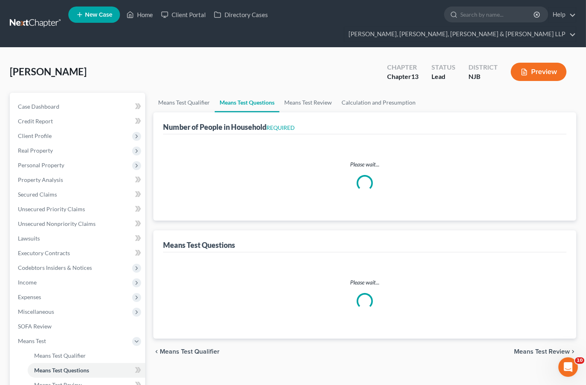
select select "1"
select select "60"
select select "3"
select select "0"
select select "1"
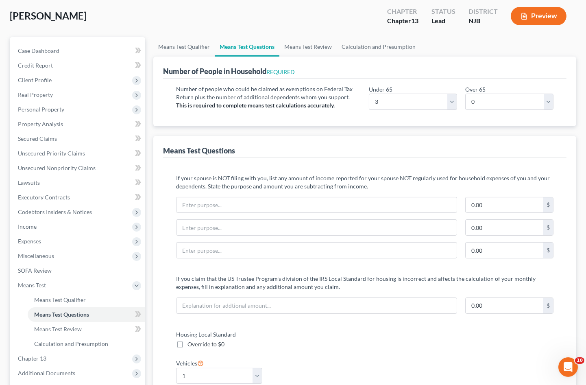
scroll to position [45, 0]
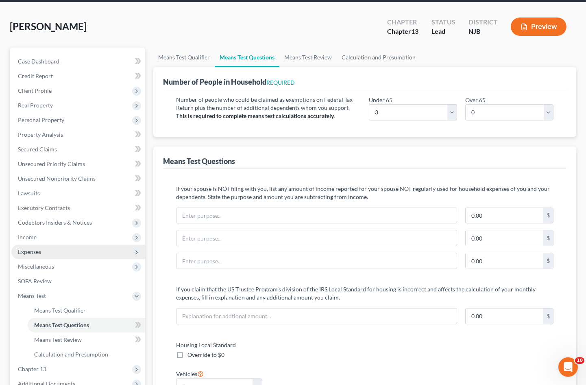
click at [37, 248] on span "Expenses" at bounding box center [29, 251] width 23 height 7
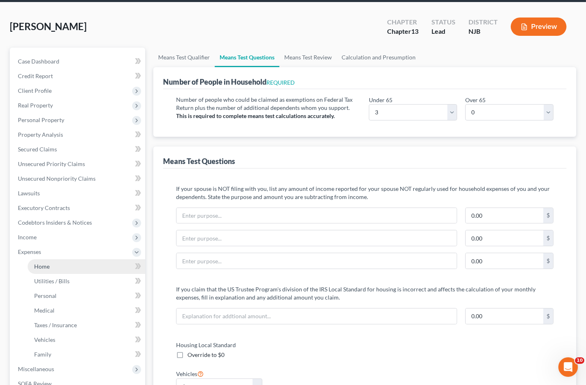
click at [42, 263] on span "Home" at bounding box center [41, 266] width 15 height 7
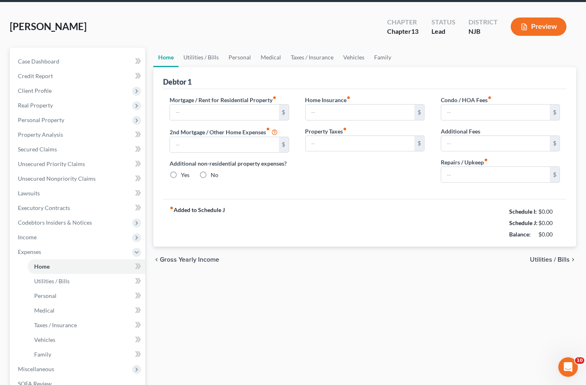
type input "2,954.02"
type input "0.00"
radio input "true"
type input "0.00"
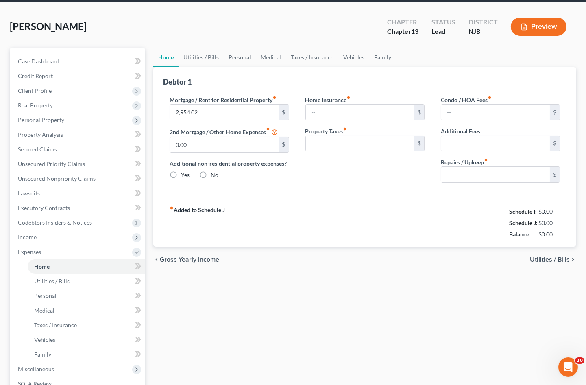
type input "0.00"
type input "150.00"
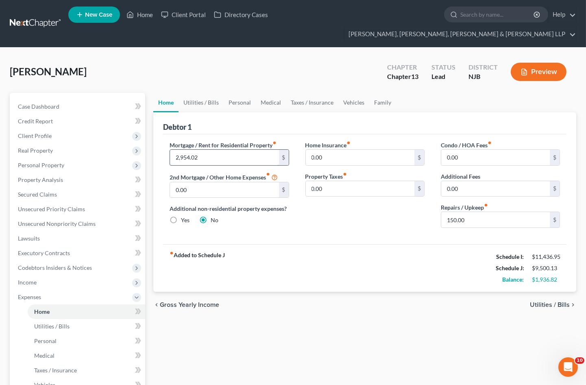
click at [189, 150] on input "2,954.02" at bounding box center [224, 157] width 109 height 15
click at [242, 244] on div "fiber_manual_record Added to Schedule J Schedule I: $11,436.95 Schedule J: $9,5…" at bounding box center [364, 268] width 403 height 48
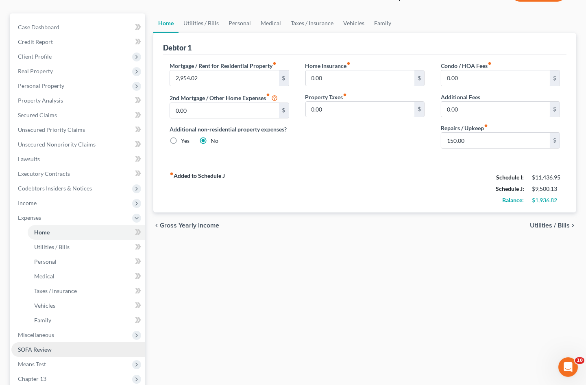
scroll to position [163, 0]
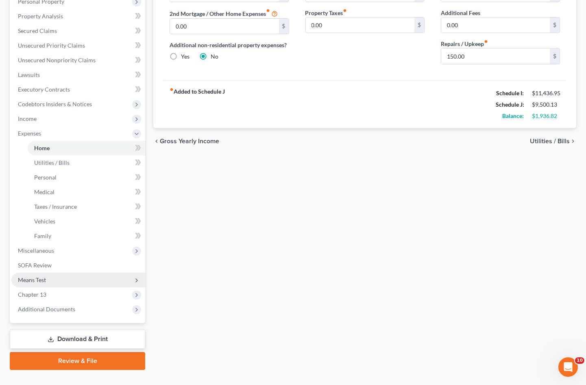
click at [39, 276] on span "Means Test" at bounding box center [32, 279] width 28 height 7
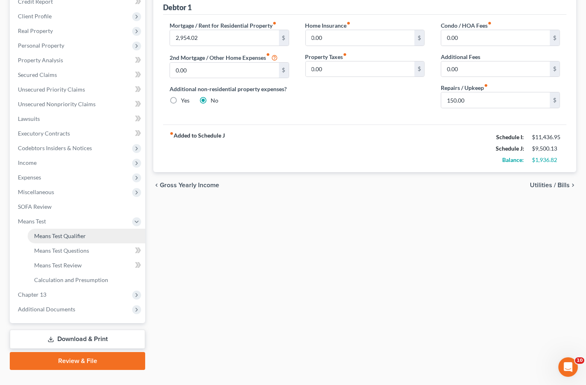
click at [51, 232] on span "Means Test Qualifier" at bounding box center [60, 235] width 52 height 7
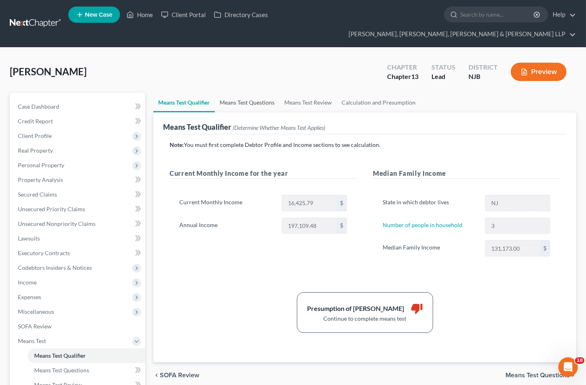
click at [248, 93] on link "Means Test Questions" at bounding box center [247, 103] width 65 height 20
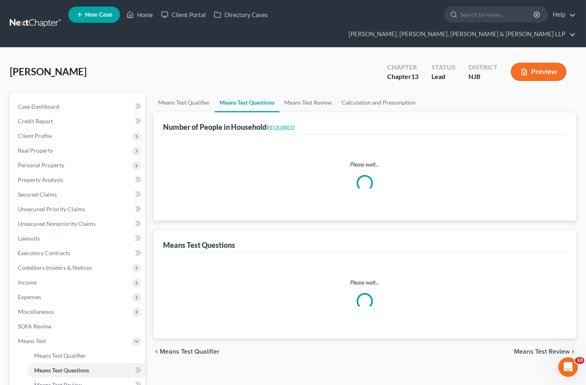
select select "1"
select select "60"
select select "3"
select select "0"
select select "1"
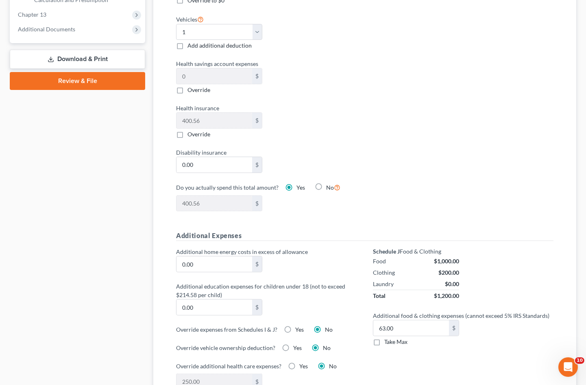
scroll to position [632, 0]
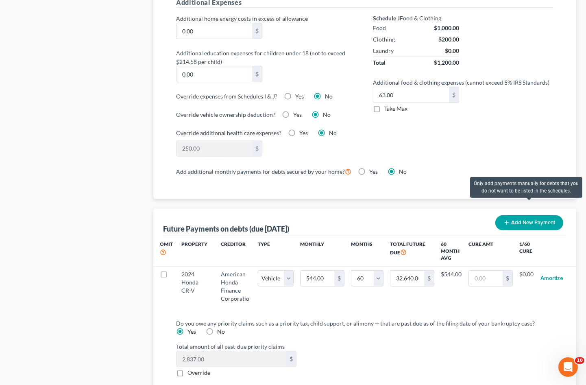
click at [548, 215] on button "Add New Payment" at bounding box center [529, 222] width 68 height 15
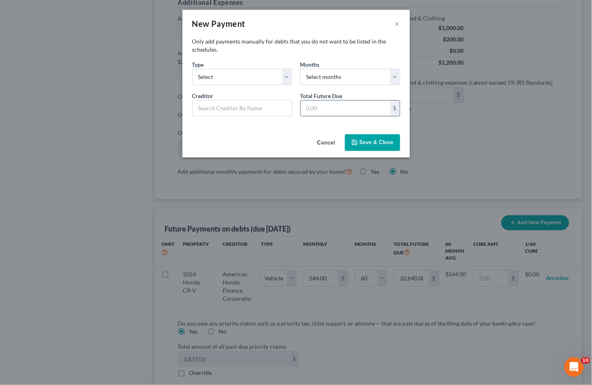
click at [334, 108] on input "text" at bounding box center [345, 107] width 89 height 15
paste input "2,954.02"
type input "2,954.02"
click at [328, 75] on select "Select months 0 1 2 3 4 5 6 7 8 9 10 11 12 13 14 15 16 17 18 19 20 21 22 23 24 …" at bounding box center [350, 77] width 100 height 16
select select "60"
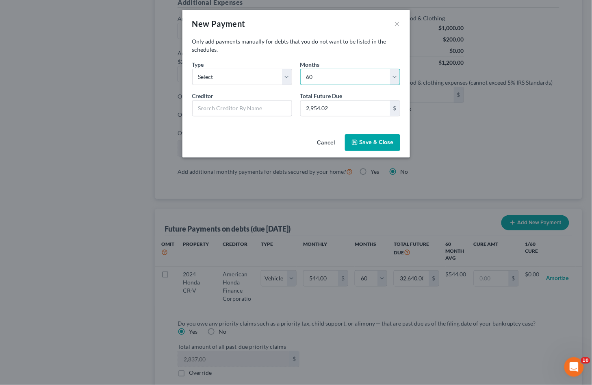
click at [300, 69] on select "Select months 0 1 2 3 4 5 6 7 8 9 10 11 12 13 14 15 16 17 18 19 20 21 22 23 24 …" at bounding box center [350, 77] width 100 height 16
click at [235, 79] on select "Select Home Vehicle Other" at bounding box center [242, 77] width 100 height 16
select select "2"
click at [192, 69] on select "Select Home Vehicle Other" at bounding box center [242, 77] width 100 height 16
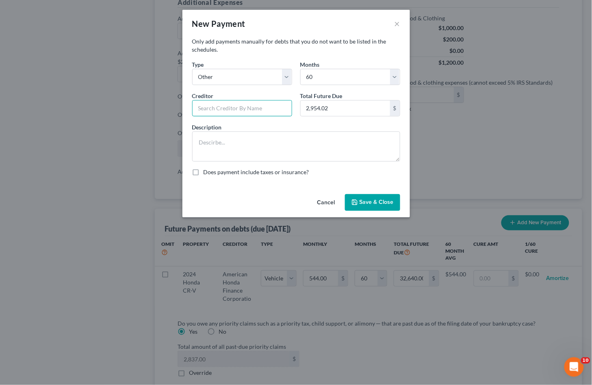
click at [219, 108] on input "text" at bounding box center [242, 108] width 100 height 16
click at [229, 111] on input "text" at bounding box center [242, 108] width 100 height 16
type input "SOCI Parent Co"
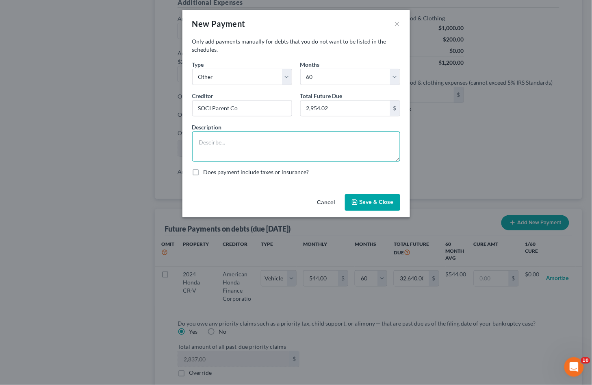
click at [229, 139] on textarea at bounding box center [296, 146] width 208 height 30
type textarea "Rent"
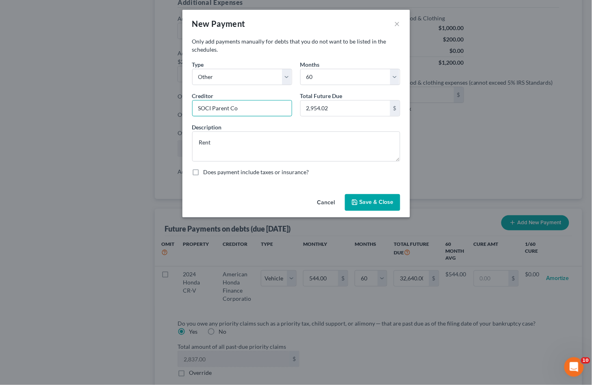
drag, startPoint x: 239, startPoint y: 107, endPoint x: 164, endPoint y: 107, distance: 75.2
click at [164, 107] on div "New Payment × Only add payments manually for debts that you do not want to be l…" at bounding box center [296, 192] width 592 height 385
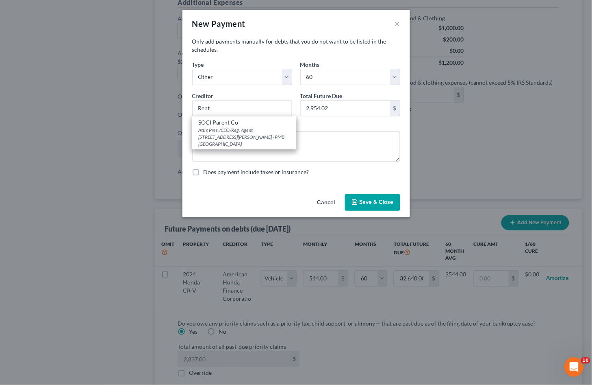
click at [246, 189] on div "Only add payments manually for debts that you do not want to be listed in the s…" at bounding box center [297, 113] width 228 height 153
type input "Rent"
click at [363, 200] on button "Save & Close" at bounding box center [372, 202] width 55 height 17
select select "2"
select select "60"
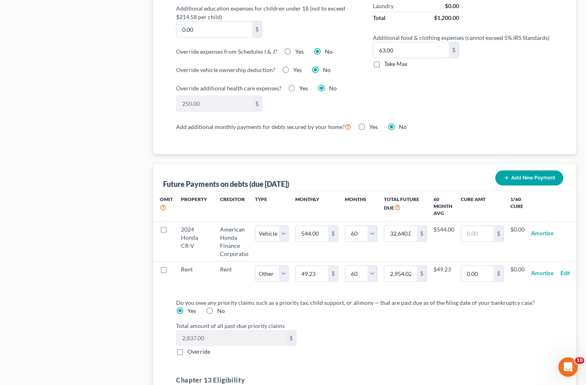
scroll to position [677, 0]
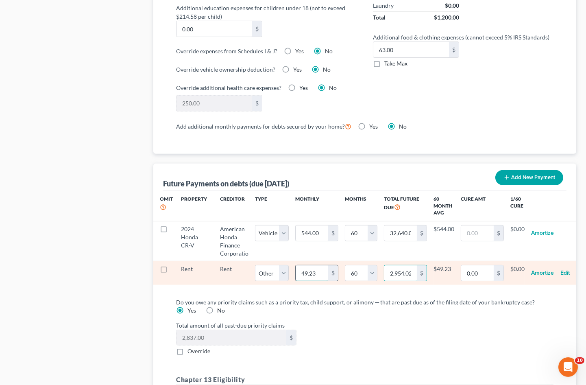
click at [302, 265] on input "49.23" at bounding box center [312, 272] width 33 height 15
paste input "2,954.02"
type input "2,954.02"
type input "177,241.20"
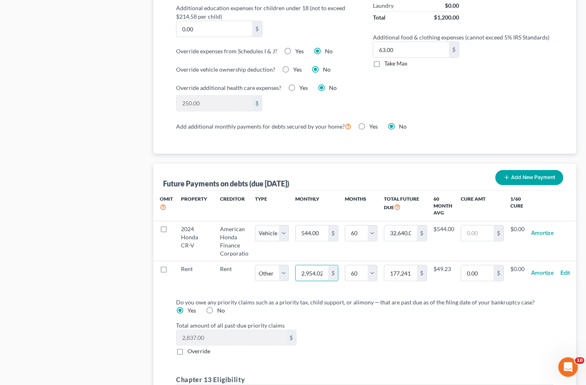
scroll to position [0, 1]
type input "2,954.02"
click at [349, 321] on label "Total amount of all past-due priority claims" at bounding box center [364, 325] width 385 height 9
click at [418, 342] on div "Total amount of all past-due priority claims 2,837.00 $ Override" at bounding box center [364, 338] width 385 height 35
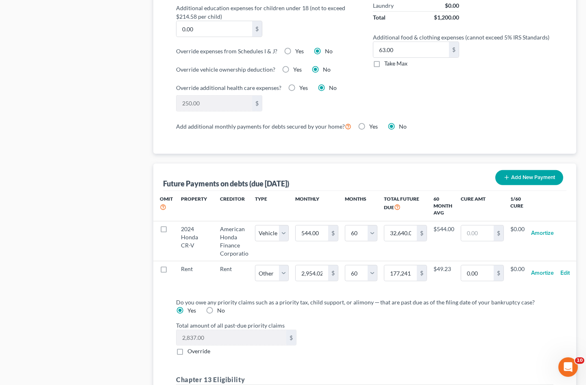
select select "2"
select select "60"
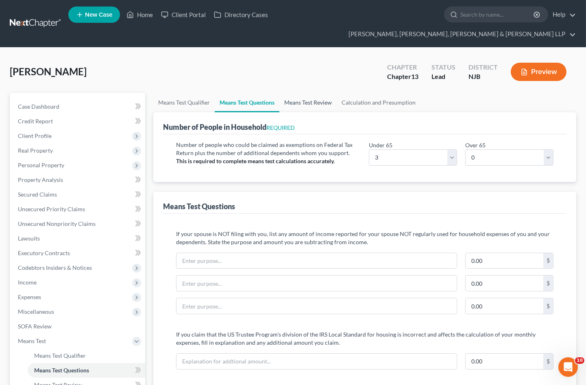
click at [315, 93] on link "Means Test Review" at bounding box center [307, 103] width 57 height 20
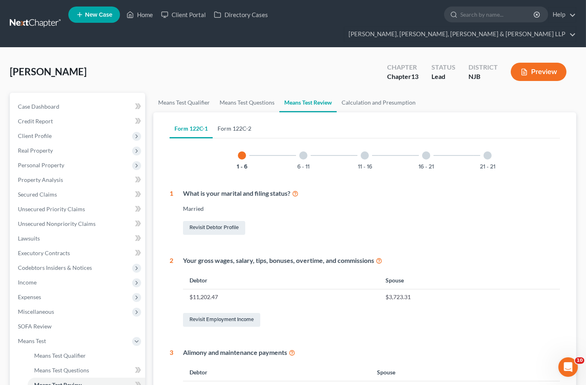
click at [223, 119] on link "Form 122C-2" at bounding box center [235, 129] width 44 height 20
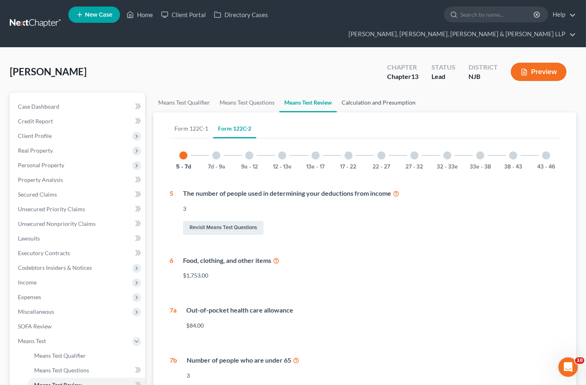
click at [394, 93] on link "Calculation and Presumption" at bounding box center [379, 103] width 84 height 20
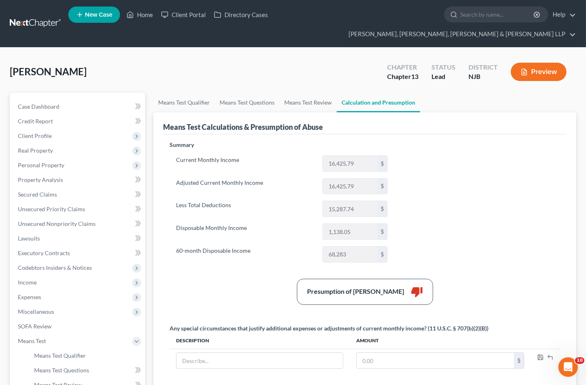
click at [275, 230] on div "Current Monthly Income 16,425.79 $ Adjusted Current Monthly Income 16,425.79 $ …" at bounding box center [282, 208] width 224 height 107
click at [43, 289] on span "Expenses" at bounding box center [78, 296] width 134 height 15
click at [45, 304] on link "Home" at bounding box center [86, 311] width 117 height 15
click at [35, 308] on span "Home" at bounding box center [41, 311] width 15 height 7
click at [47, 308] on span "Home" at bounding box center [41, 311] width 15 height 7
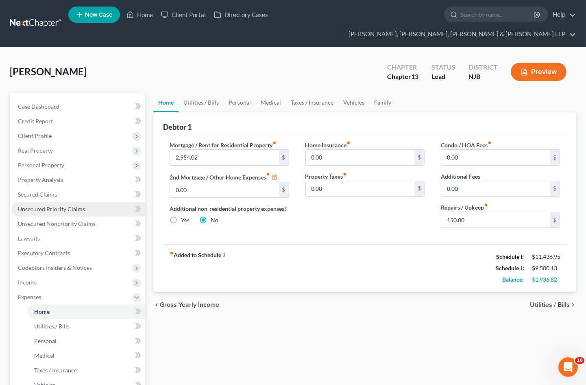
click at [50, 205] on span "Unsecured Priority Claims" at bounding box center [51, 208] width 67 height 7
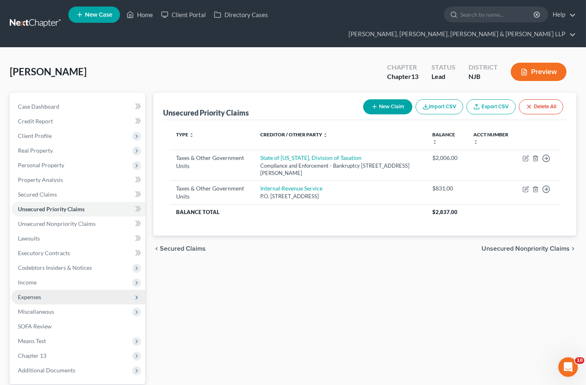
click at [39, 289] on span "Expenses" at bounding box center [78, 296] width 134 height 15
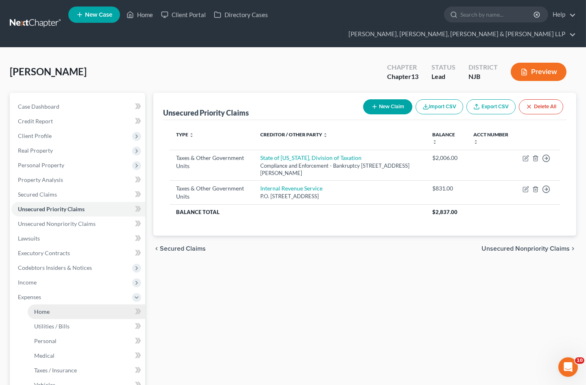
click at [39, 308] on span "Home" at bounding box center [41, 311] width 15 height 7
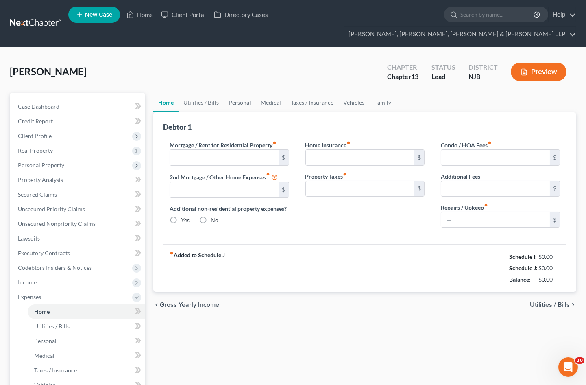
type input "2,954.02"
type input "0.00"
radio input "true"
type input "0.00"
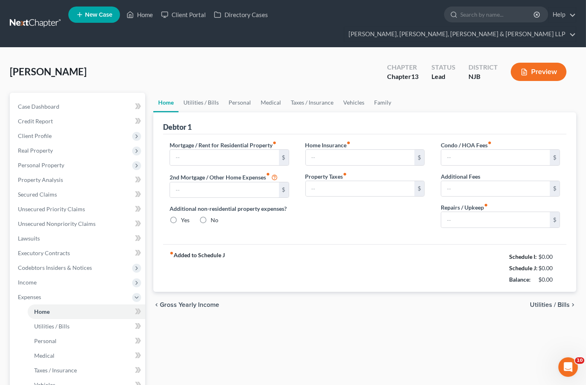
type input "0.00"
type input "150.00"
click at [202, 93] on link "Utilities / Bills" at bounding box center [200, 103] width 45 height 20
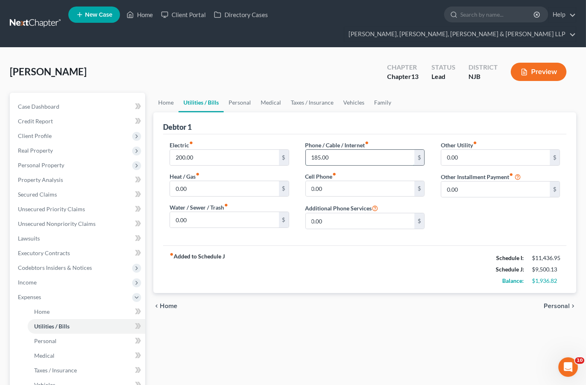
click at [351, 150] on input "185.00" at bounding box center [360, 157] width 109 height 15
type input "290"
click at [218, 150] on input "200.00" at bounding box center [224, 157] width 109 height 15
click at [199, 181] on input "0.00" at bounding box center [224, 188] width 109 height 15
type input "160"
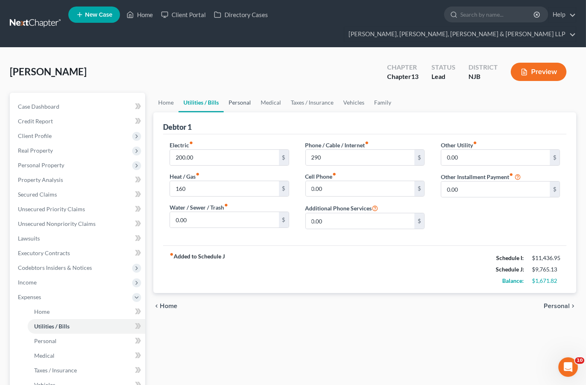
click at [240, 93] on link "Personal" at bounding box center [240, 103] width 32 height 20
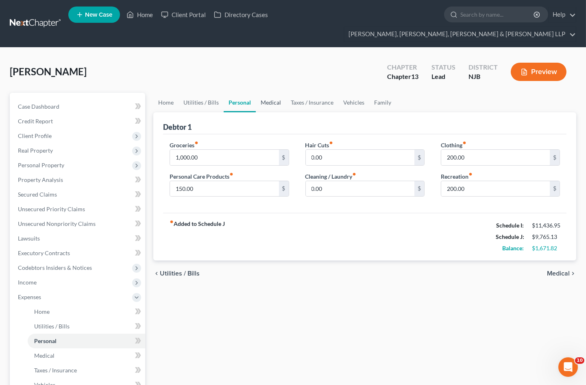
click at [272, 93] on link "Medical" at bounding box center [271, 103] width 30 height 20
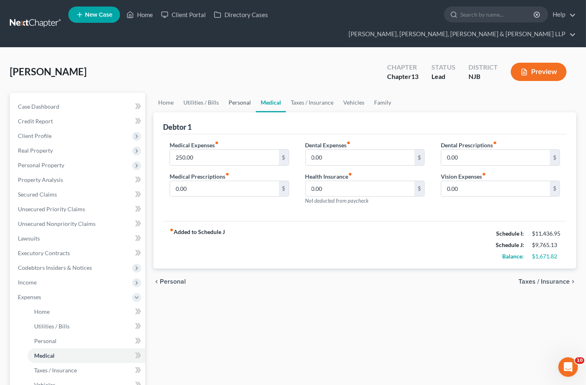
click at [237, 93] on link "Personal" at bounding box center [240, 103] width 32 height 20
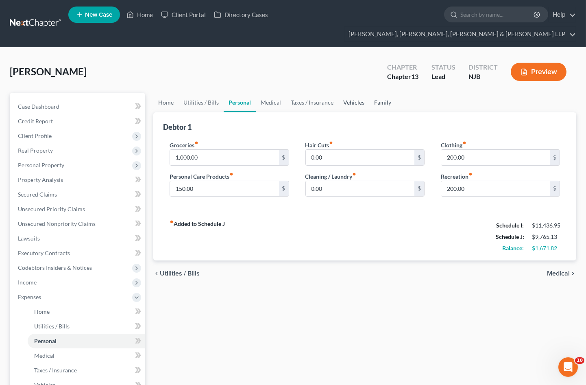
drag, startPoint x: 346, startPoint y: 87, endPoint x: 375, endPoint y: 87, distance: 28.5
click at [347, 93] on link "Vehicles" at bounding box center [353, 103] width 31 height 20
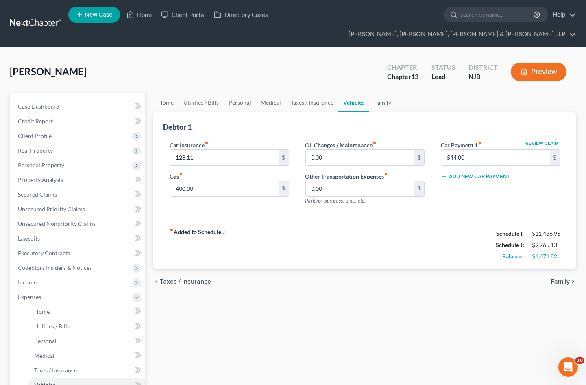
click at [376, 93] on link "Family" at bounding box center [382, 103] width 27 height 20
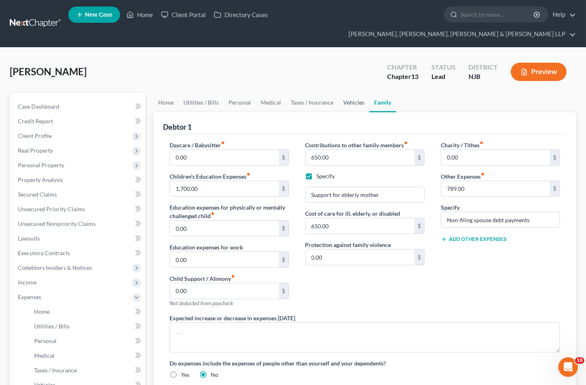
click at [348, 93] on link "Vehicles" at bounding box center [353, 103] width 31 height 20
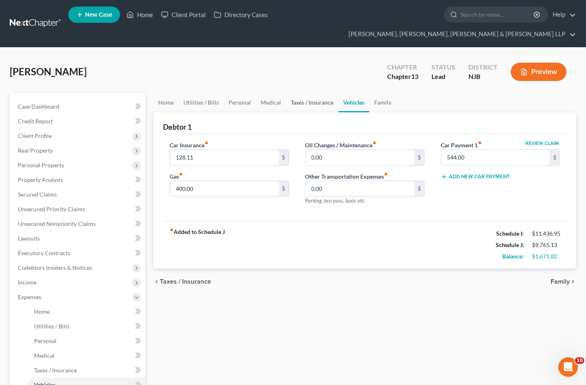
click at [322, 93] on link "Taxes / Insurance" at bounding box center [312, 103] width 52 height 20
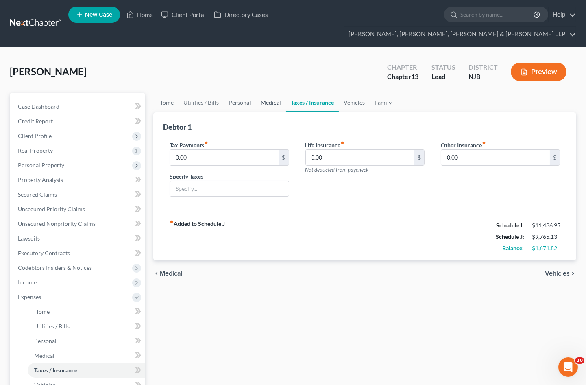
click at [267, 93] on link "Medical" at bounding box center [271, 103] width 30 height 20
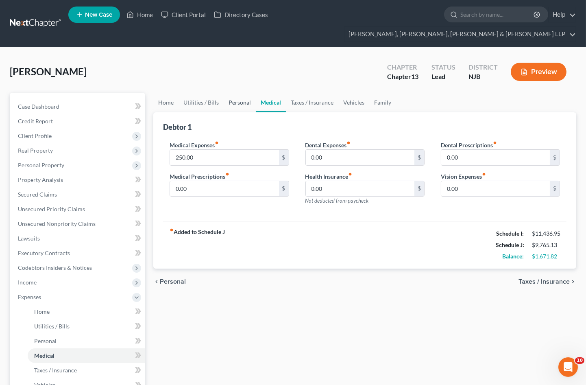
click at [236, 93] on link "Personal" at bounding box center [240, 103] width 32 height 20
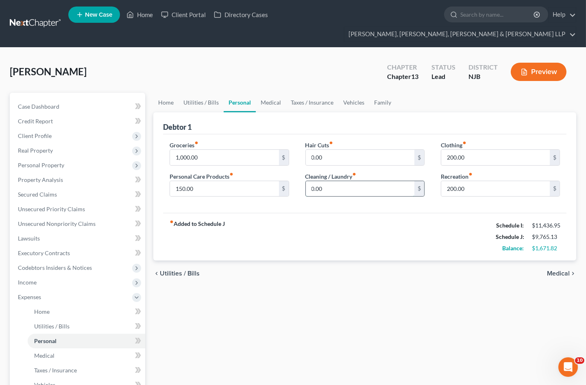
click at [330, 181] on input "0.00" at bounding box center [360, 188] width 109 height 15
type input "50"
click at [337, 150] on input "0.00" at bounding box center [360, 157] width 109 height 15
type input "50"
click at [312, 218] on div "fiber_manual_record Added to Schedule J Schedule I: $11,436.95 Schedule J: $9,8…" at bounding box center [364, 237] width 403 height 48
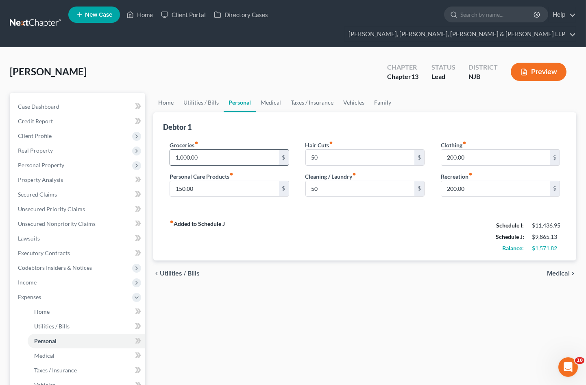
click at [204, 150] on input "1,000.00" at bounding box center [224, 157] width 109 height 15
click at [287, 241] on div "fiber_manual_record Added to Schedule J Schedule I: $11,436.95 Schedule J: $9,9…" at bounding box center [364, 237] width 403 height 48
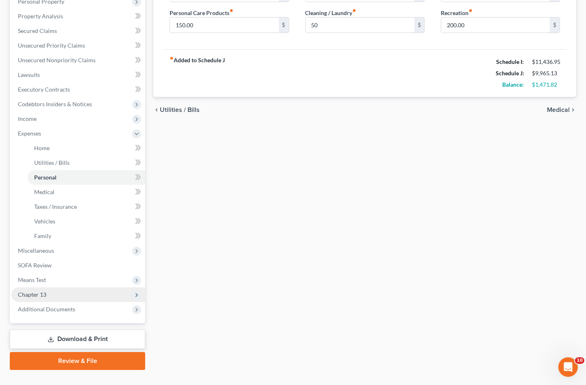
click at [52, 287] on span "Chapter 13" at bounding box center [78, 294] width 134 height 15
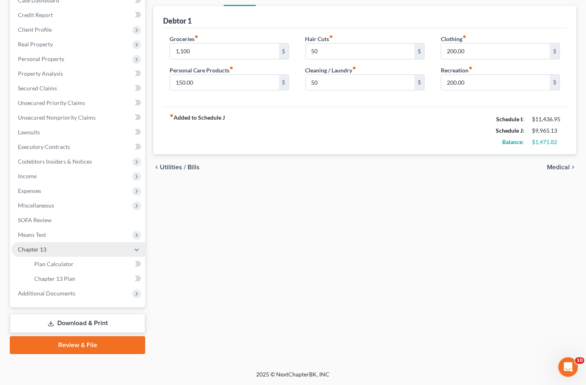
scroll to position [90, 0]
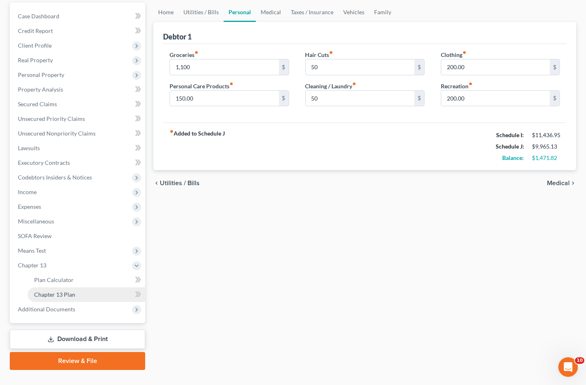
click at [50, 291] on span "Chapter 13 Plan" at bounding box center [54, 294] width 41 height 7
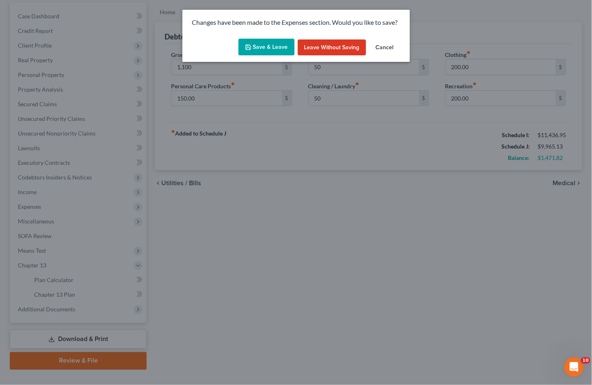
click at [265, 46] on button "Save & Leave" at bounding box center [267, 47] width 56 height 17
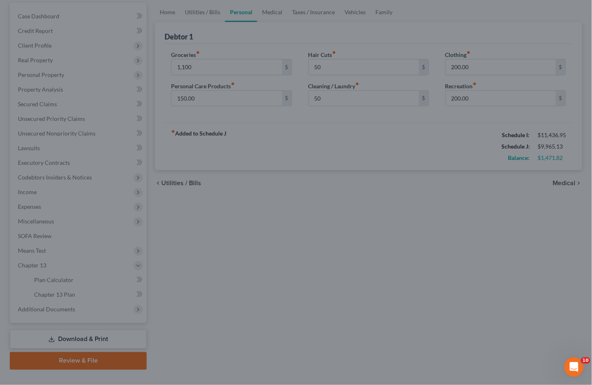
type input "1,100.00"
type input "50.00"
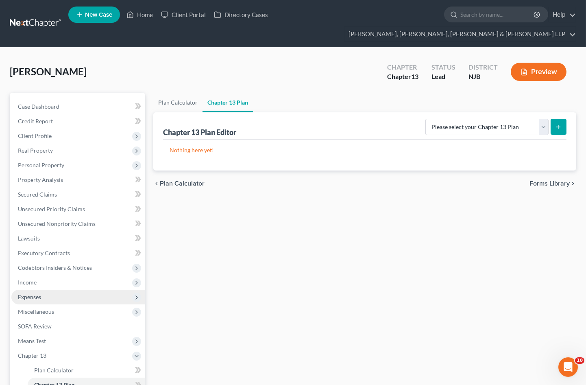
click at [67, 289] on span "Expenses" at bounding box center [78, 296] width 134 height 15
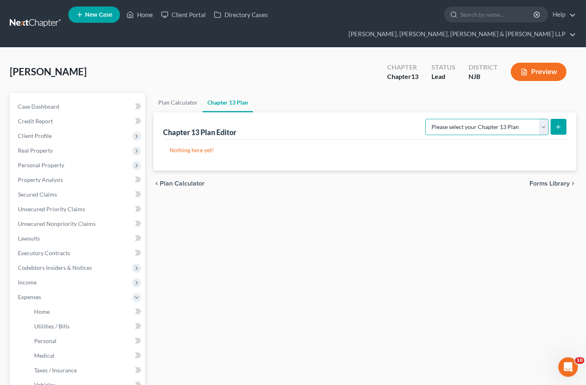
click at [499, 119] on select "Please select your Chapter 13 Plan District of New Jersey - Effective 11/14/202…" at bounding box center [486, 127] width 123 height 16
select select "0"
click at [425, 119] on select "Please select your Chapter 13 Plan District of New Jersey - Effective 11/14/202…" at bounding box center [486, 127] width 123 height 16
click at [558, 125] on line "submit" at bounding box center [558, 127] width 0 height 4
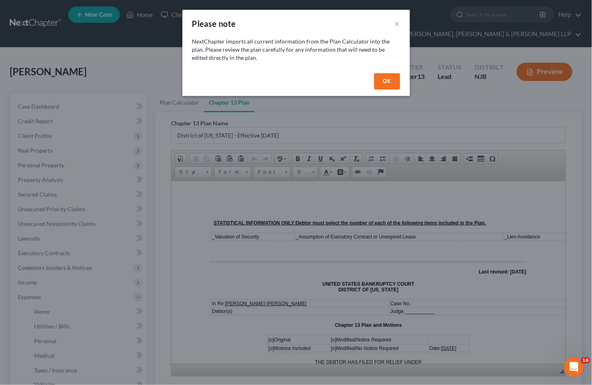
click at [388, 78] on button "OK" at bounding box center [387, 81] width 26 height 16
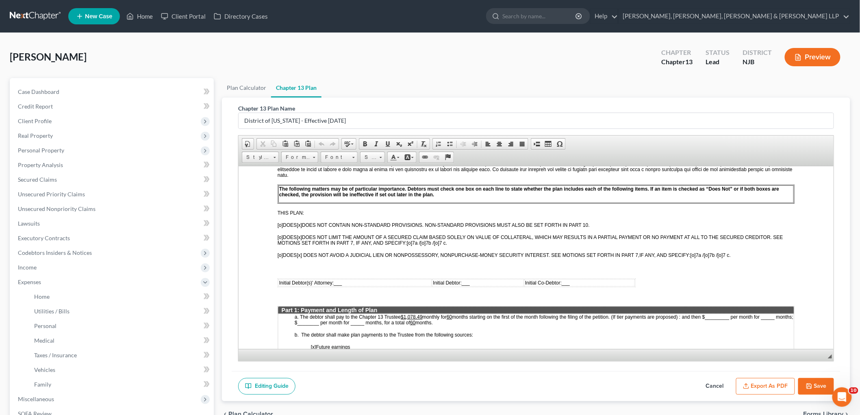
scroll to position [271, 0]
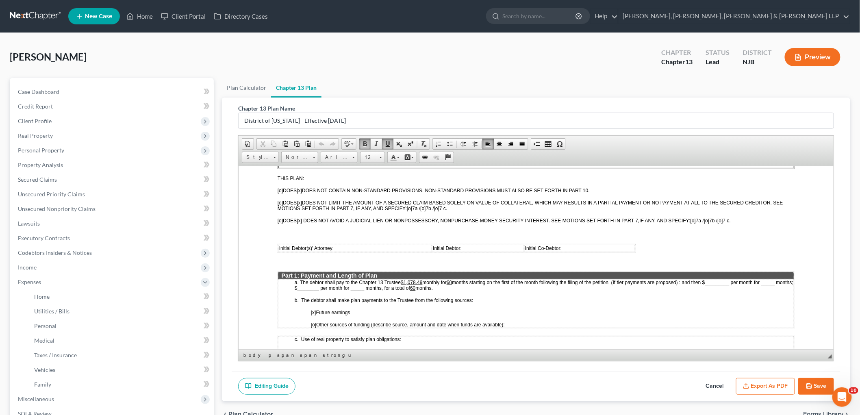
click at [405, 279] on u "$1,078.49" at bounding box center [411, 282] width 22 height 6
click at [348, 244] on td "Initial Debtor(s)' Attorney: ___" at bounding box center [354, 247] width 153 height 7
click at [486, 244] on td "Initial Debtor: ___" at bounding box center [483, 247] width 88 height 7
click at [580, 244] on td "Initial Co-Debtor: ___" at bounding box center [584, 247] width 102 height 7
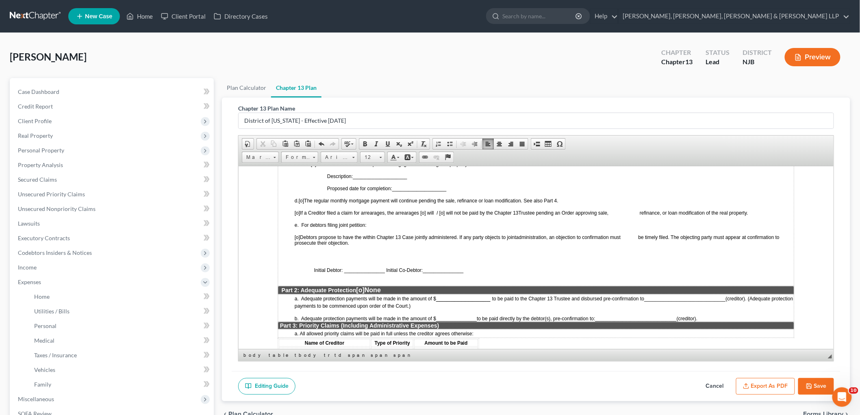
scroll to position [542, 0]
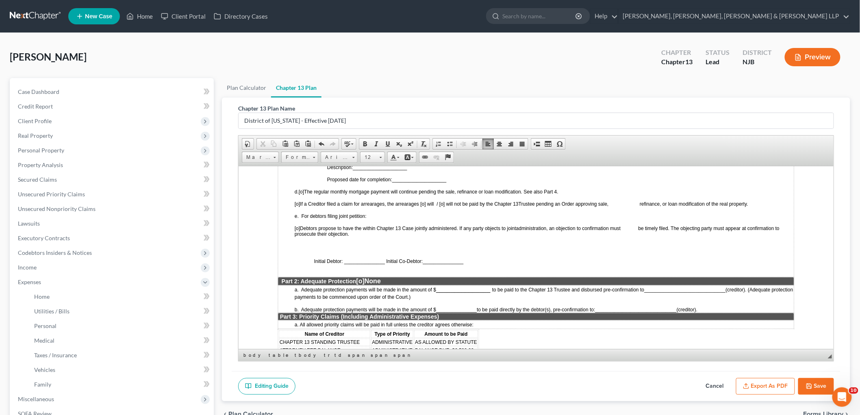
click at [363, 277] on span "[o]" at bounding box center [360, 280] width 8 height 7
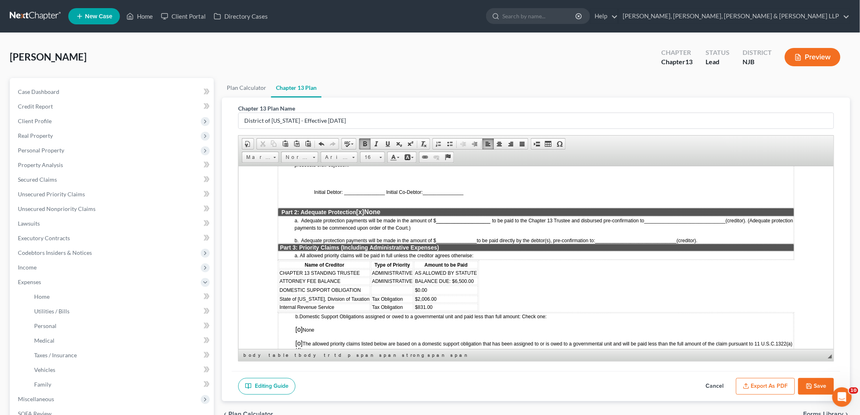
scroll to position [632, 0]
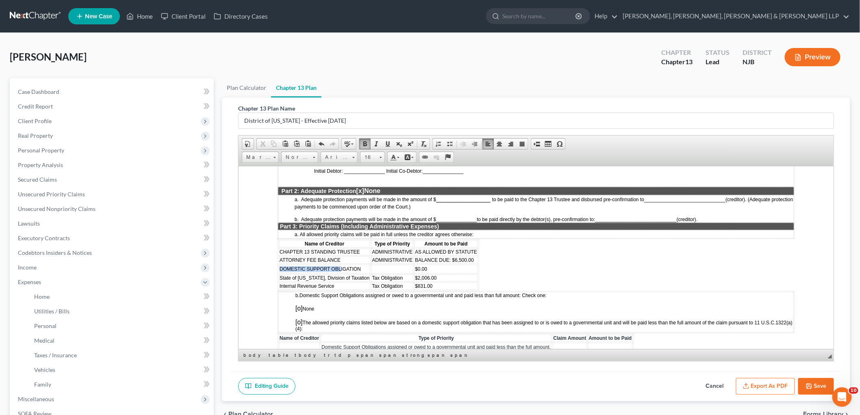
drag, startPoint x: 278, startPoint y: 249, endPoint x: 339, endPoint y: 249, distance: 61.4
click at [339, 264] on td "DOMESTIC SUPPORT OBLIGATION" at bounding box center [323, 268] width 91 height 9
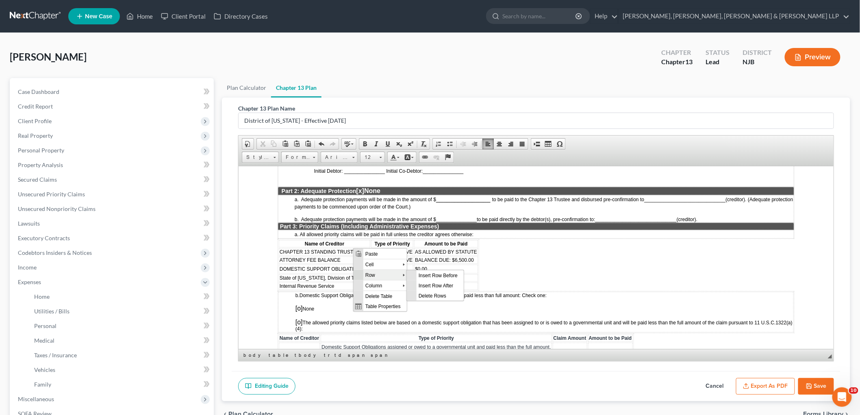
scroll to position [0, 0]
click at [422, 294] on span "Delete Rows" at bounding box center [440, 295] width 47 height 10
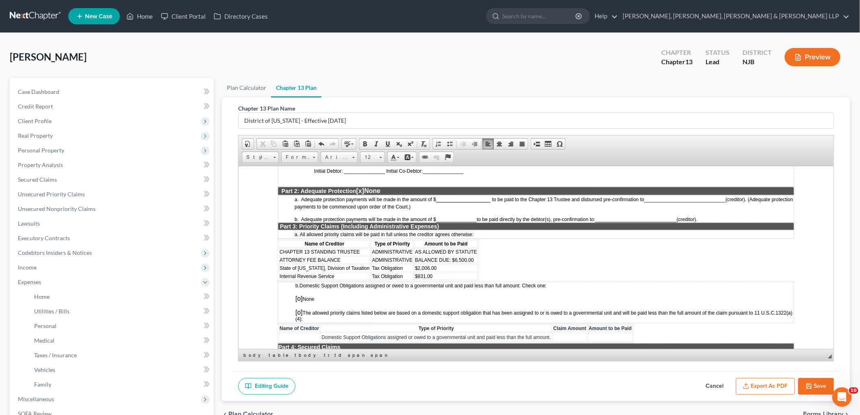
click at [299, 295] on span "[o]" at bounding box center [298, 298] width 7 height 7
click at [307, 257] on span "ATTORNEY FEE BALANCE" at bounding box center [309, 260] width 61 height 6
drag, startPoint x: 341, startPoint y: 238, endPoint x: 279, endPoint y: 238, distance: 61.4
click at [279, 256] on td "ATTORNEY FEE BALANCE" at bounding box center [323, 259] width 91 height 7
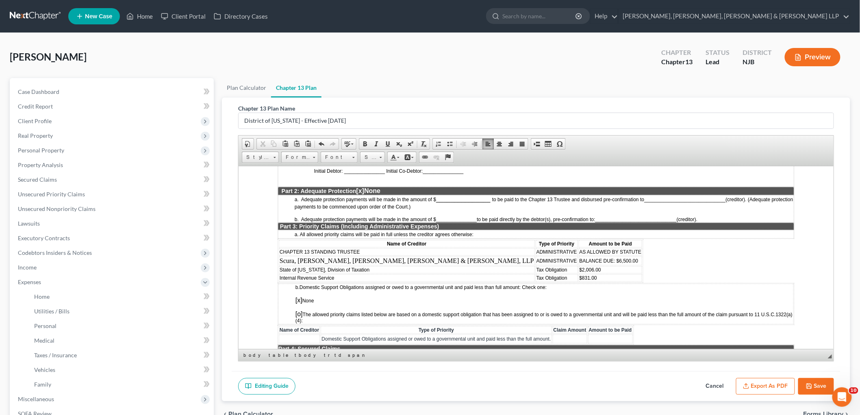
click at [579, 258] on span "BALANCE DUE: $6,500.00" at bounding box center [608, 261] width 59 height 6
drag, startPoint x: 461, startPoint y: 240, endPoint x: 520, endPoint y: 241, distance: 59.4
click at [579, 256] on td "BALANCE DUE: $6,500.00" at bounding box center [611, 260] width 64 height 9
click at [579, 257] on span "Estimated: $6,000.00 (Subject to the filing of a fee application)" at bounding box center [660, 260] width 163 height 7
click at [579, 266] on td "$2,006.00" at bounding box center [661, 269] width 165 height 7
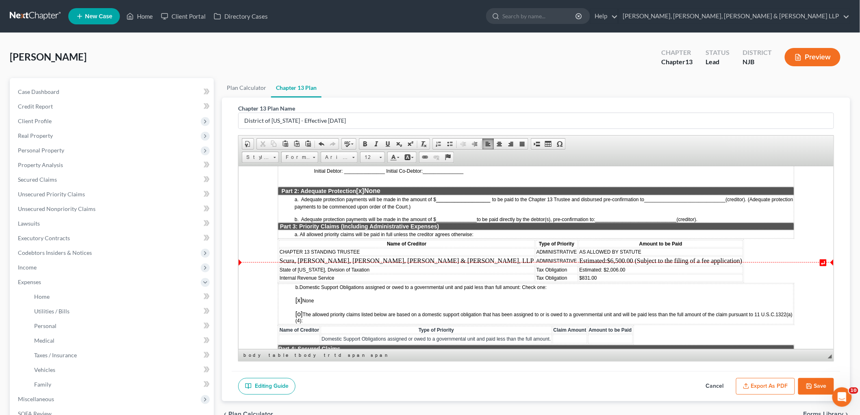
click at [579, 275] on span "$831.00" at bounding box center [587, 278] width 17 height 6
click at [579, 266] on td "Estimated: $2,006.00" at bounding box center [661, 269] width 165 height 7
click at [579, 274] on td "Estimated: $831.00" at bounding box center [661, 277] width 165 height 7
click at [535, 266] on td "Tax Obligation" at bounding box center [556, 269] width 42 height 7
click at [535, 274] on td "Tax Obligation" at bounding box center [556, 277] width 42 height 7
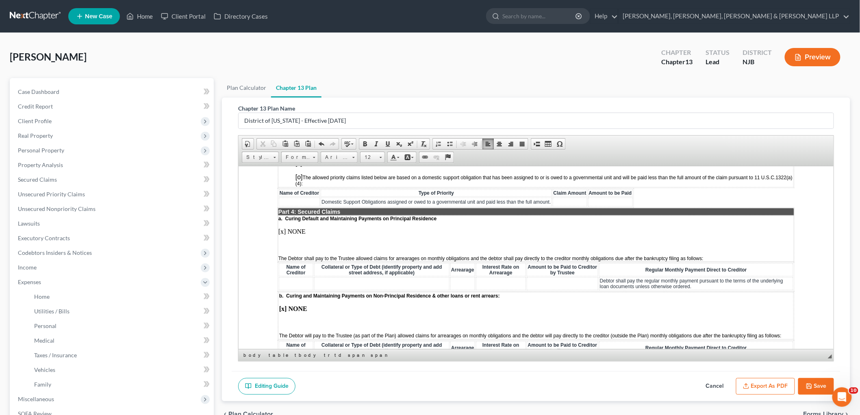
scroll to position [768, 0]
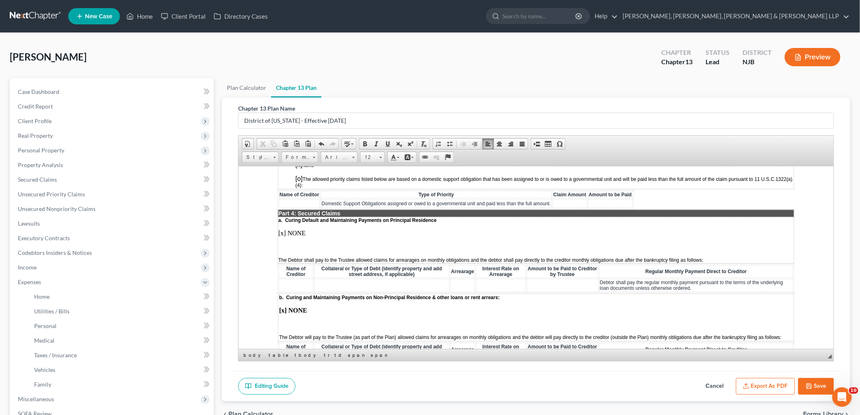
click at [290, 243] on p at bounding box center [536, 246] width 516 height 7
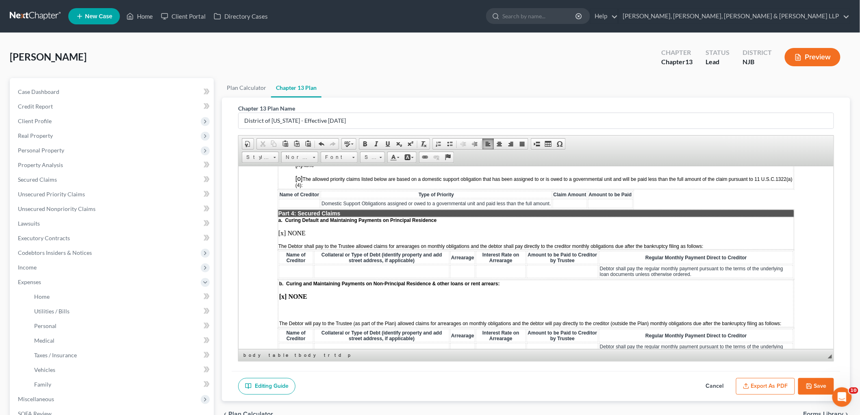
click at [286, 280] on td "b. Curing and Maintaining Payments on Non-Principal Residence & other loans or …" at bounding box center [536, 303] width 516 height 47
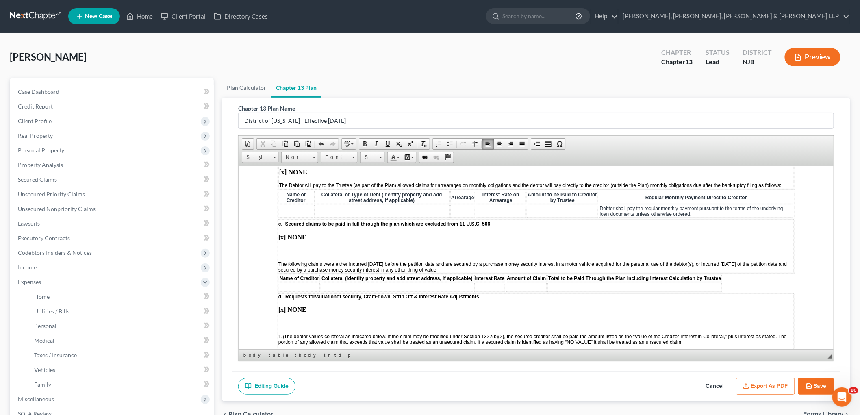
scroll to position [903, 0]
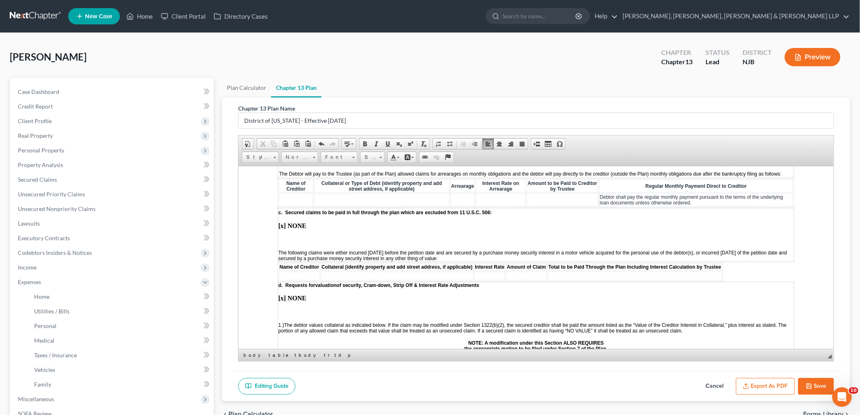
click at [288, 236] on p at bounding box center [536, 239] width 516 height 7
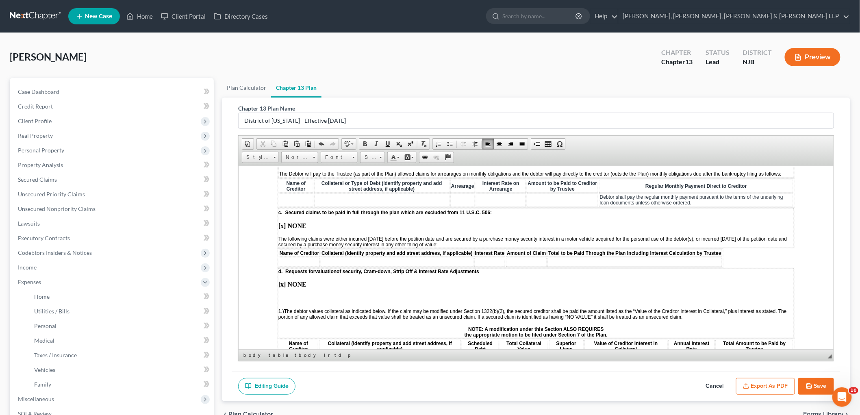
click at [292, 294] on p at bounding box center [536, 297] width 516 height 7
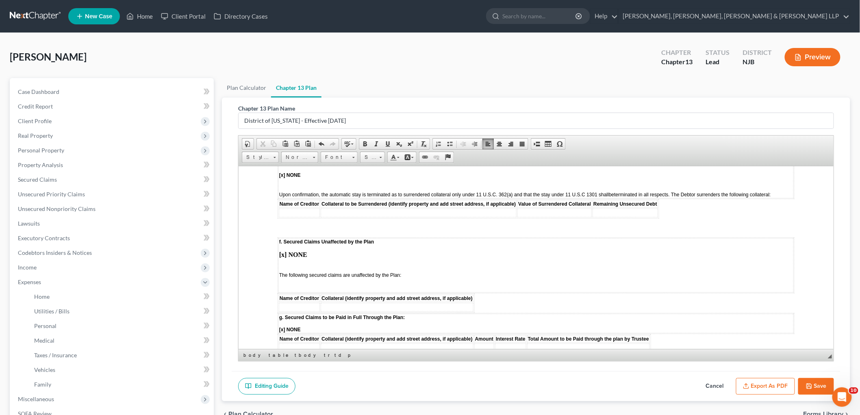
scroll to position [1129, 0]
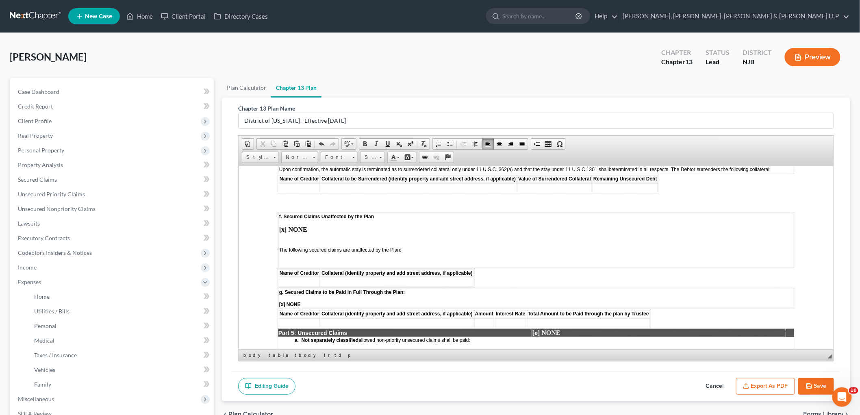
click at [287, 213] on td "f. Secured Claims Unaffected by the Plan [x] NONE The following secured claims …" at bounding box center [536, 240] width 516 height 54
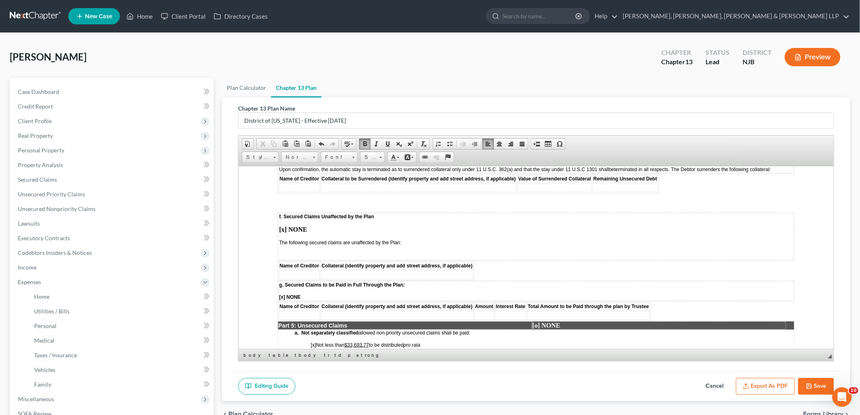
click at [287, 252] on p at bounding box center [536, 255] width 514 height 7
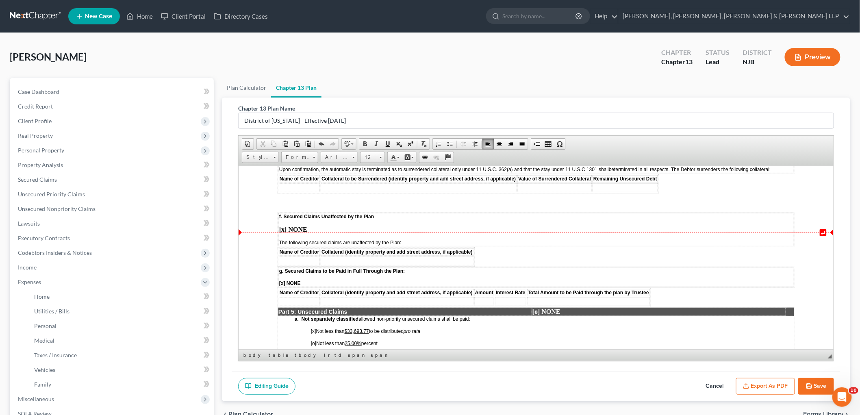
click at [494, 226] on body "↵ STATISTICAL INFORMATION ONLY: Debtor must select the number of each of the fo…" at bounding box center [535, 152] width 517 height 2153
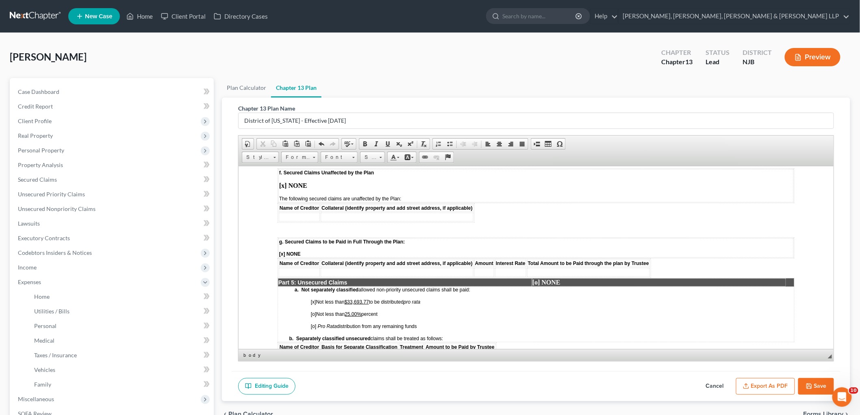
scroll to position [1174, 0]
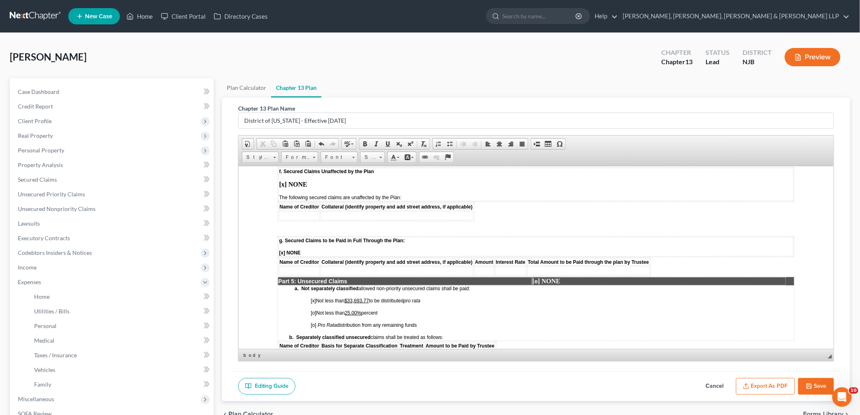
click at [359, 310] on u "25.00%" at bounding box center [352, 313] width 17 height 6
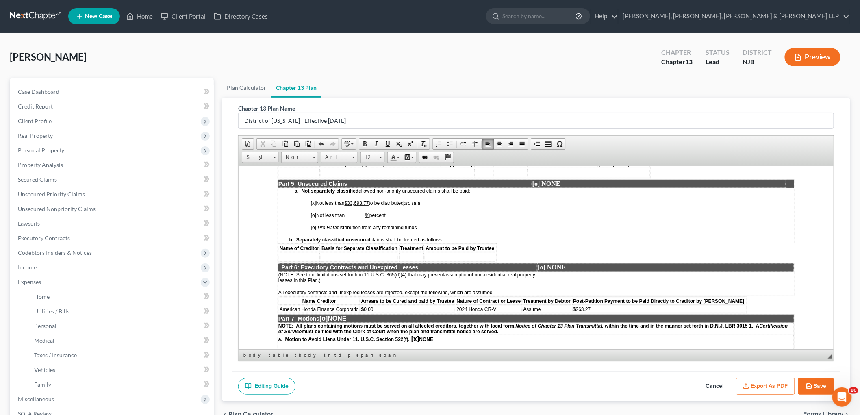
scroll to position [1265, 0]
click at [327, 314] on span "[o]" at bounding box center [323, 317] width 8 height 7
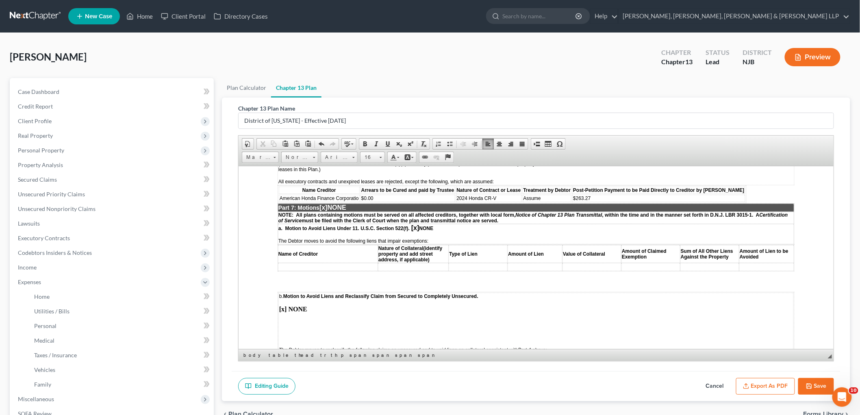
scroll to position [1400, 0]
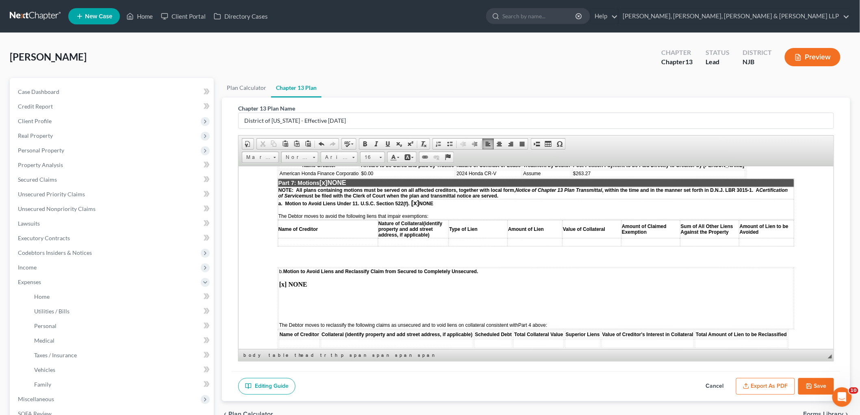
click at [317, 268] on td "b. Motion to Avoid Liens and Reclassify Claim from Secured to Completely Unsecu…" at bounding box center [536, 298] width 516 height 61
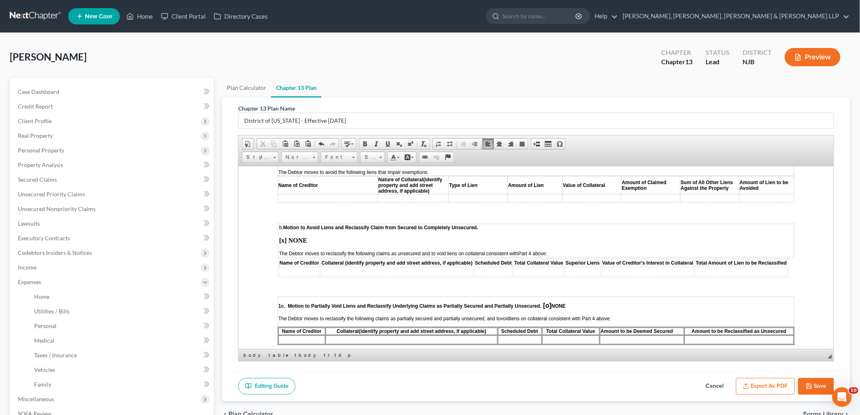
scroll to position [1445, 0]
click at [548, 300] on span "[o]" at bounding box center [547, 303] width 8 height 7
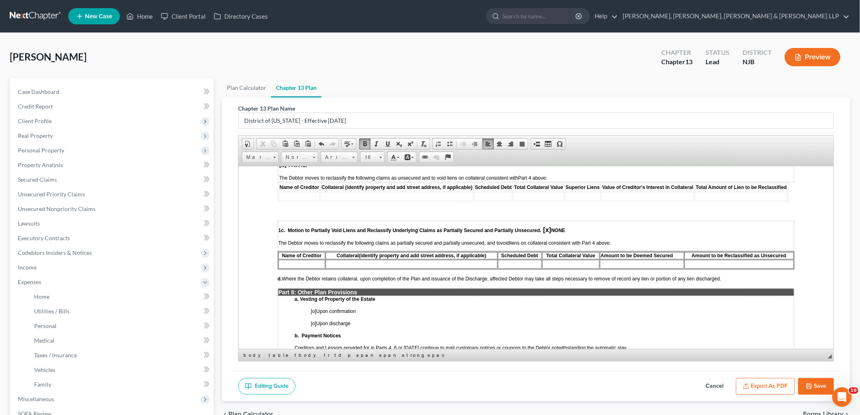
scroll to position [1536, 0]
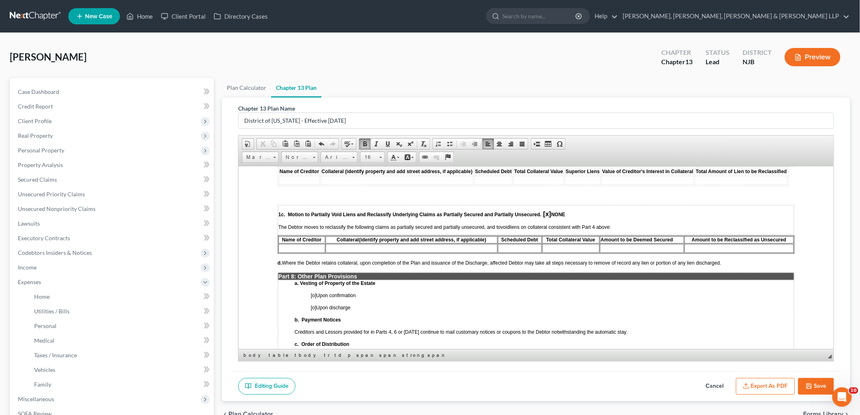
click at [314, 292] on span "[o]" at bounding box center [313, 295] width 5 height 6
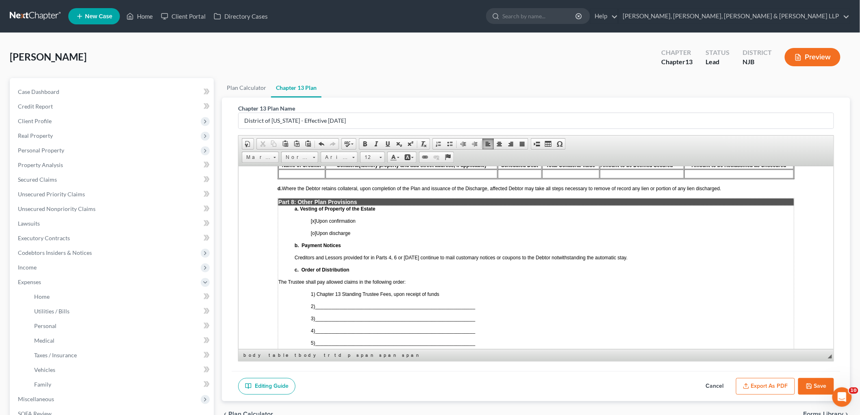
scroll to position [1626, 0]
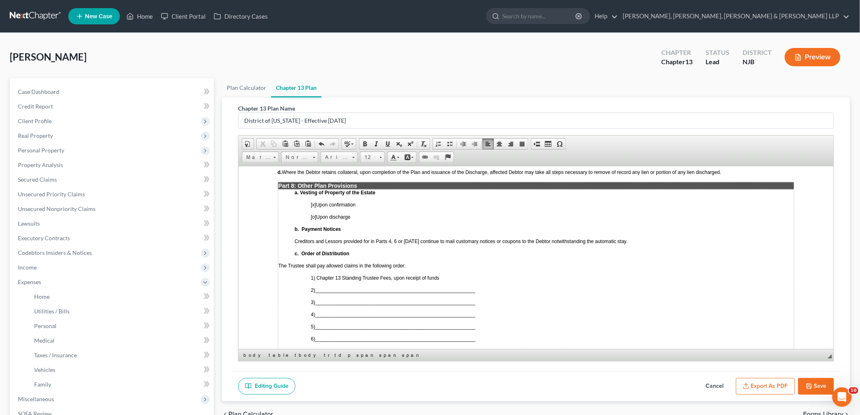
click at [372, 324] on span "___________________________________________________________" at bounding box center [395, 327] width 160 height 6
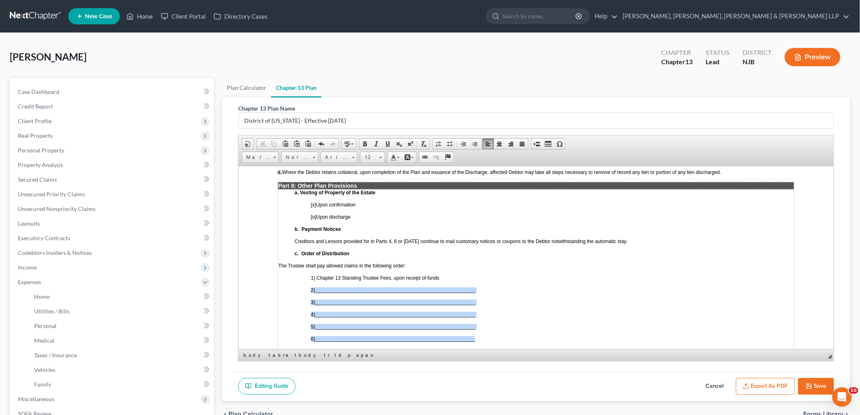
drag, startPoint x: 480, startPoint y: 294, endPoint x: 311, endPoint y: 244, distance: 176.2
click at [311, 244] on td "a. Vesting of Property of the Estate [x ] Upon confirmation [o] Upon discharge …" at bounding box center [536, 277] width 516 height 177
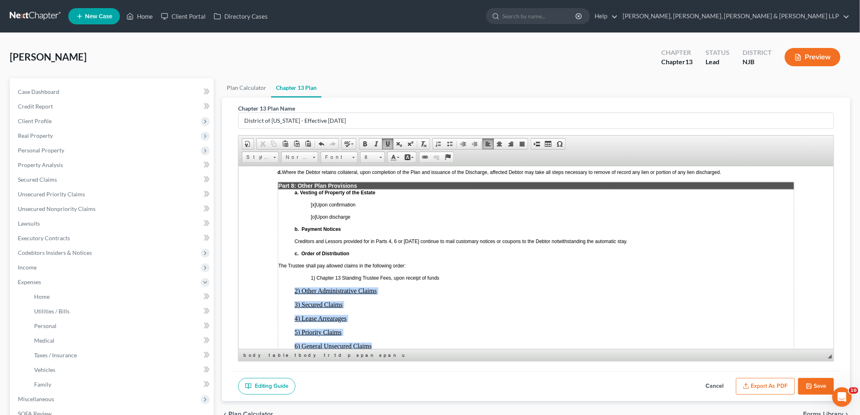
drag, startPoint x: 292, startPoint y: 245, endPoint x: 376, endPoint y: 299, distance: 100.2
click at [376, 299] on td "a. Vesting of Property of the Estate [x ] Upon confirmation [o] Upon discharge …" at bounding box center [536, 281] width 516 height 185
click at [474, 145] on span at bounding box center [475, 144] width 7 height 7
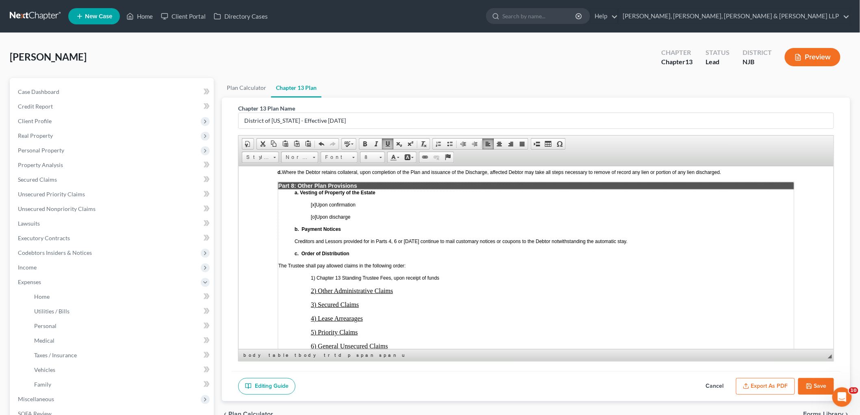
click at [313, 275] on span "1) Chapter 13 Standing Trustee Fees, upon receipt of funds" at bounding box center [375, 278] width 128 height 6
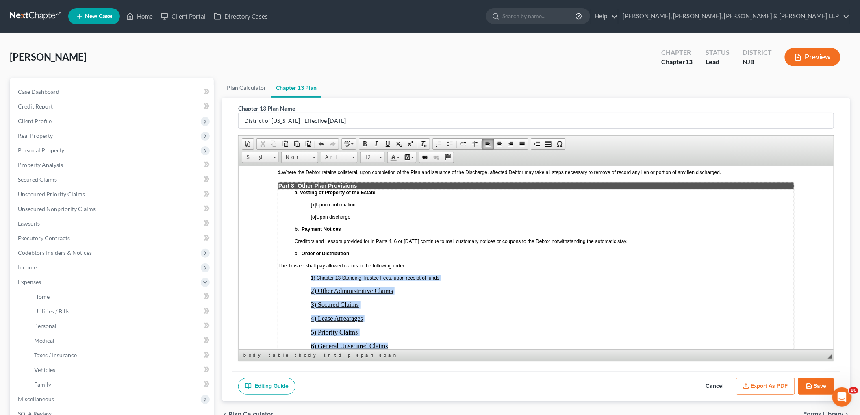
drag, startPoint x: 308, startPoint y: 233, endPoint x: 396, endPoint y: 300, distance: 111.0
click at [396, 300] on td "a. Vesting of Property of the Estate [x ] Upon confirmation [o] Upon discharge …" at bounding box center [536, 281] width 516 height 185
click at [475, 141] on span at bounding box center [475, 144] width 7 height 7
click at [351, 155] on link "Arial" at bounding box center [339, 157] width 37 height 11
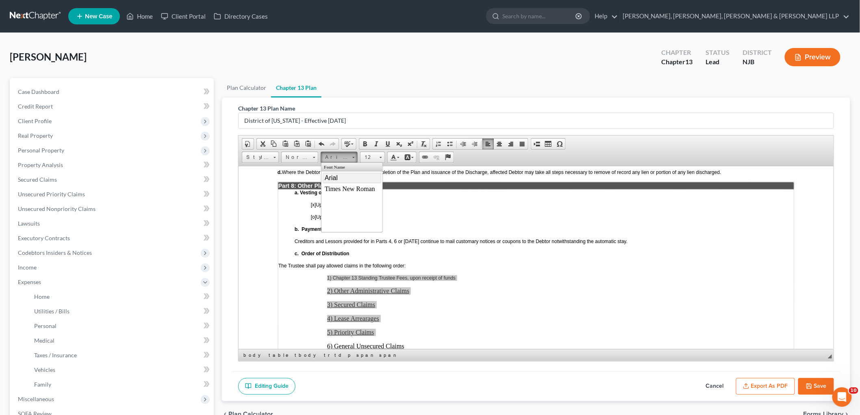
scroll to position [0, 0]
click at [343, 187] on span "Times New Roman" at bounding box center [349, 188] width 50 height 7
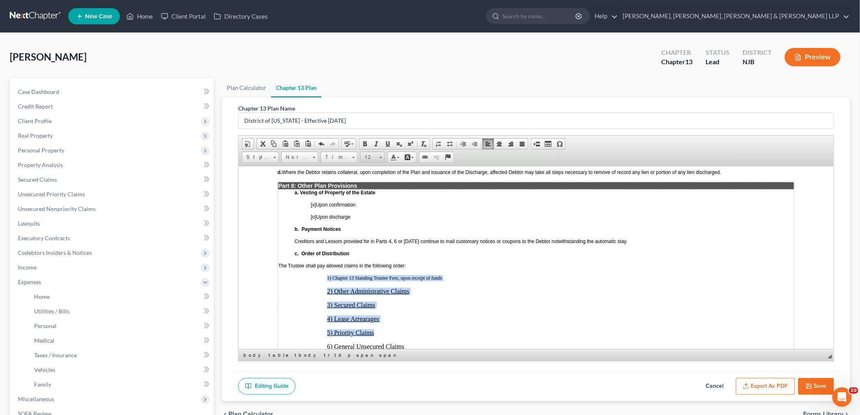
click at [375, 157] on span "12" at bounding box center [369, 157] width 16 height 11
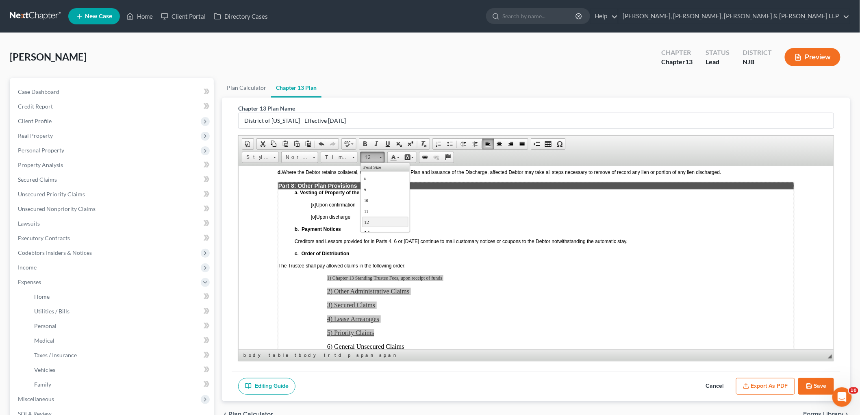
click at [376, 222] on link "12" at bounding box center [385, 221] width 46 height 11
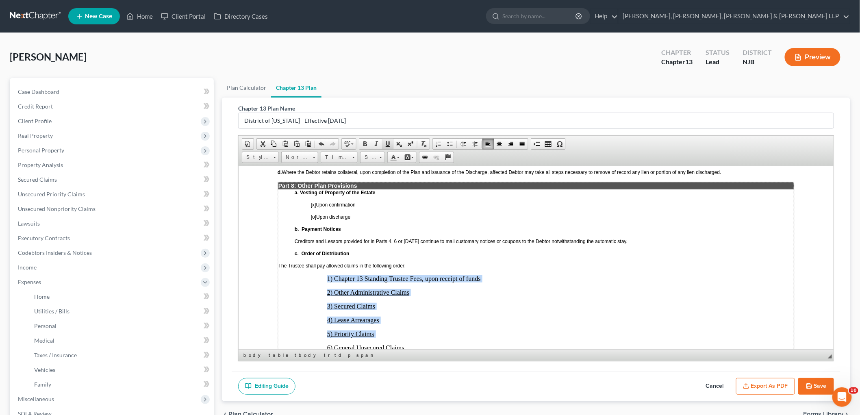
click at [387, 144] on span at bounding box center [388, 144] width 7 height 7
click at [437, 316] on p "4) Lease Arrearages" at bounding box center [560, 319] width 467 height 7
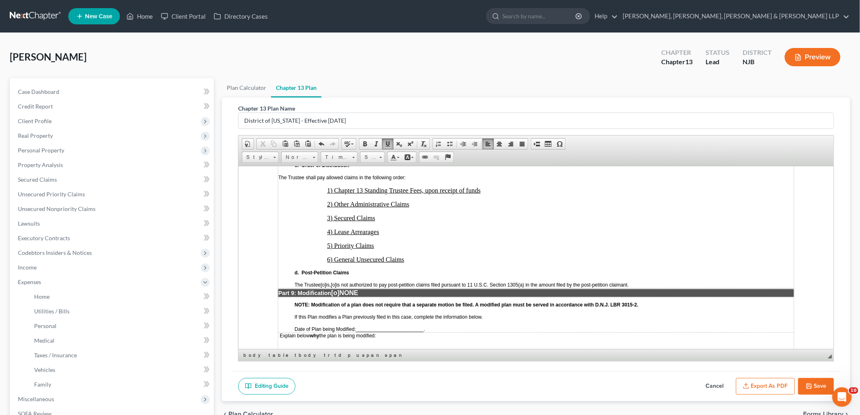
scroll to position [1717, 0]
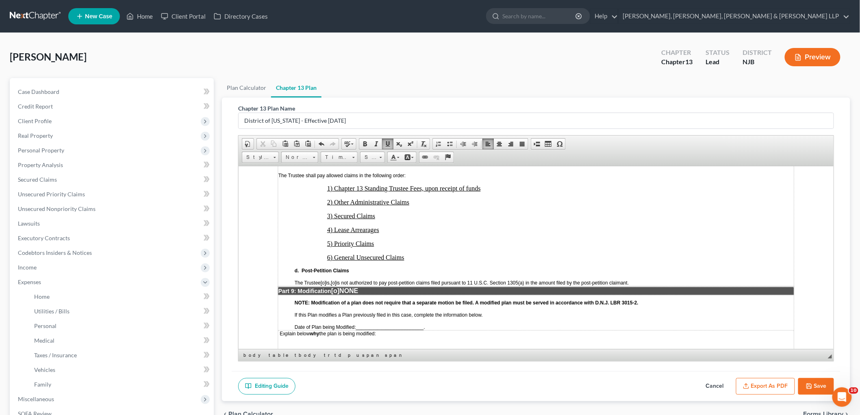
click at [336, 280] on span "[o]" at bounding box center [333, 283] width 5 height 6
click at [339, 287] on span "[o]" at bounding box center [335, 290] width 8 height 7
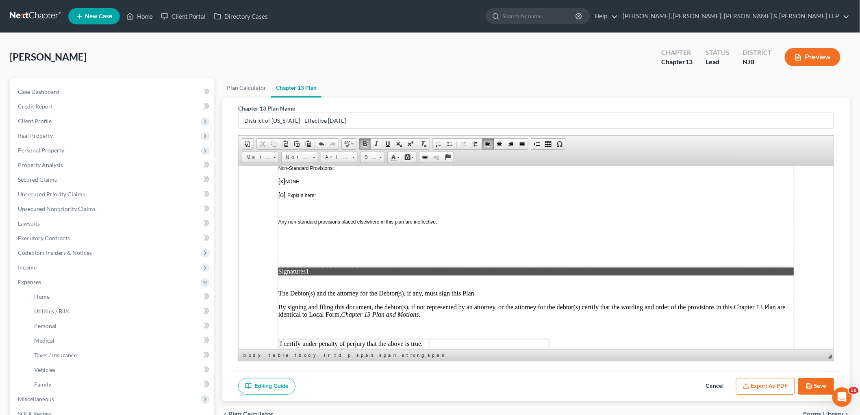
scroll to position [1942, 0]
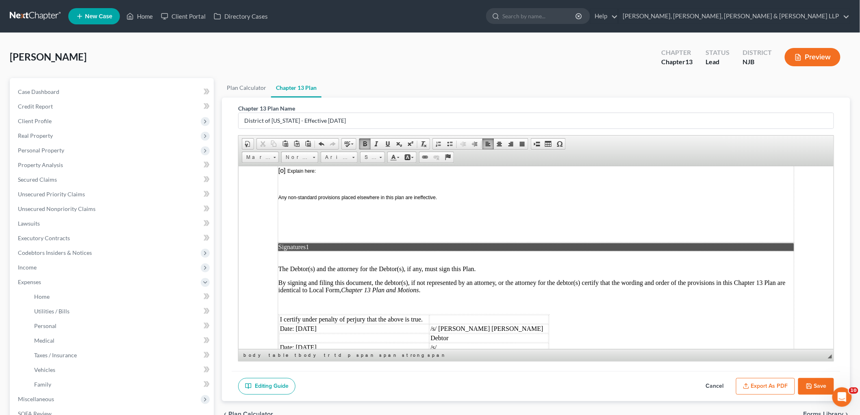
click at [474, 361] on td "/s/ Jamal Romero" at bounding box center [488, 365] width 119 height 9
click at [592, 384] on button "Save" at bounding box center [816, 386] width 36 height 17
select select "0"
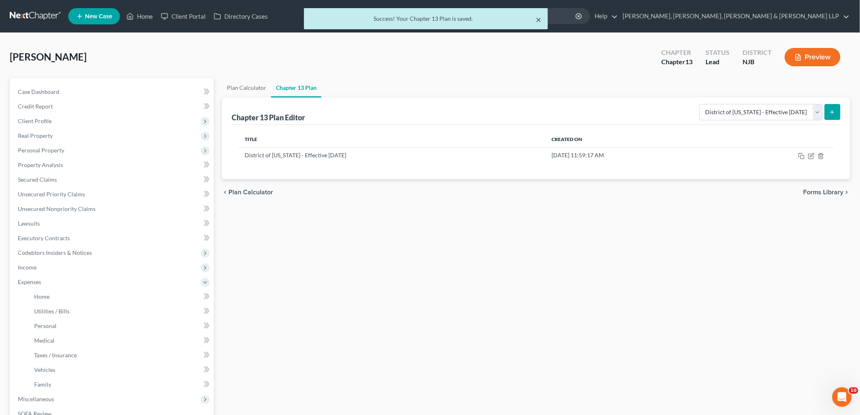
click at [537, 16] on button "×" at bounding box center [539, 20] width 6 height 10
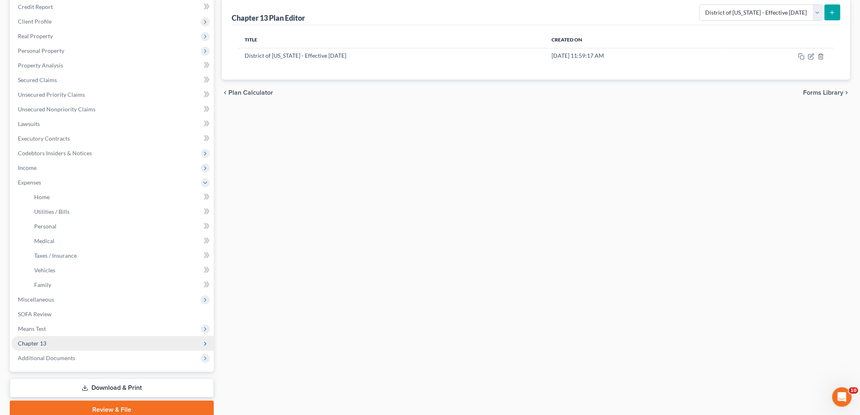
scroll to position [133, 0]
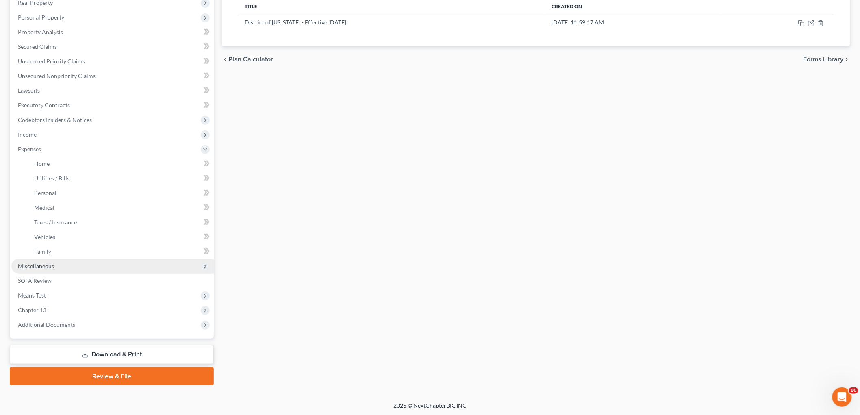
click at [46, 266] on span "Miscellaneous" at bounding box center [36, 266] width 36 height 7
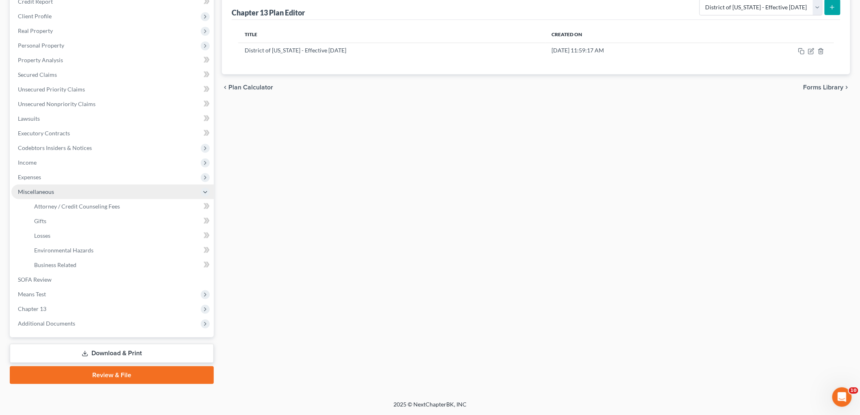
scroll to position [104, 0]
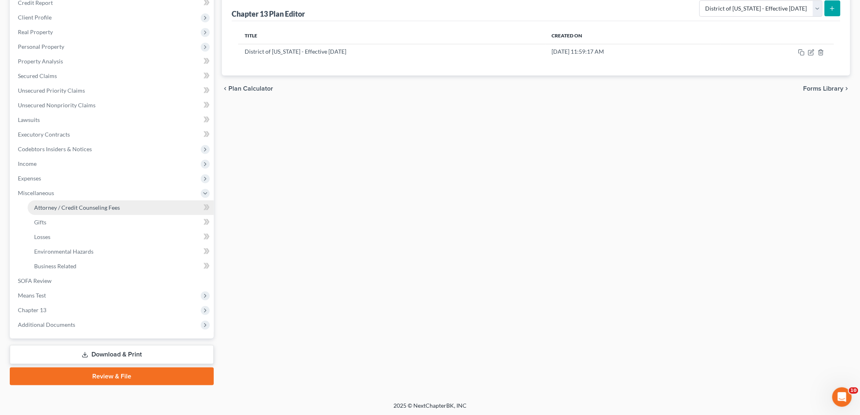
click at [66, 206] on span "Attorney / Credit Counseling Fees" at bounding box center [77, 207] width 86 height 7
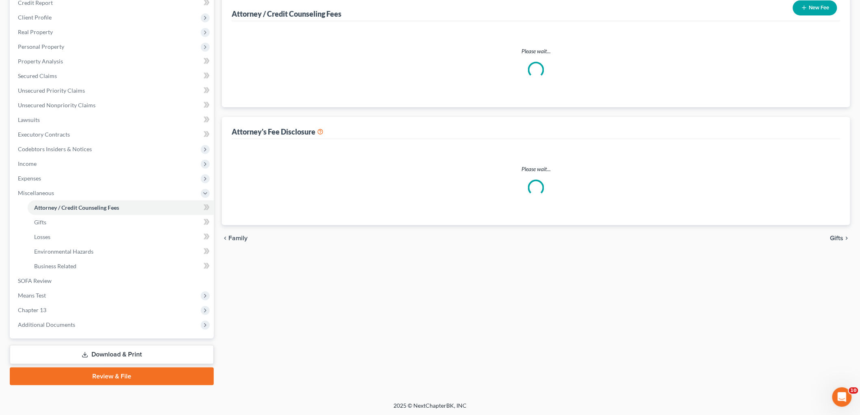
scroll to position [103, 0]
select select "0"
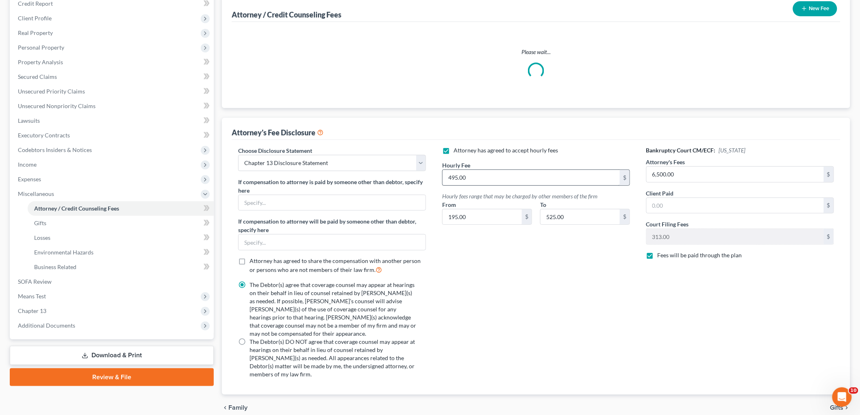
scroll to position [0, 0]
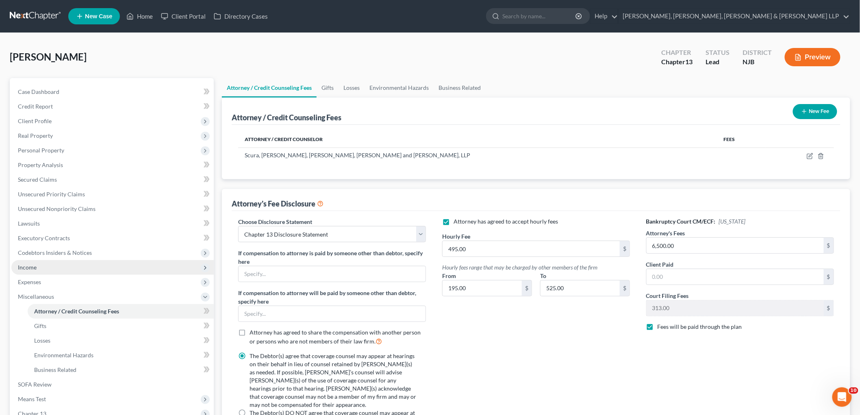
click at [32, 269] on span "Income" at bounding box center [27, 267] width 19 height 7
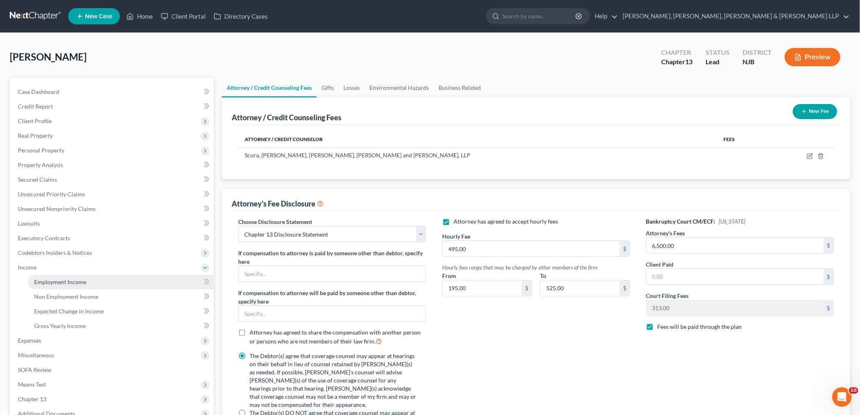
click at [41, 280] on span "Employment Income" at bounding box center [60, 281] width 52 height 7
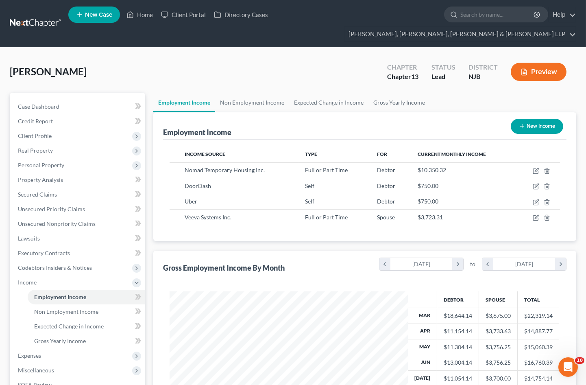
scroll to position [406416, 406325]
drag, startPoint x: 242, startPoint y: 63, endPoint x: 336, endPoint y: 43, distance: 96.0
click at [242, 63] on div "Medina, Denis Upgraded Chapter Chapter 13 Status Lead District NJB Preview" at bounding box center [293, 74] width 566 height 35
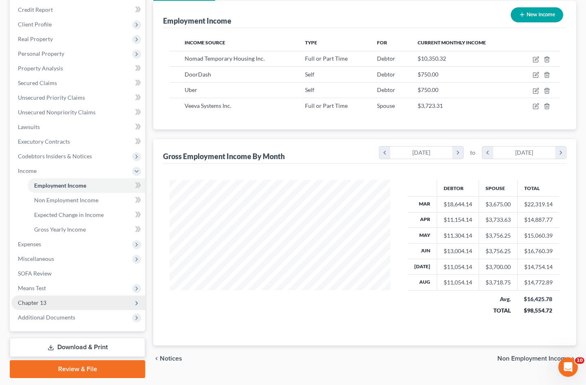
scroll to position [120, 0]
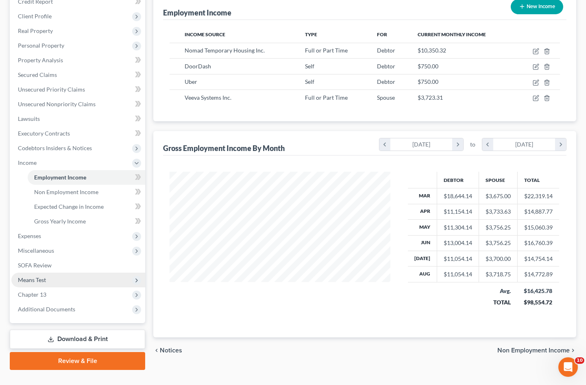
click at [41, 276] on span "Means Test" at bounding box center [32, 279] width 28 height 7
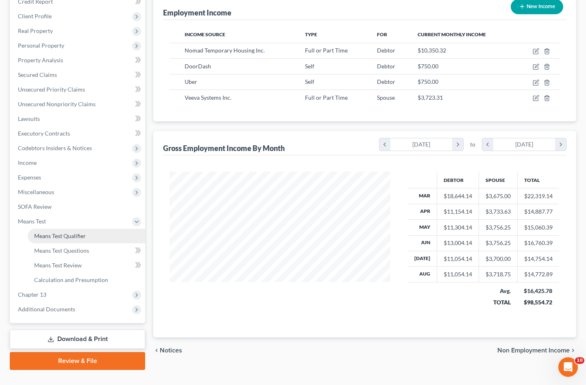
click at [56, 232] on span "Means Test Qualifier" at bounding box center [60, 235] width 52 height 7
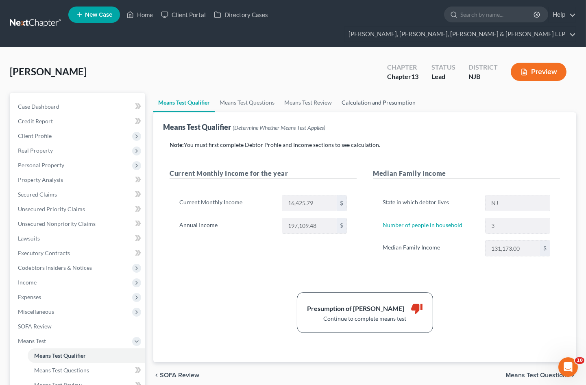
click at [370, 93] on link "Calculation and Presumption" at bounding box center [379, 103] width 84 height 20
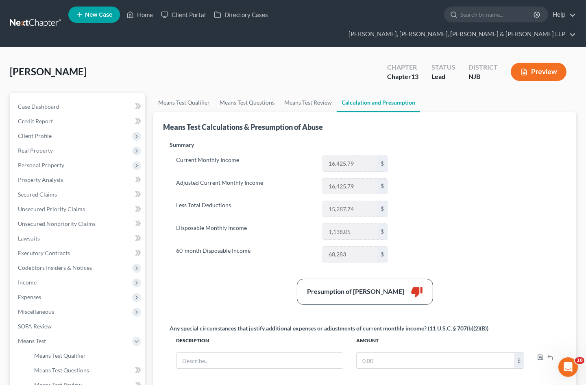
click at [354, 65] on div "Medina, Denis Upgraded Chapter Chapter 13 Status Lead District NJB Preview" at bounding box center [293, 74] width 566 height 35
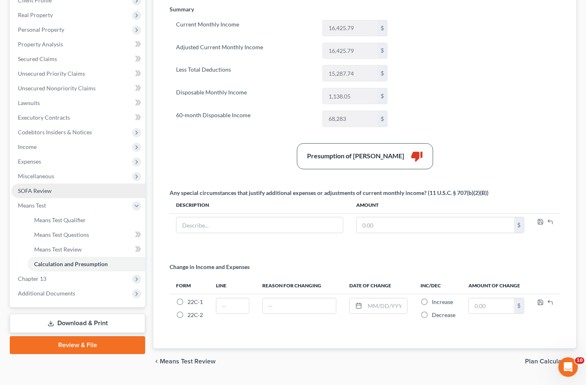
scroll to position [141, 0]
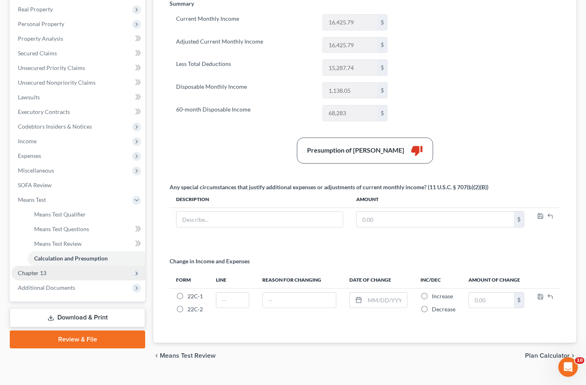
click at [43, 269] on span "Chapter 13" at bounding box center [32, 272] width 28 height 7
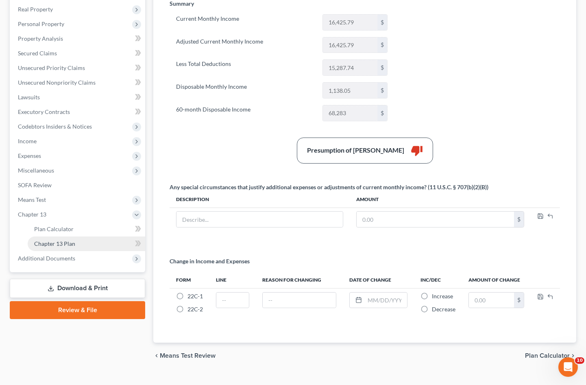
click at [56, 240] on span "Chapter 13 Plan" at bounding box center [54, 243] width 41 height 7
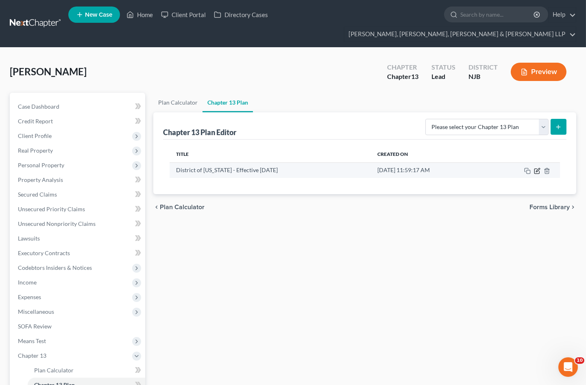
click at [537, 168] on icon "button" at bounding box center [538, 170] width 4 height 4
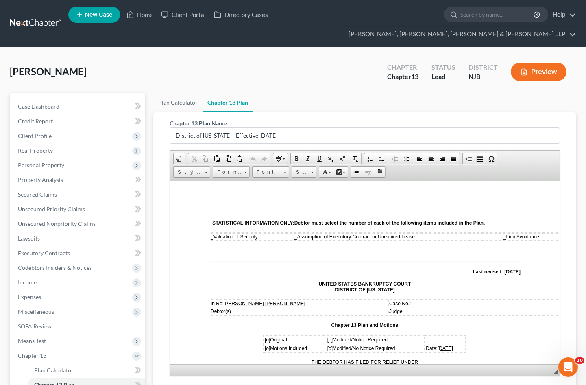
click at [211, 235] on span "_" at bounding box center [212, 236] width 3 height 6
click at [298, 235] on span "_" at bounding box center [299, 236] width 3 height 6
click at [505, 235] on span "_" at bounding box center [506, 236] width 3 height 6
click at [426, 300] on p "Case No.:" at bounding box center [477, 303] width 176 height 6
click at [437, 345] on span "09/11/2025" at bounding box center [444, 348] width 15 height 6
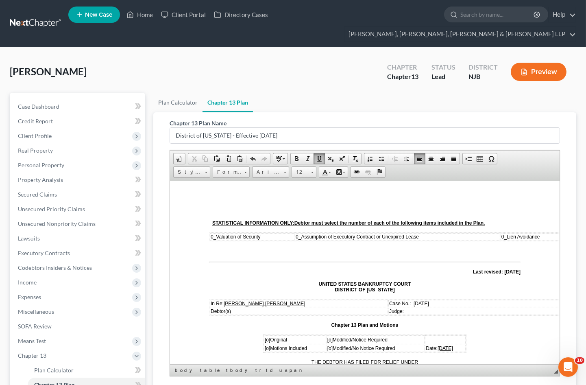
drag, startPoint x: 446, startPoint y: 300, endPoint x: 413, endPoint y: 300, distance: 33.3
click at [413, 300] on p "Case No.: 09/12/2025" at bounding box center [477, 303] width 176 height 6
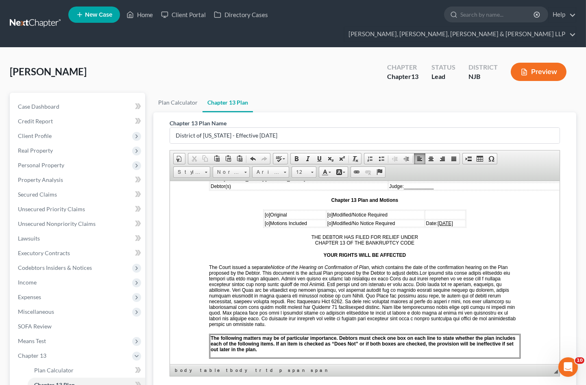
scroll to position [135, 0]
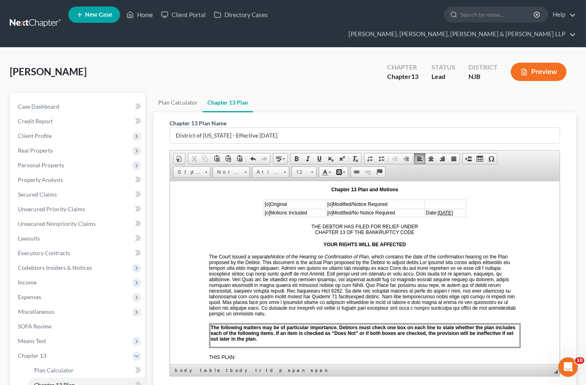
click at [265, 201] on span "[o]" at bounding box center [267, 204] width 5 height 6
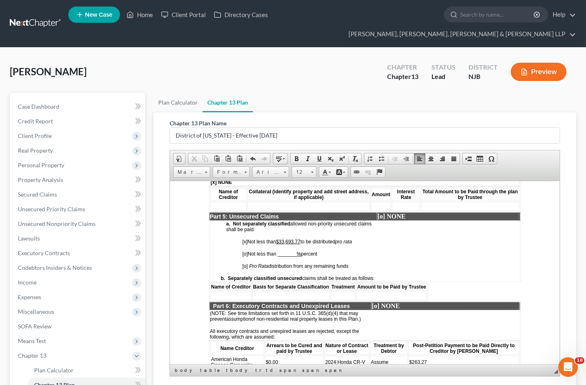
scroll to position [1445, 0]
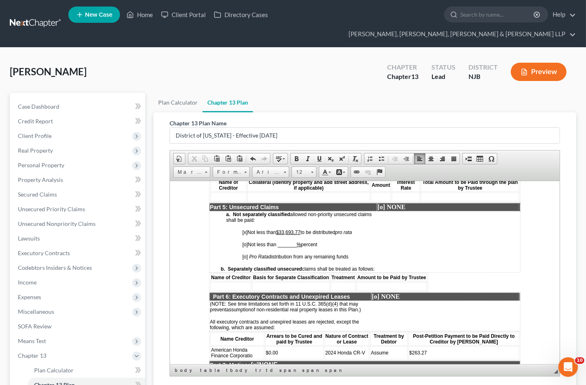
click at [281, 229] on u "$33,693.77" at bounding box center [288, 232] width 24 height 6
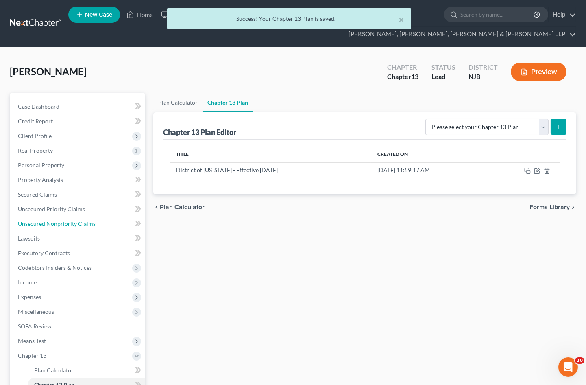
drag, startPoint x: 43, startPoint y: 203, endPoint x: 165, endPoint y: 206, distance: 122.4
click at [43, 216] on link "Unsecured Nonpriority Claims" at bounding box center [78, 223] width 134 height 15
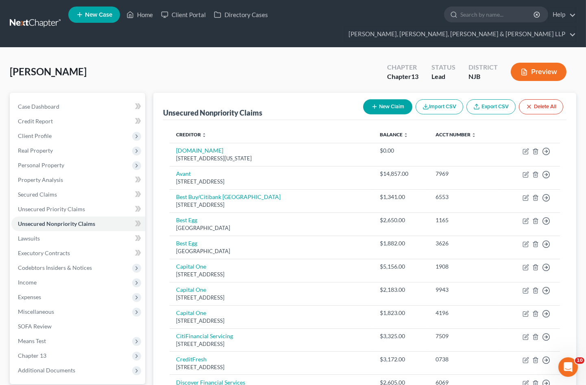
click at [327, 57] on div "Medina, Denis Upgraded Chapter Chapter 13 Status Lead District NJB Preview" at bounding box center [293, 74] width 566 height 35
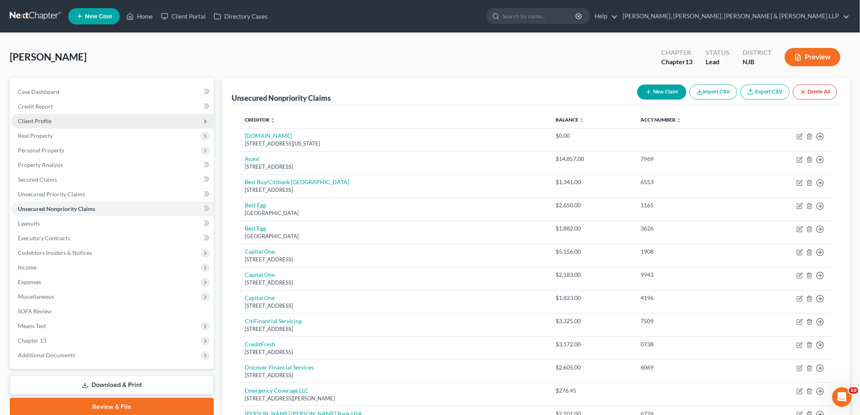
click at [43, 122] on span "Client Profile" at bounding box center [35, 120] width 34 height 7
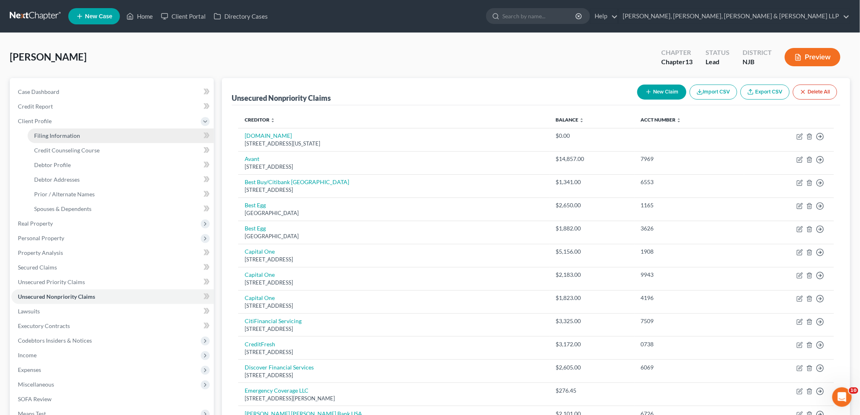
click at [46, 133] on span "Filing Information" at bounding box center [57, 135] width 46 height 7
select select "1"
select select "0"
select select "3"
select select "0"
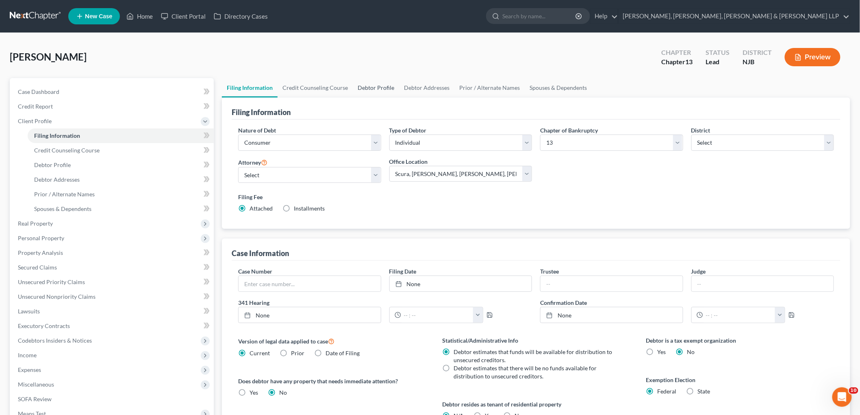
click at [374, 84] on link "Debtor Profile" at bounding box center [376, 88] width 46 height 20
select select "1"
select select "2"
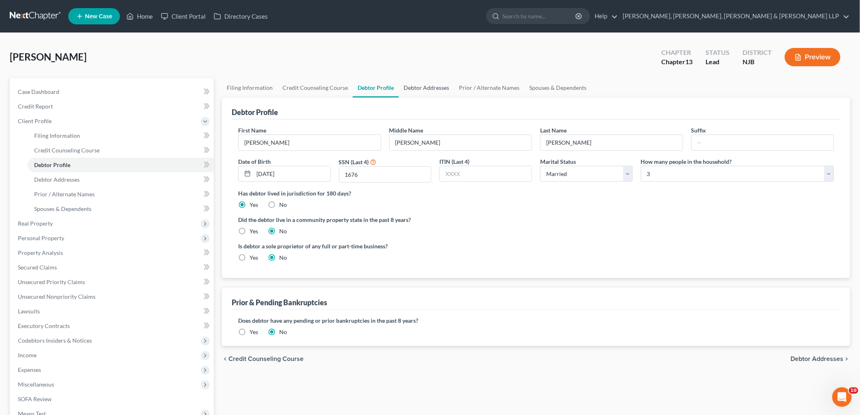
click at [417, 86] on link "Debtor Addresses" at bounding box center [426, 88] width 55 height 20
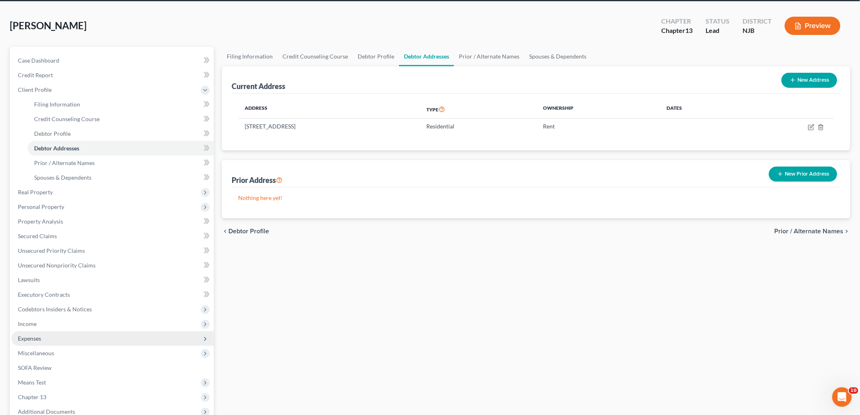
scroll to position [90, 0]
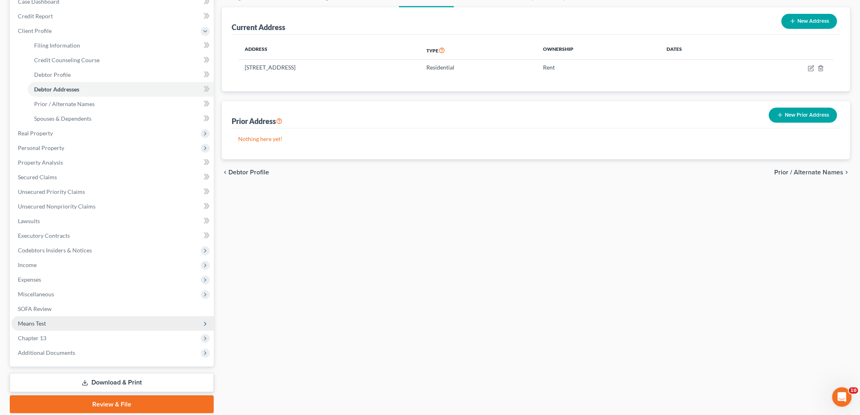
click at [42, 320] on span "Means Test" at bounding box center [32, 323] width 28 height 7
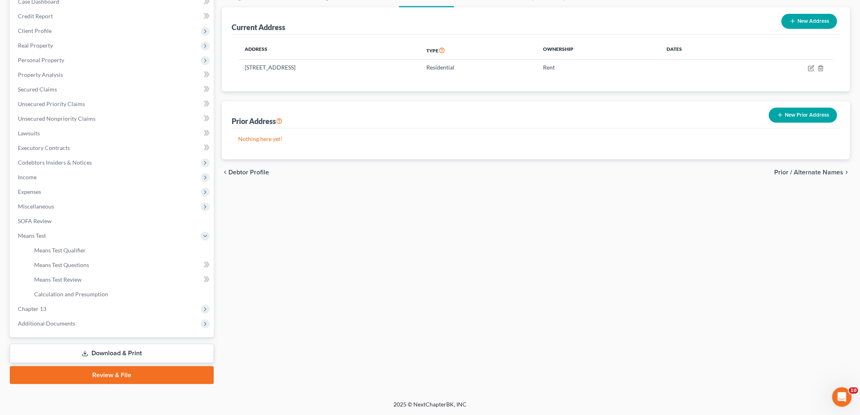
scroll to position [89, 0]
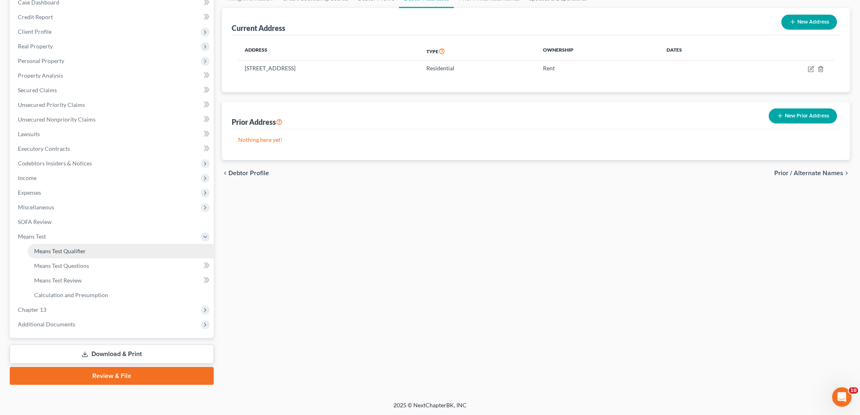
click at [59, 253] on span "Means Test Qualifier" at bounding box center [60, 251] width 52 height 7
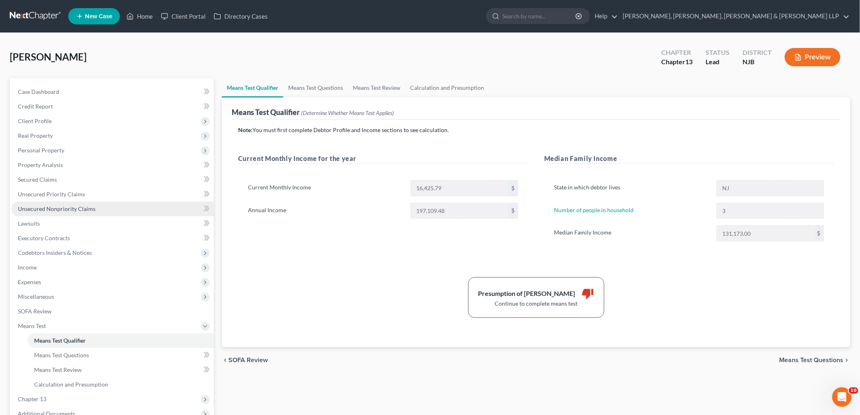
click at [71, 206] on span "Unsecured Nonpriority Claims" at bounding box center [57, 208] width 78 height 7
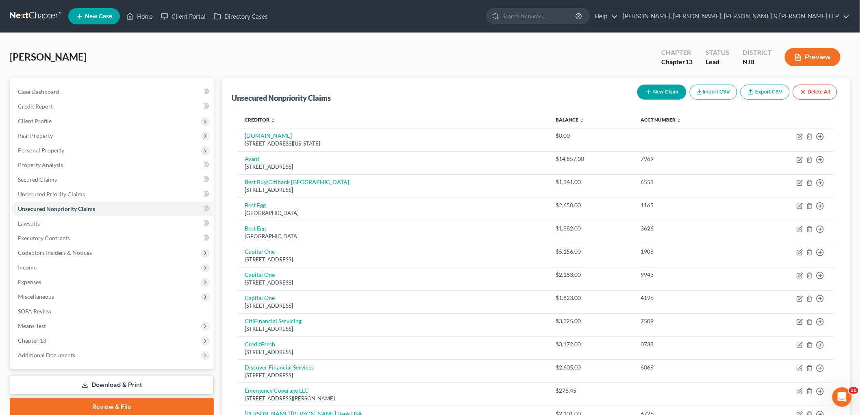
click at [592, 55] on button "Preview" at bounding box center [813, 57] width 56 height 18
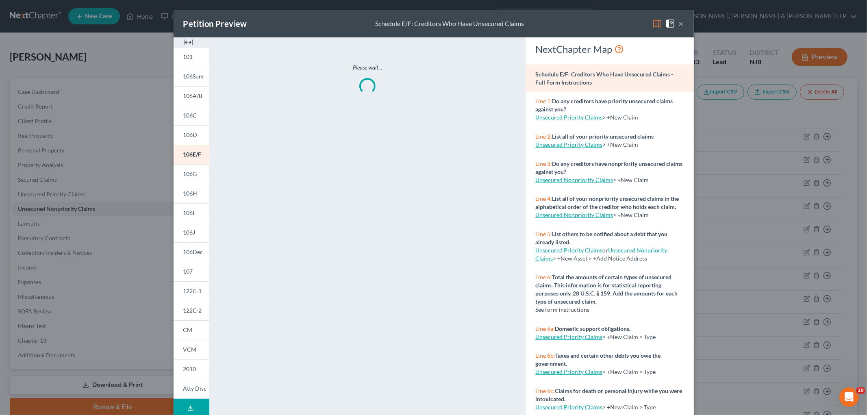
click at [592, 24] on img at bounding box center [658, 24] width 10 height 10
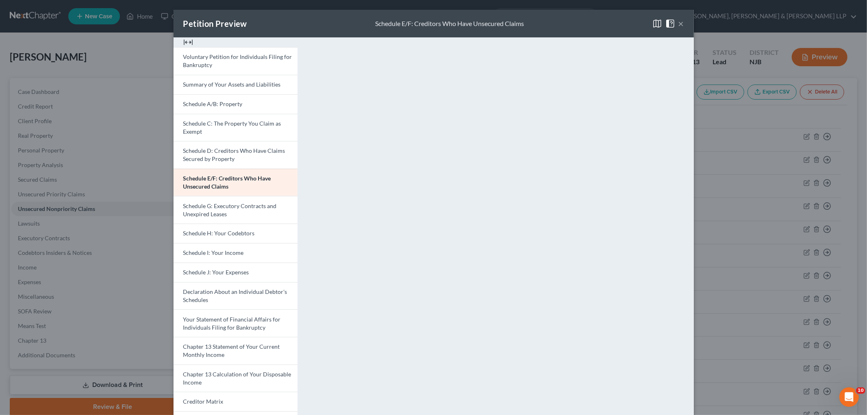
click at [592, 21] on button "×" at bounding box center [682, 24] width 6 height 10
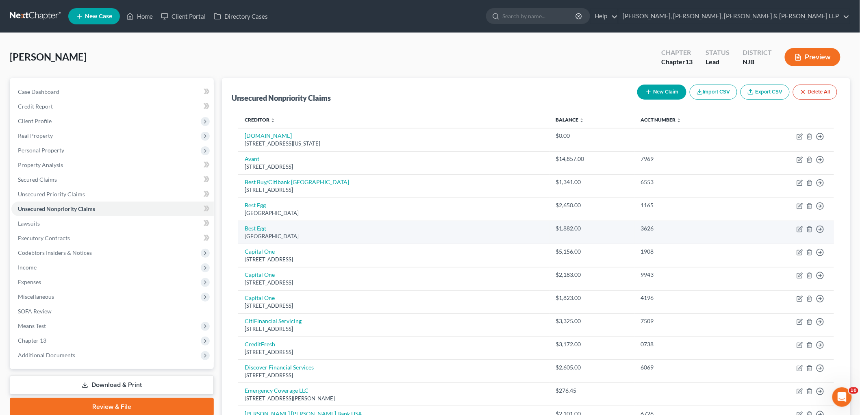
click at [592, 53] on div "Medina, Denis Upgraded Chapter Chapter 13 Status Lead District NJB Preview" at bounding box center [430, 60] width 841 height 35
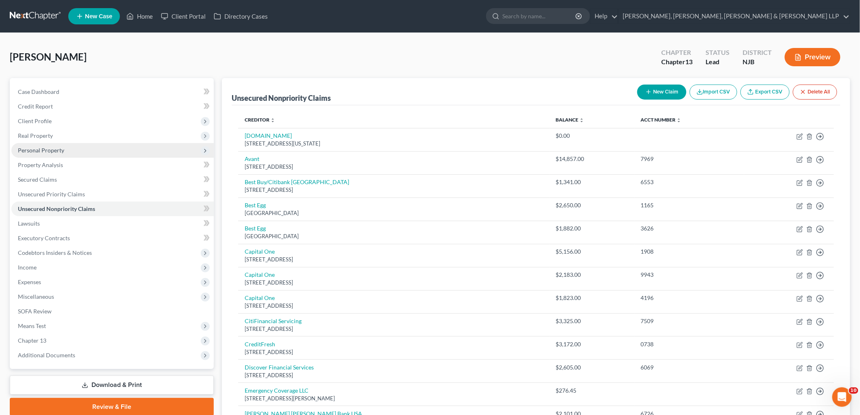
click at [47, 151] on span "Personal Property" at bounding box center [41, 150] width 46 height 7
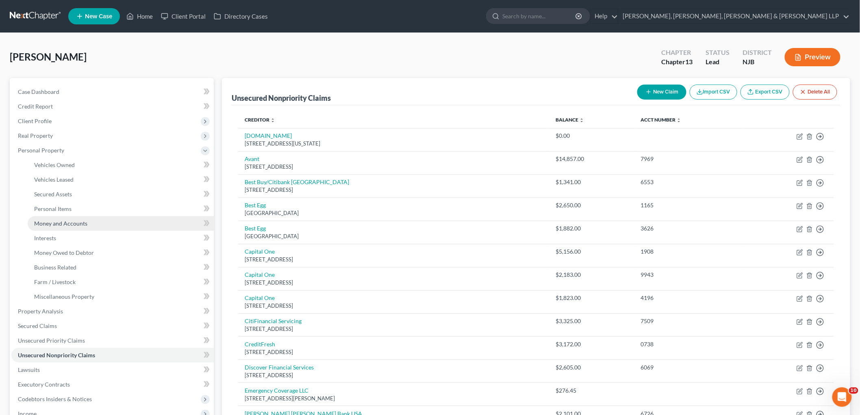
click at [58, 222] on span "Money and Accounts" at bounding box center [60, 223] width 53 height 7
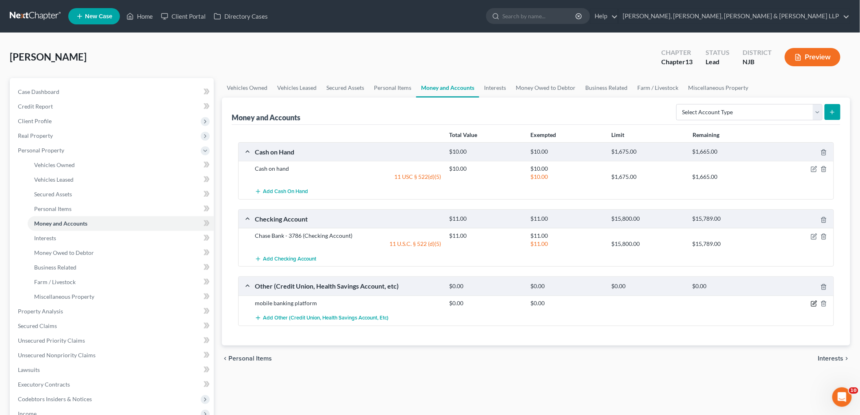
click at [592, 303] on icon "button" at bounding box center [814, 303] width 7 height 7
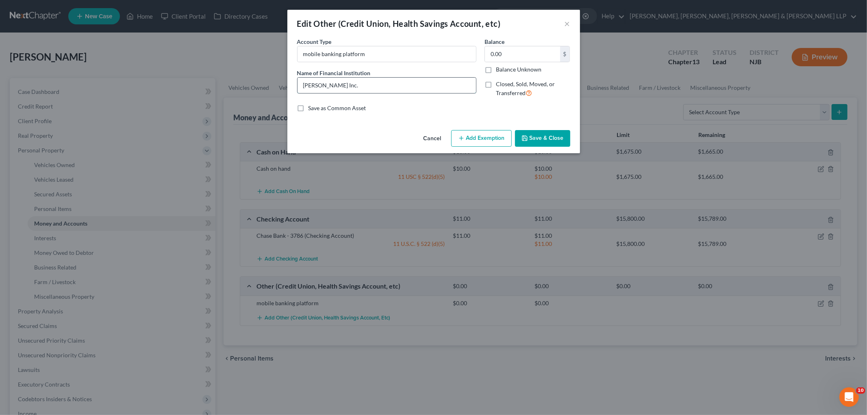
drag, startPoint x: 346, startPoint y: 87, endPoint x: 369, endPoint y: 91, distance: 23.9
click at [346, 87] on input "Dave Inc." at bounding box center [387, 85] width 178 height 15
type input "Dave Inc. - 0766"
drag, startPoint x: 531, startPoint y: 140, endPoint x: 480, endPoint y: 253, distance: 124.5
click at [532, 140] on button "Save & Close" at bounding box center [542, 138] width 55 height 17
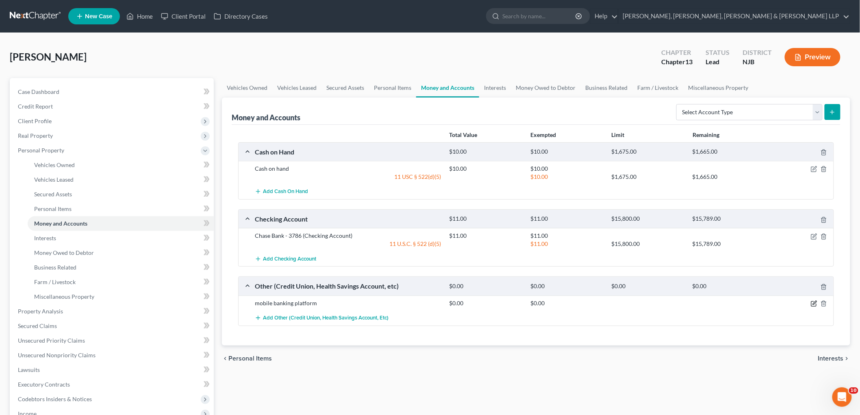
click at [592, 303] on icon "button" at bounding box center [813, 304] width 5 height 5
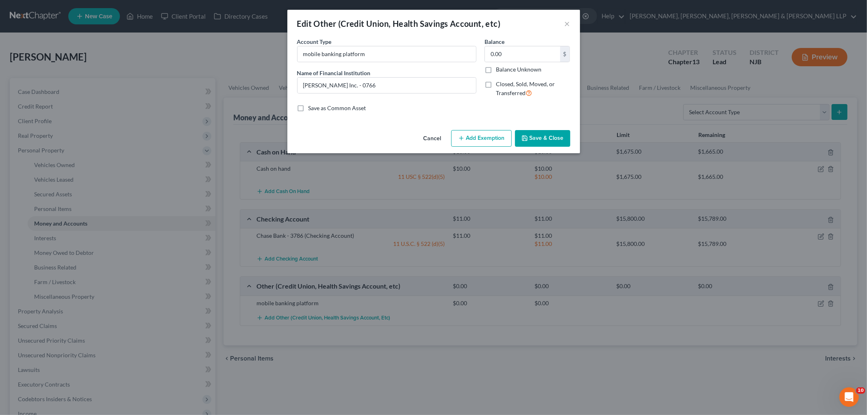
drag, startPoint x: 481, startPoint y: 139, endPoint x: 455, endPoint y: 215, distance: 79.6
click at [481, 139] on button "Add Exemption" at bounding box center [481, 138] width 61 height 17
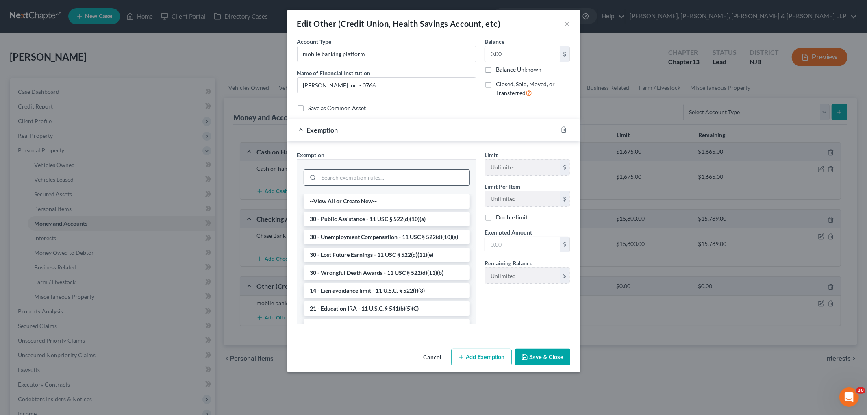
click at [408, 176] on input "search" at bounding box center [394, 177] width 150 height 15
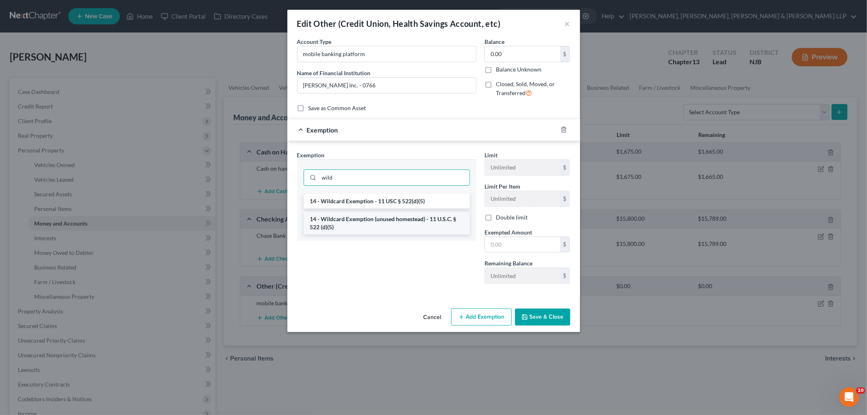
type input "wild"
click at [408, 217] on li "14 - Wildcard Exemption (unused homestead) - 11 U.S.C. § 522 (d)(5)" at bounding box center [387, 223] width 166 height 23
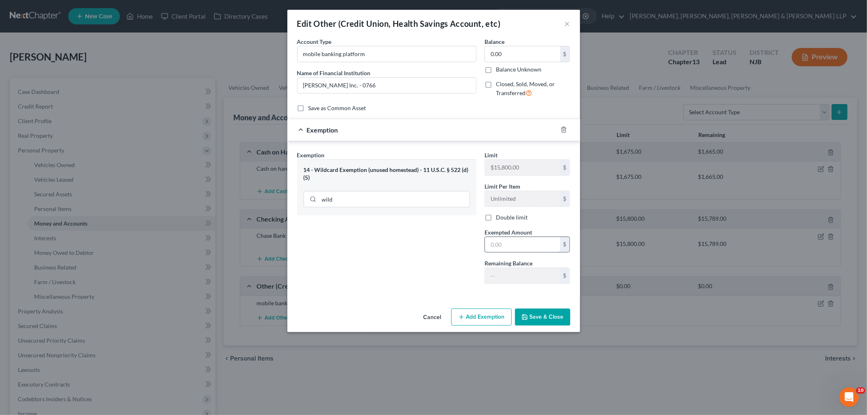
click at [511, 245] on input "text" at bounding box center [522, 244] width 75 height 15
type input "0.00"
drag, startPoint x: 418, startPoint y: 265, endPoint x: 490, endPoint y: 319, distance: 90.6
click at [418, 265] on div "Exemption Set must be selected for CA. Exemption * 14 - Wildcard Exemption (unu…" at bounding box center [386, 220] width 187 height 139
click at [537, 317] on button "Save & Close" at bounding box center [542, 317] width 55 height 17
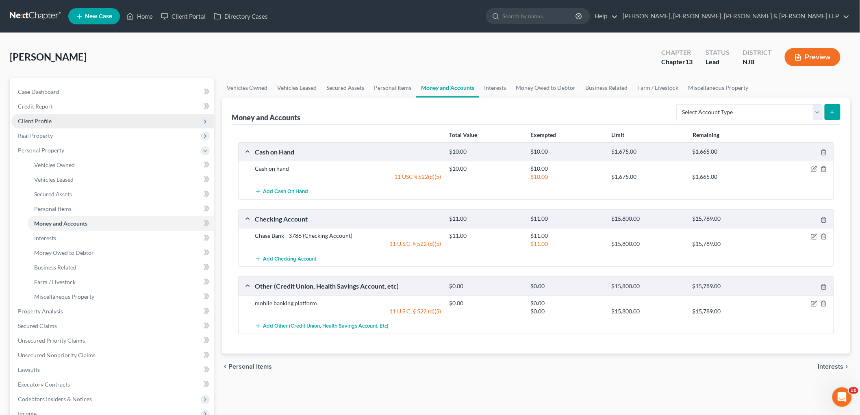
click at [33, 117] on span "Client Profile" at bounding box center [35, 120] width 34 height 7
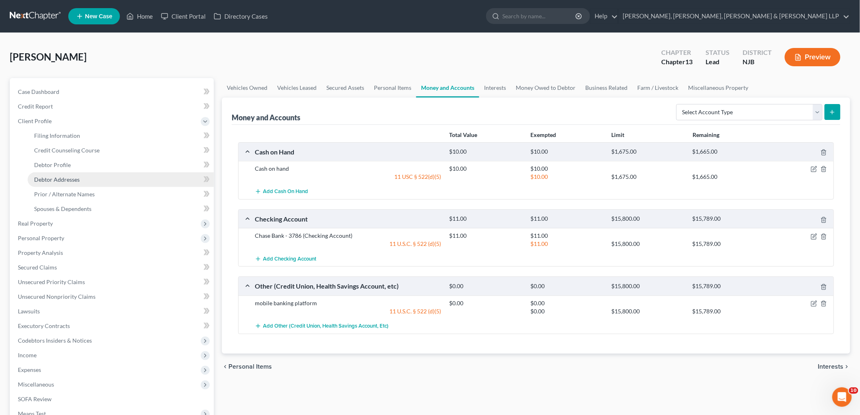
click at [58, 183] on link "Debtor Addresses" at bounding box center [121, 179] width 186 height 15
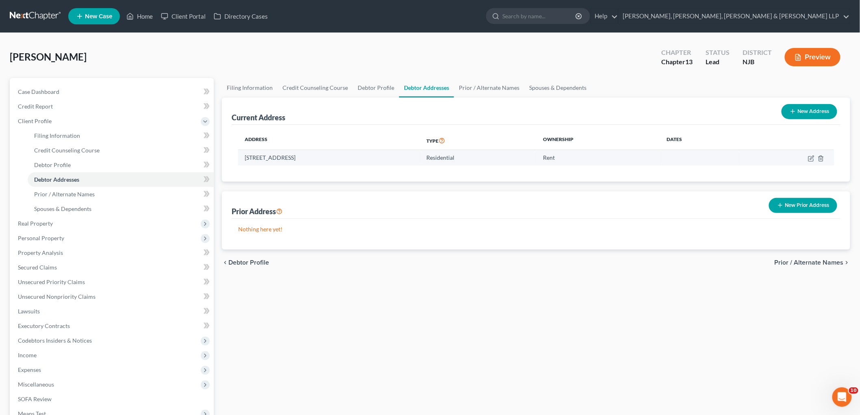
drag, startPoint x: 241, startPoint y: 157, endPoint x: 383, endPoint y: 156, distance: 141.9
click at [383, 156] on td "1301 Wall Street W., Apt. 3301, Lyndhurst, NJ 07071" at bounding box center [329, 157] width 182 height 15
copy td "1301 Wall Street W., Apt. 3301, Lyndhurst, NJ 07071"
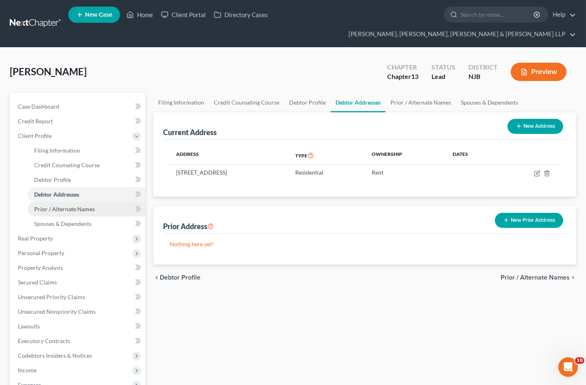
drag, startPoint x: 178, startPoint y: 59, endPoint x: 107, endPoint y: 194, distance: 153.1
click at [178, 59] on div "Medina, Denis Upgraded Chapter Chapter 13 Status Lead District NJB Preview" at bounding box center [293, 74] width 566 height 35
